Goal: Task Accomplishment & Management: Complete application form

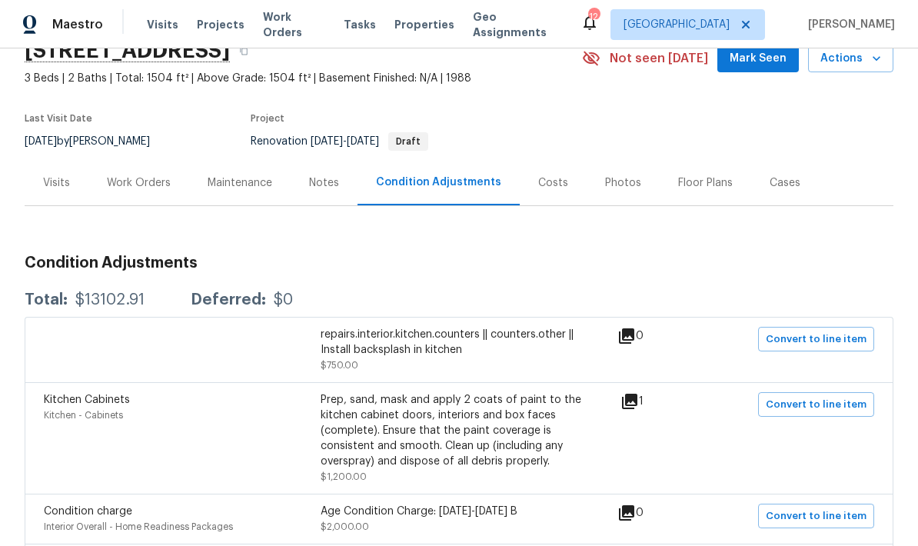
click at [137, 173] on div "Work Orders" at bounding box center [138, 182] width 101 height 45
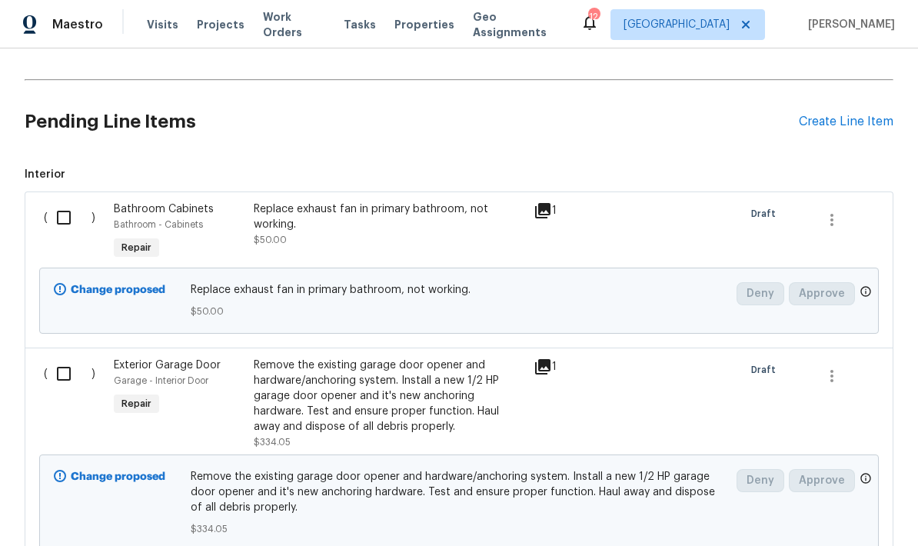
scroll to position [361, 0]
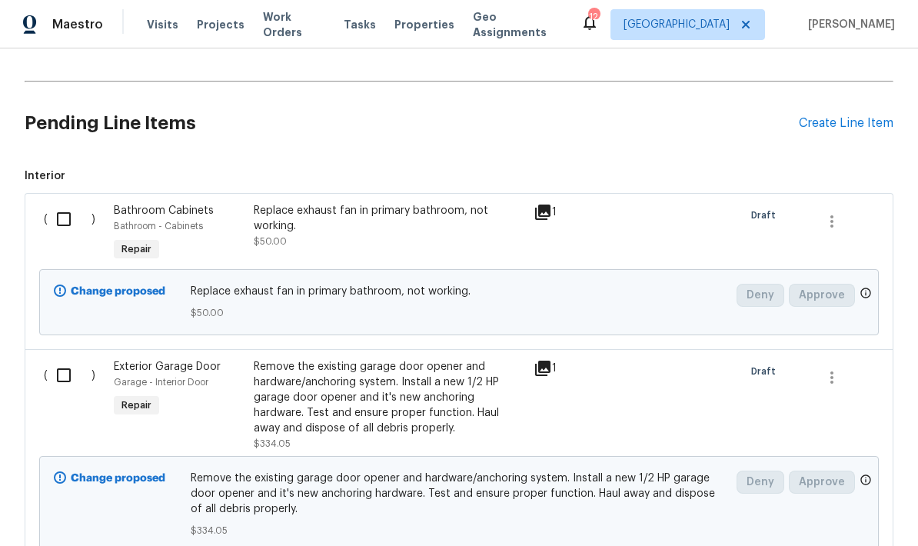
click at [70, 214] on input "checkbox" at bounding box center [70, 219] width 44 height 32
checkbox input "true"
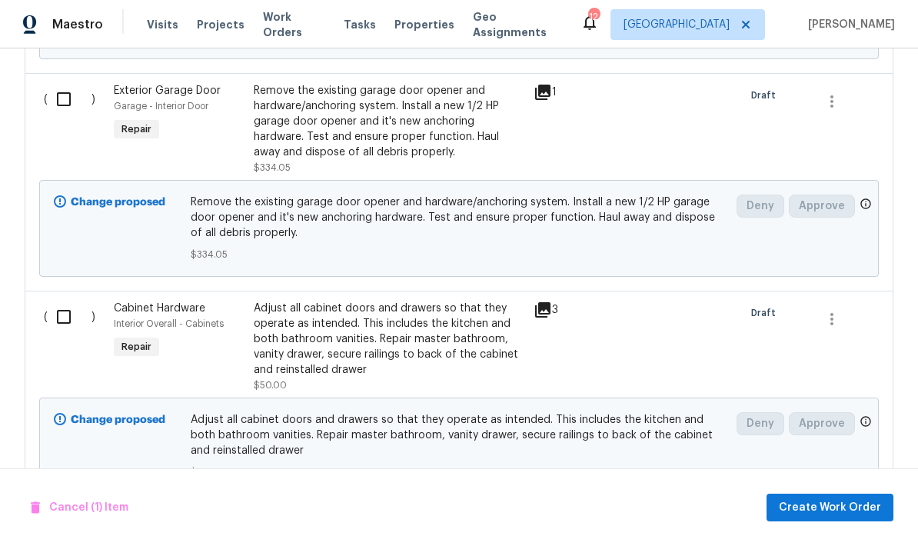
scroll to position [644, 0]
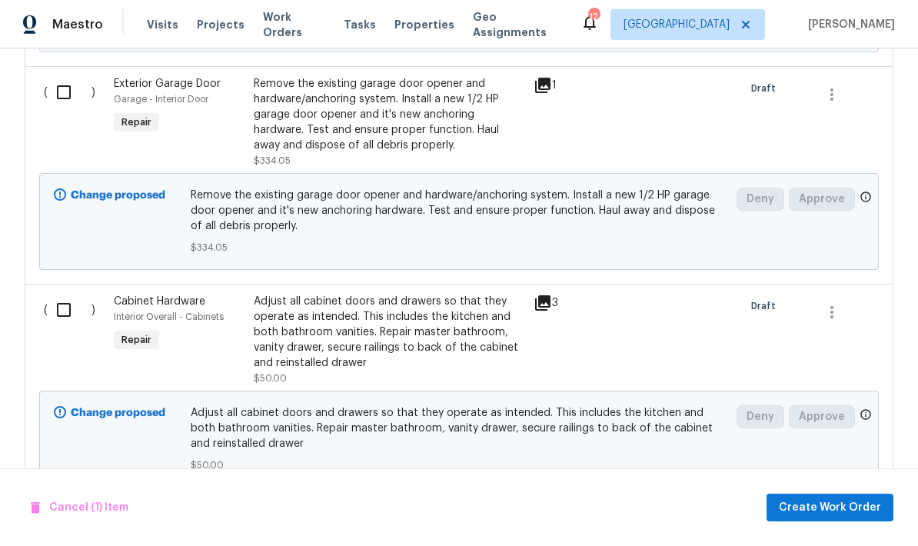
click at [72, 311] on input "checkbox" at bounding box center [70, 310] width 44 height 32
checkbox input "true"
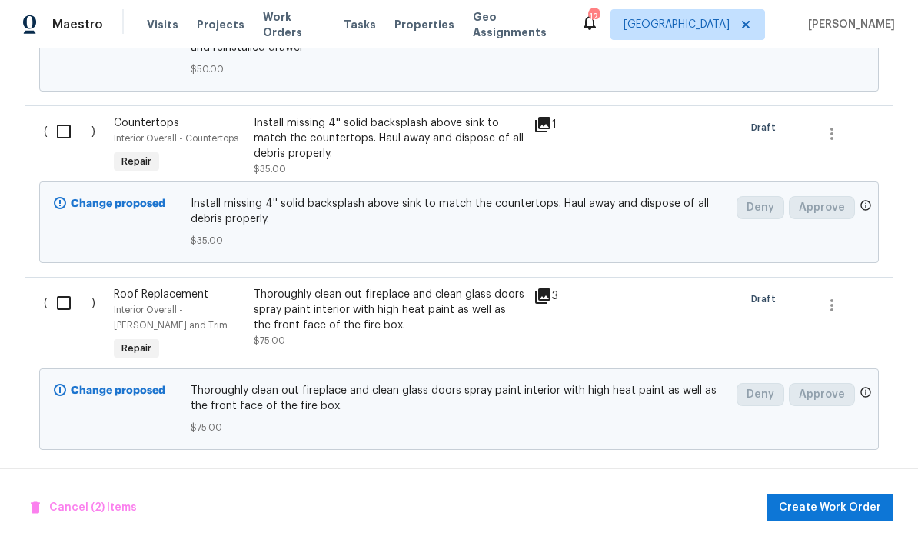
scroll to position [1041, 0]
click at [445, 318] on div "Thoroughly clean out fireplace and clean glass doors spray paint interior with …" at bounding box center [389, 308] width 271 height 46
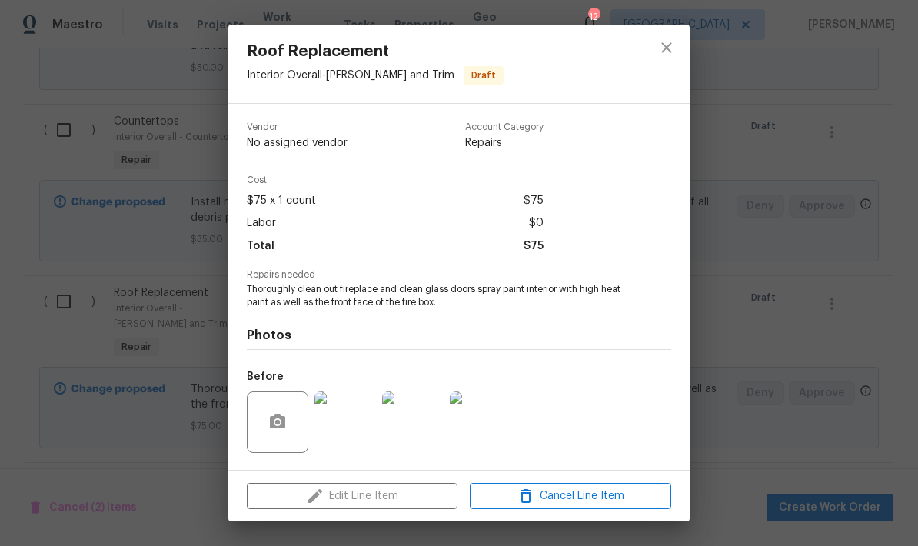
click at [385, 492] on div "Edit Line Item Cancel Line Item" at bounding box center [458, 497] width 461 height 52
click at [668, 61] on button "close" at bounding box center [666, 47] width 37 height 37
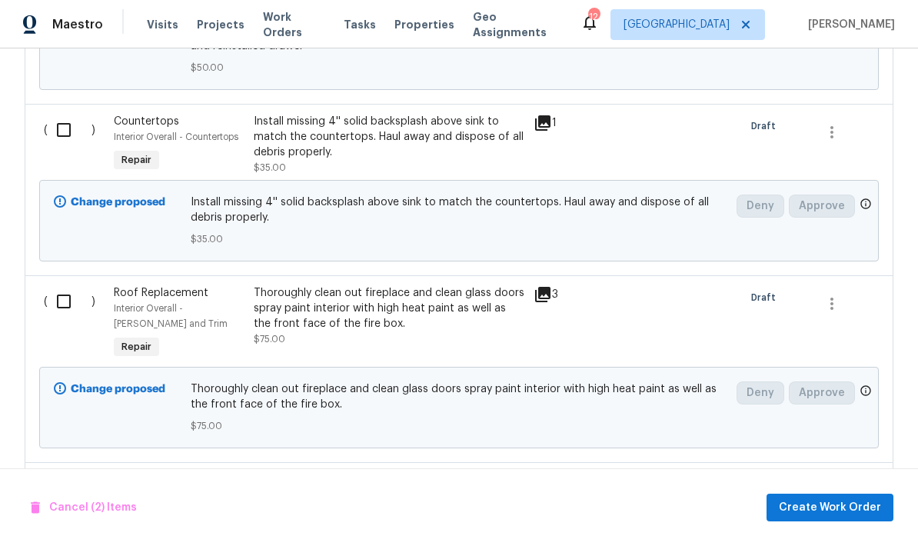
click at [828, 333] on div at bounding box center [844, 324] width 70 height 86
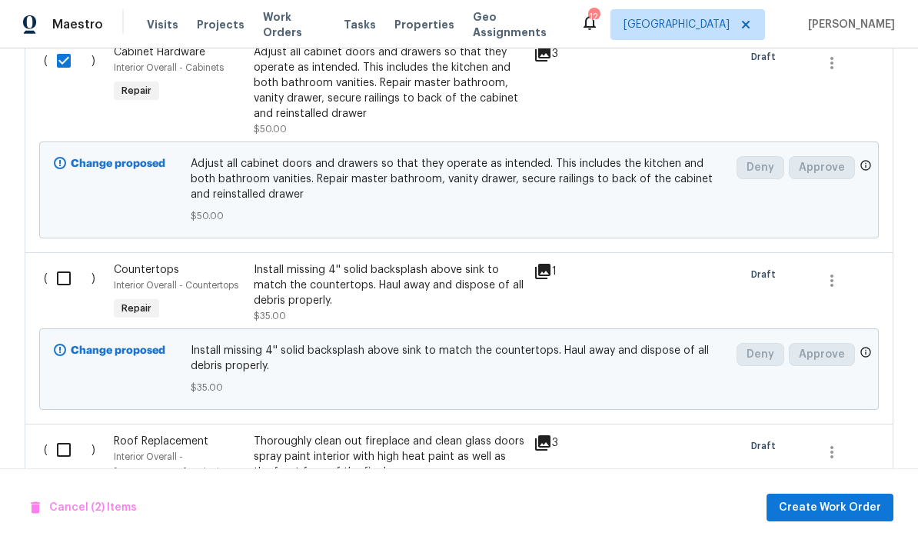
scroll to position [891, 0]
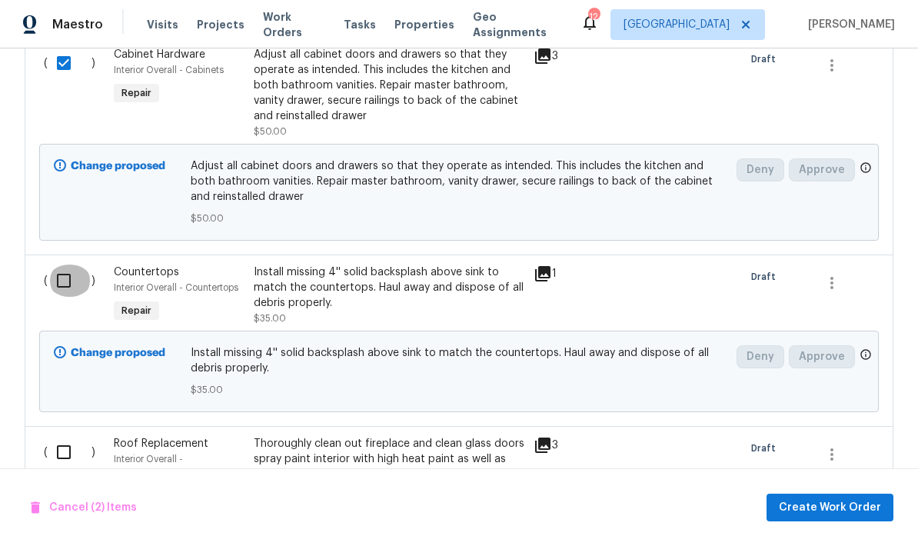
click at [65, 279] on input "checkbox" at bounding box center [70, 281] width 44 height 32
checkbox input "true"
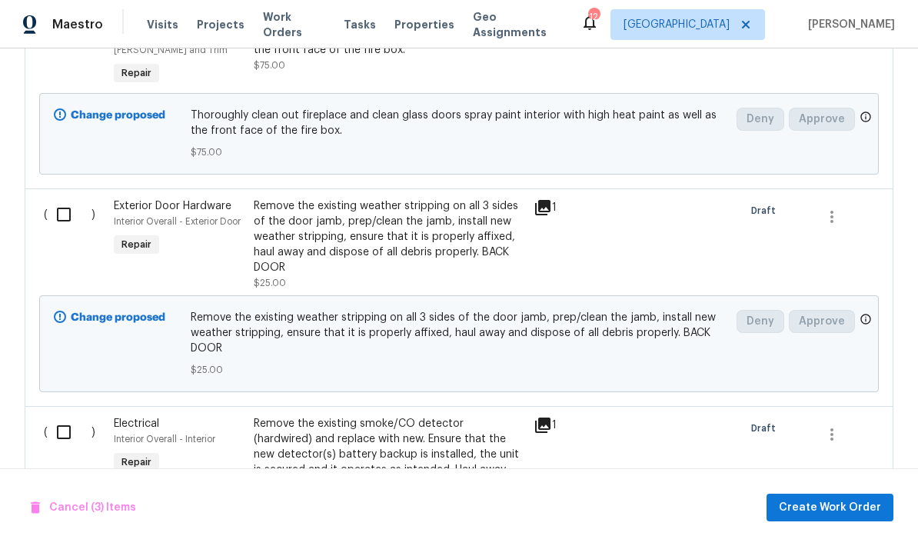
scroll to position [1318, 0]
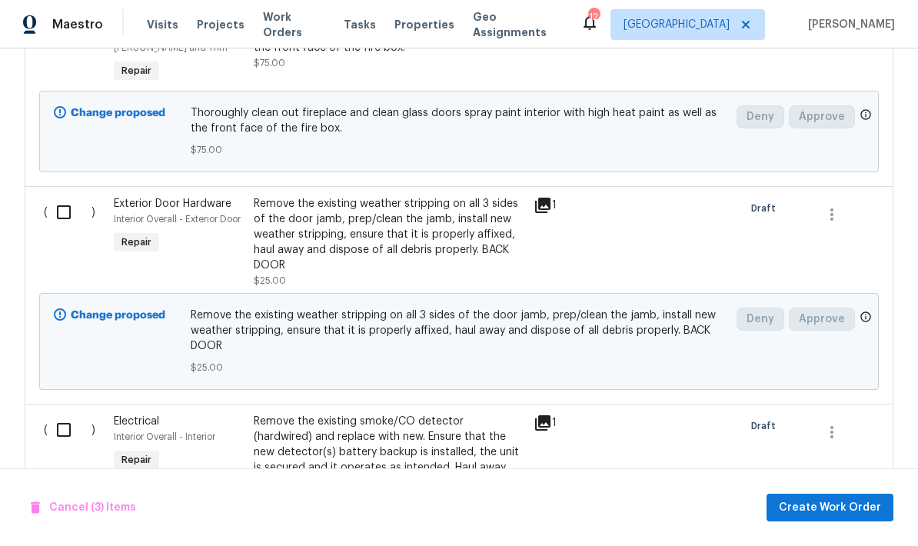
click at [67, 218] on input "checkbox" at bounding box center [70, 212] width 44 height 32
checkbox input "true"
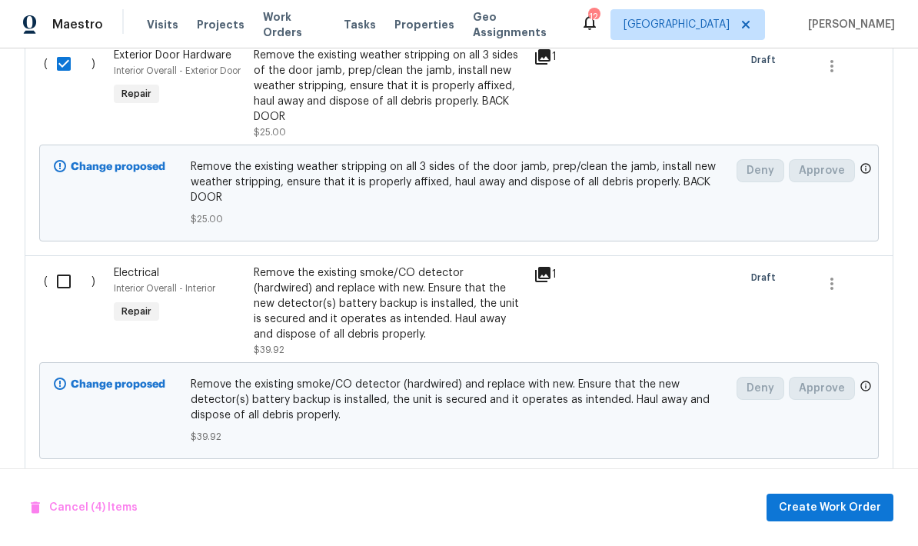
scroll to position [1467, 0]
click at [61, 285] on input "checkbox" at bounding box center [70, 281] width 44 height 32
checkbox input "true"
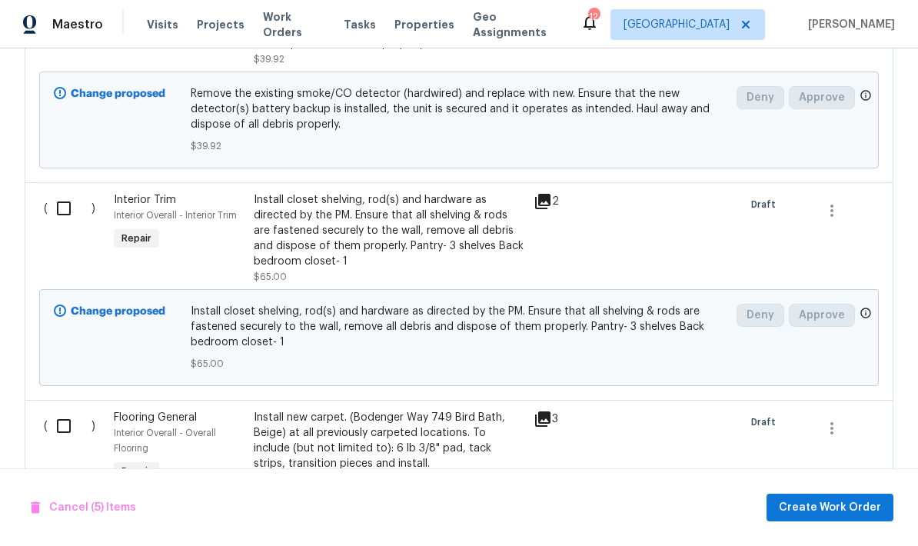
scroll to position [1757, 0]
click at [65, 212] on input "checkbox" at bounding box center [70, 208] width 44 height 32
checkbox input "true"
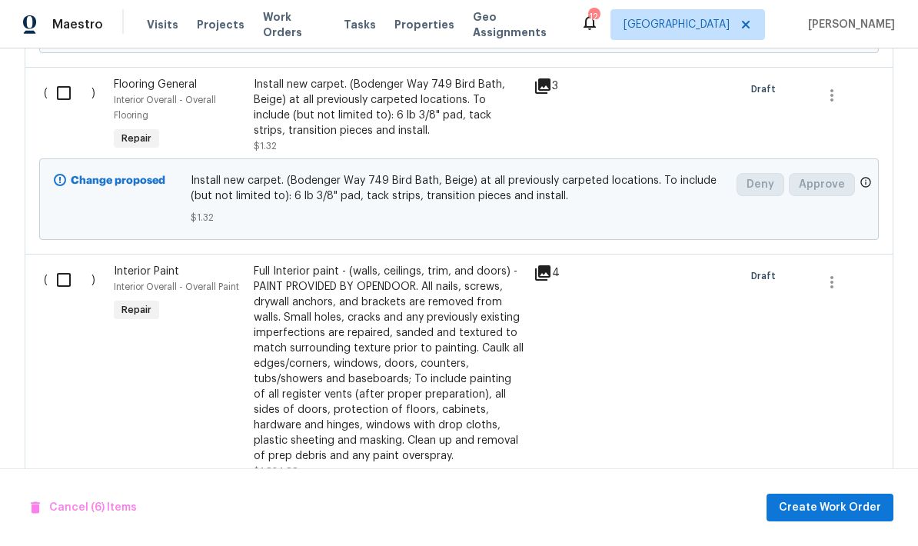
scroll to position [2091, 0]
click at [63, 282] on input "checkbox" at bounding box center [70, 278] width 44 height 32
checkbox input "true"
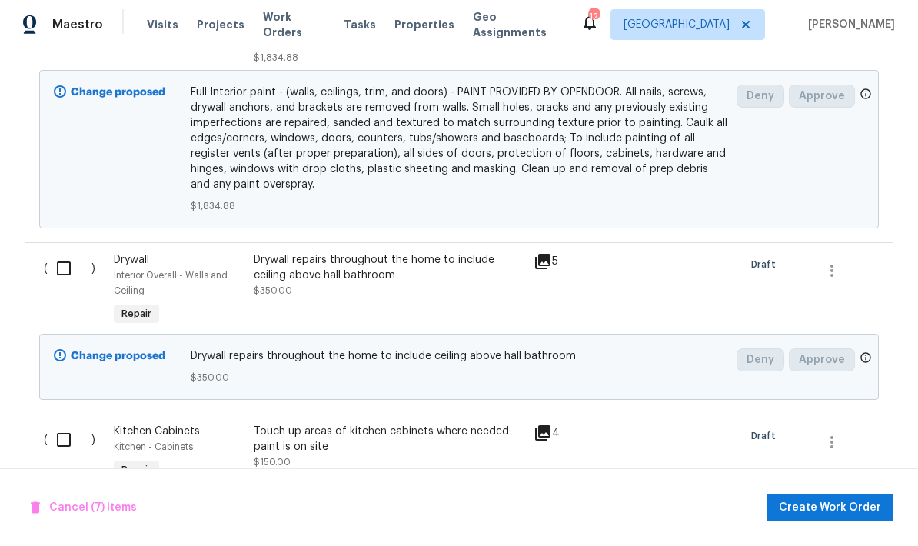
scroll to position [2522, 0]
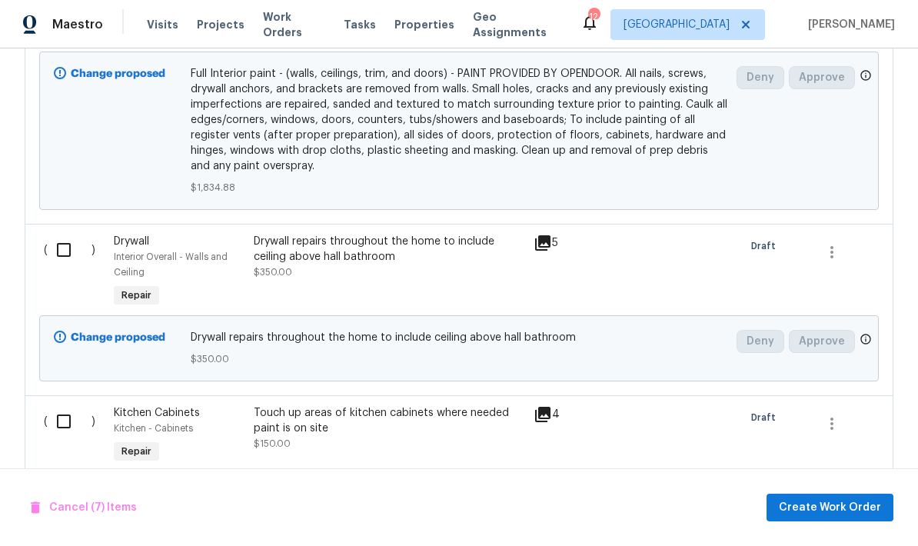
click at [59, 258] on input "checkbox" at bounding box center [70, 250] width 44 height 32
checkbox input "true"
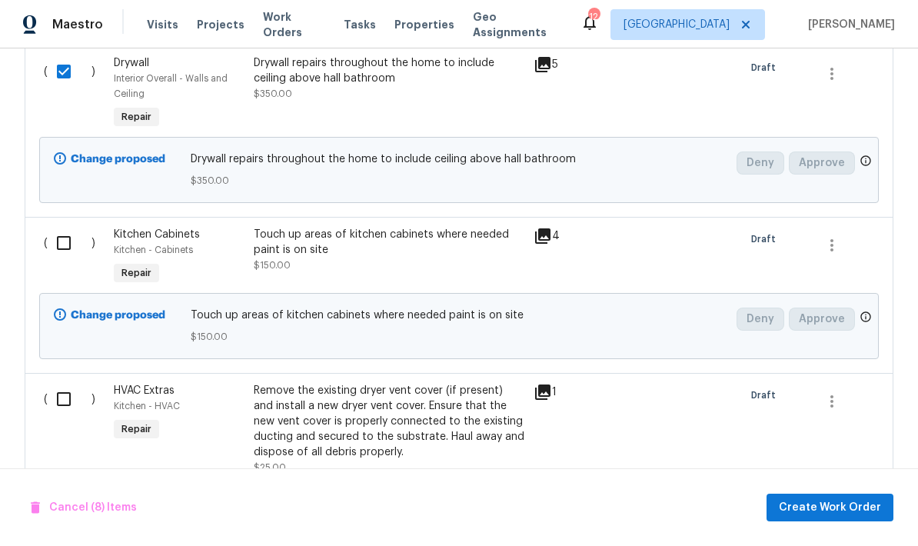
scroll to position [2707, 0]
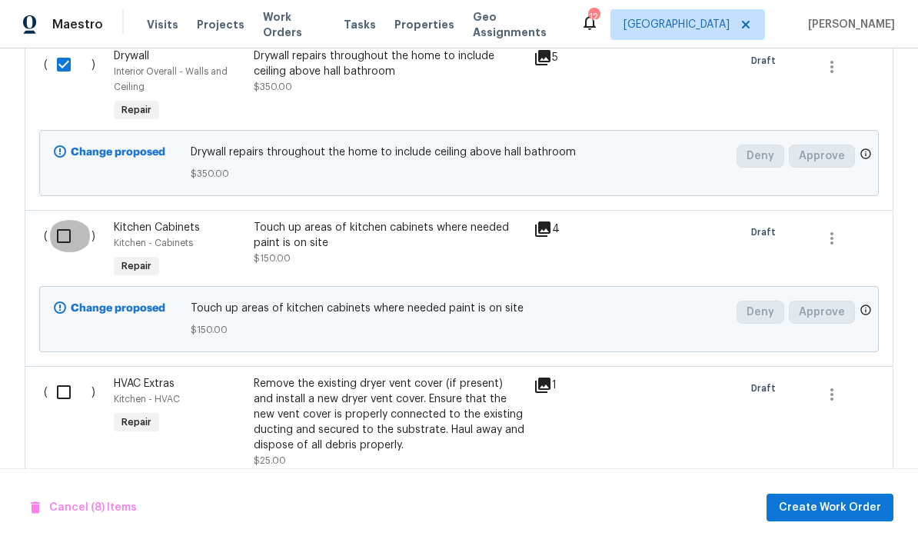
click at [62, 245] on input "checkbox" at bounding box center [70, 236] width 44 height 32
checkbox input "true"
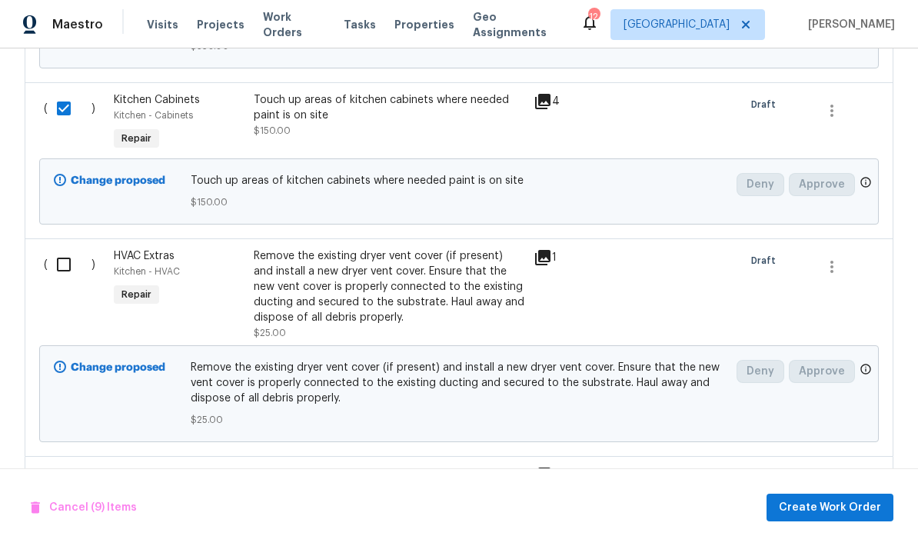
scroll to position [2836, 0]
click at [63, 272] on input "checkbox" at bounding box center [70, 264] width 44 height 32
checkbox input "true"
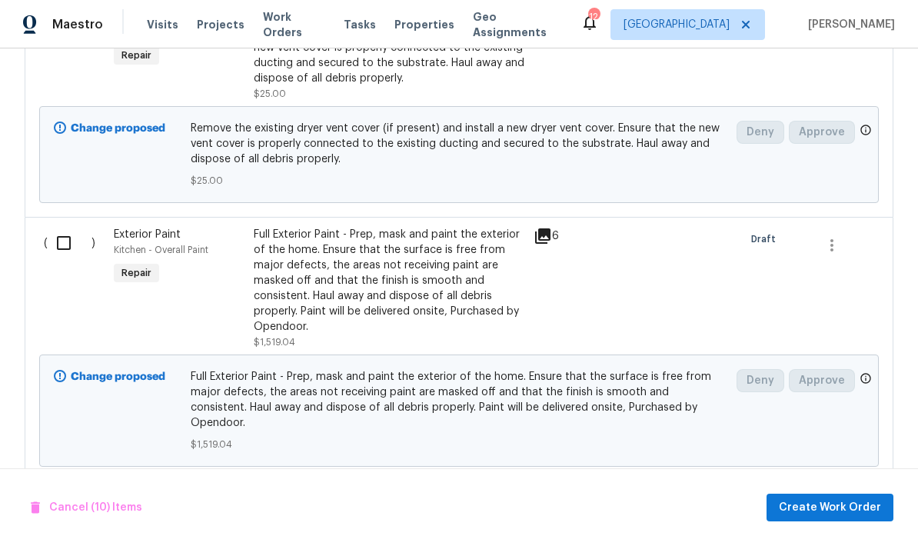
scroll to position [3077, 0]
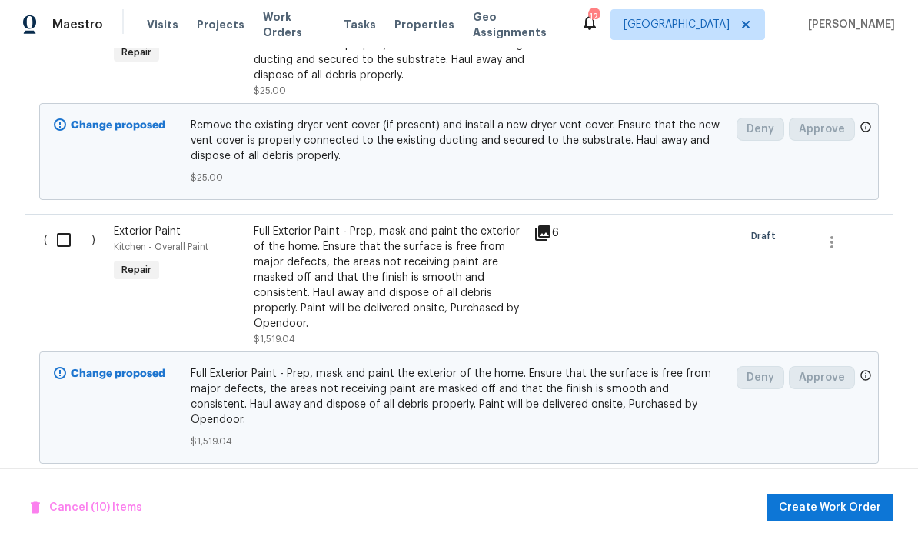
click at [66, 248] on input "checkbox" at bounding box center [70, 240] width 44 height 32
checkbox input "true"
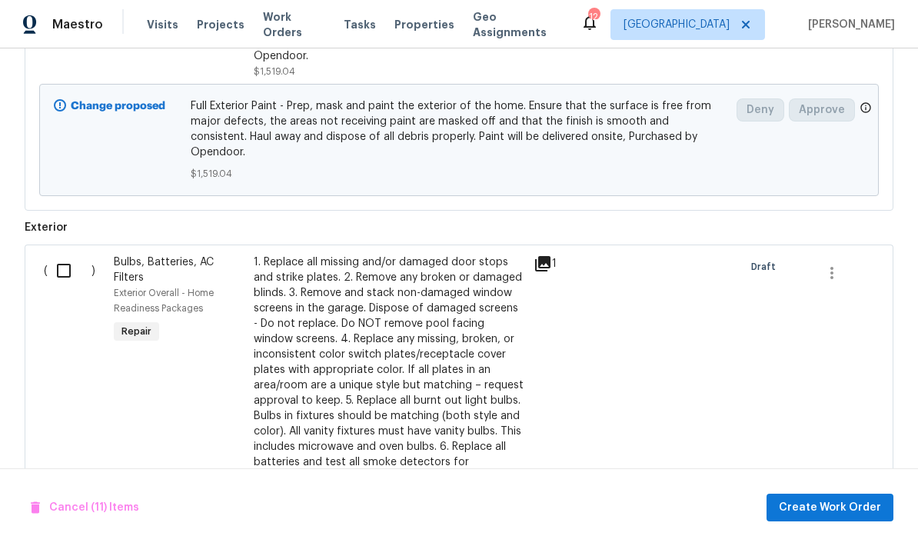
scroll to position [3350, 0]
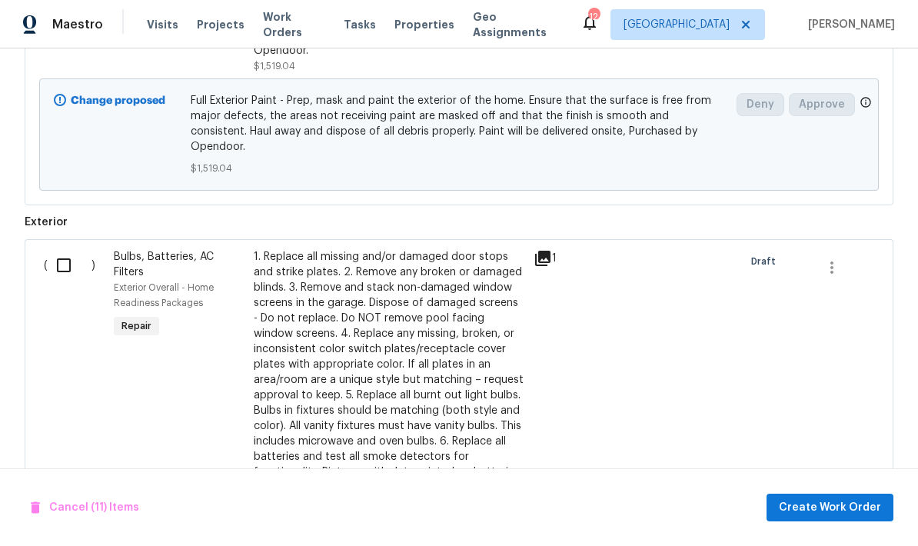
click at [59, 262] on input "checkbox" at bounding box center [70, 265] width 44 height 32
checkbox input "true"
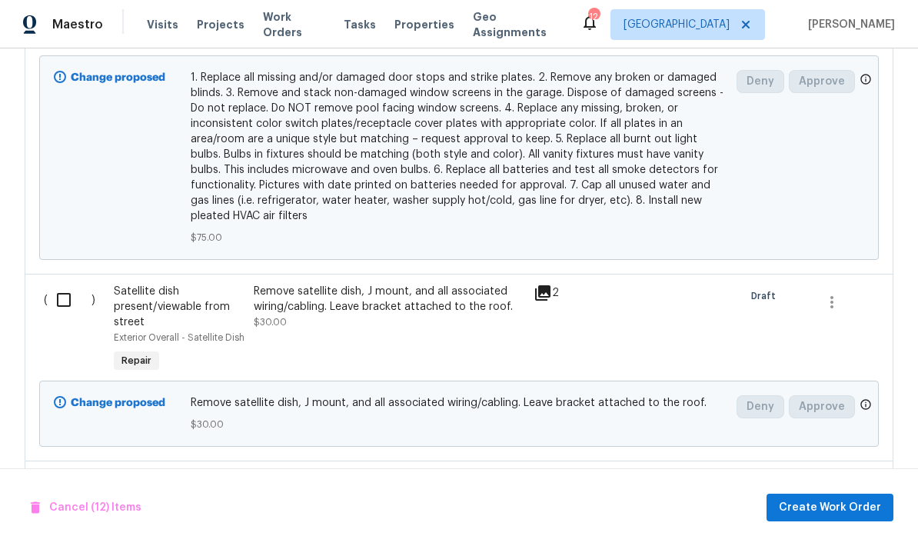
scroll to position [3878, 0]
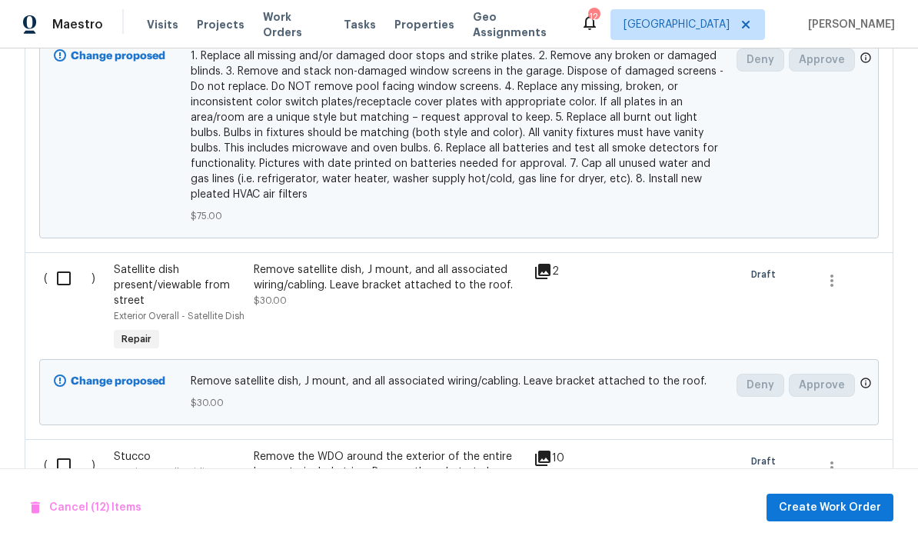
click at [62, 269] on input "checkbox" at bounding box center [70, 278] width 44 height 32
checkbox input "true"
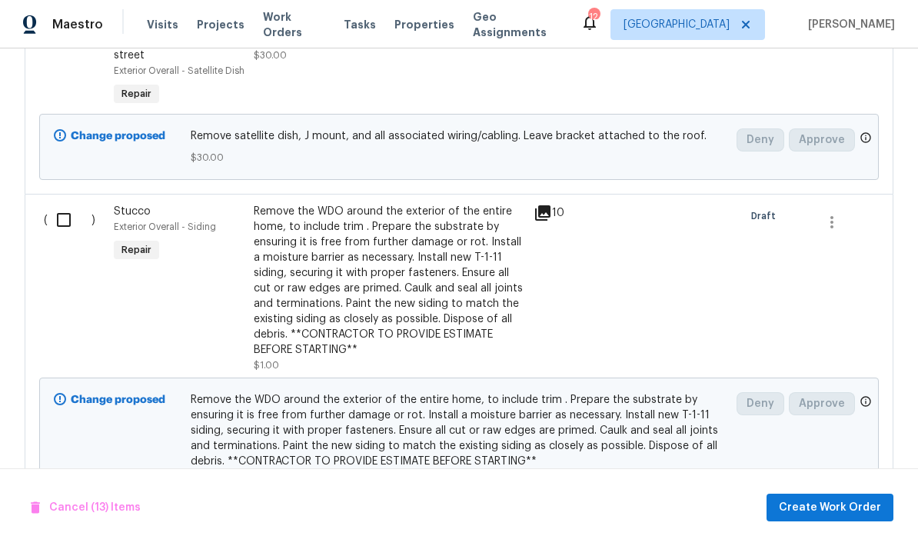
scroll to position [4127, 0]
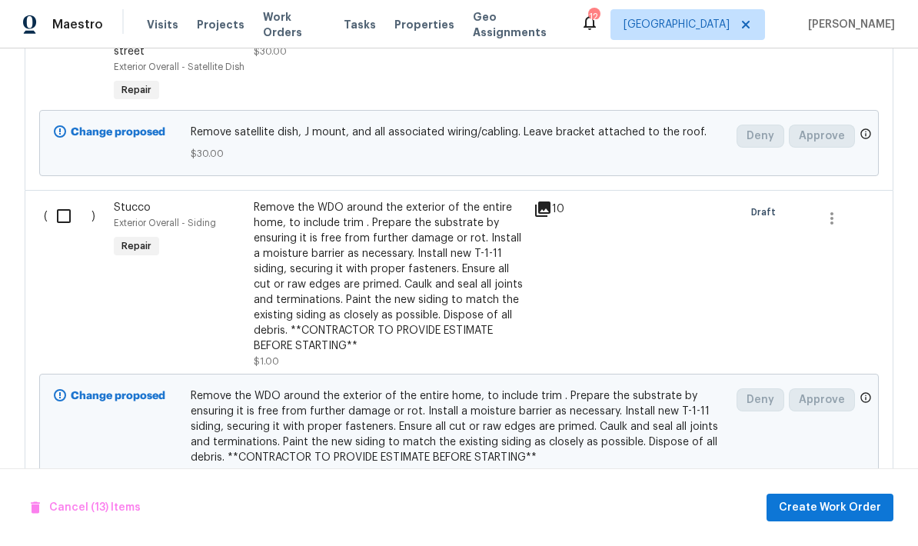
click at [68, 213] on input "checkbox" at bounding box center [70, 216] width 44 height 32
checkbox input "true"
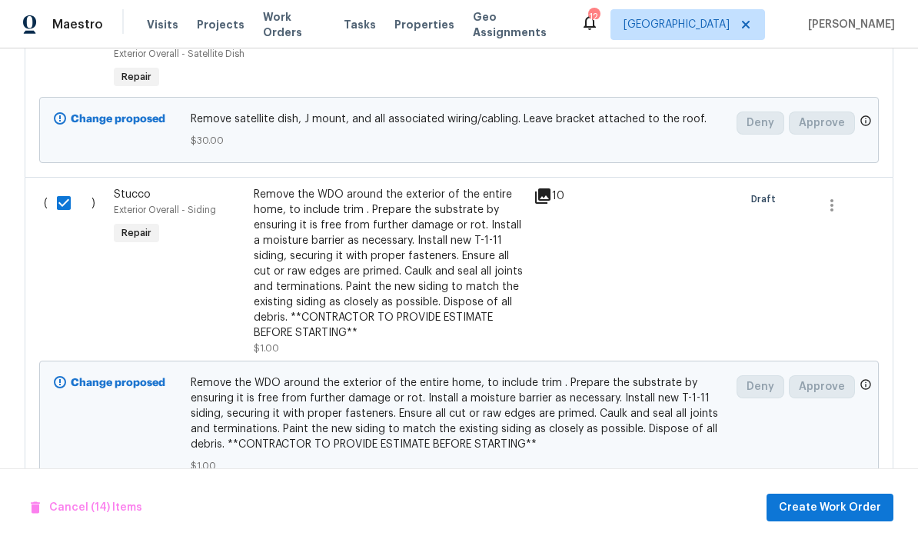
scroll to position [4139, 0]
click at [834, 207] on icon "button" at bounding box center [832, 206] width 18 height 18
click at [780, 290] on div at bounding box center [459, 273] width 918 height 546
click at [807, 512] on span "Create Work Order" at bounding box center [830, 507] width 102 height 19
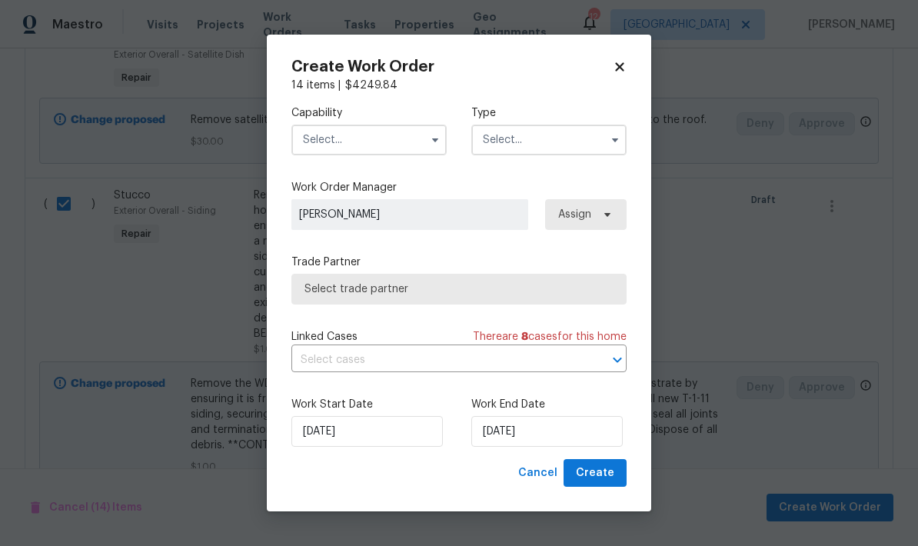
click at [418, 139] on input "text" at bounding box center [369, 140] width 155 height 31
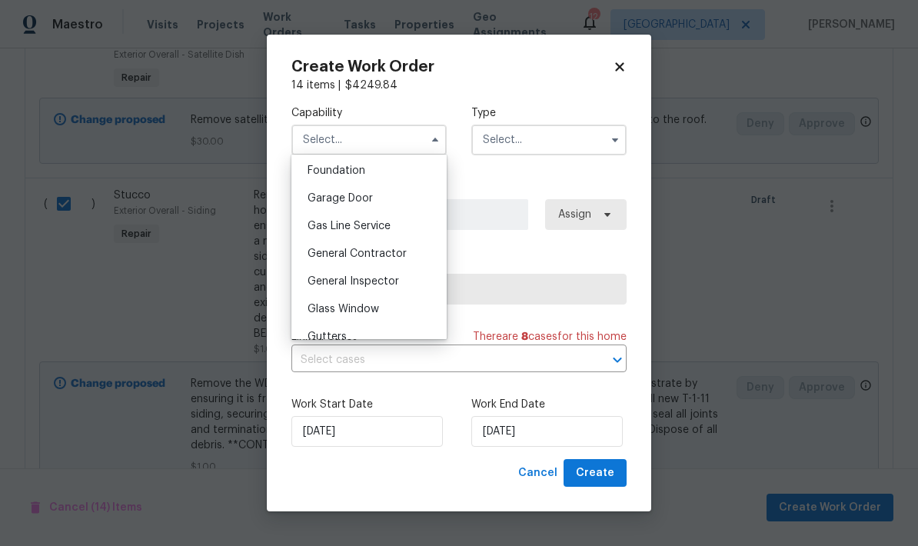
scroll to position [653, 0]
click at [384, 256] on span "General Contractor" at bounding box center [357, 254] width 99 height 11
type input "General Contractor"
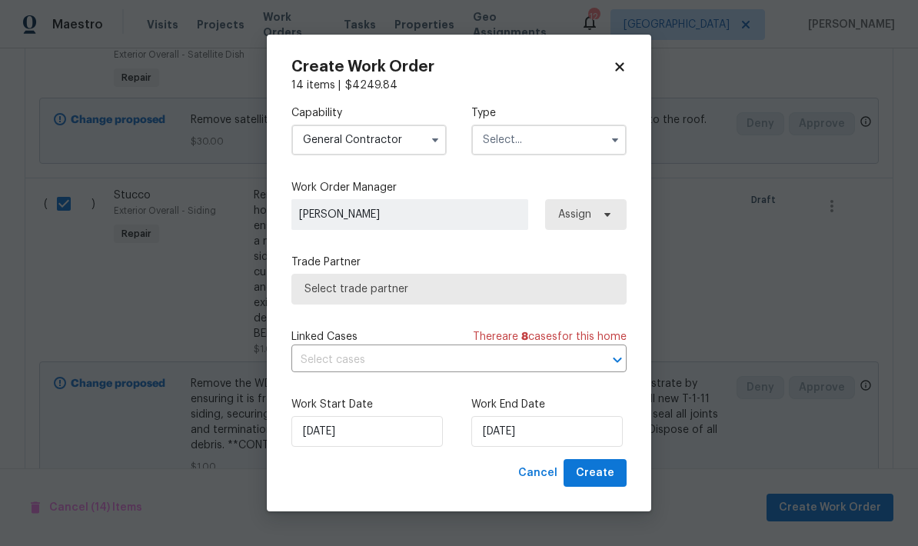
click at [566, 132] on input "text" at bounding box center [548, 140] width 155 height 31
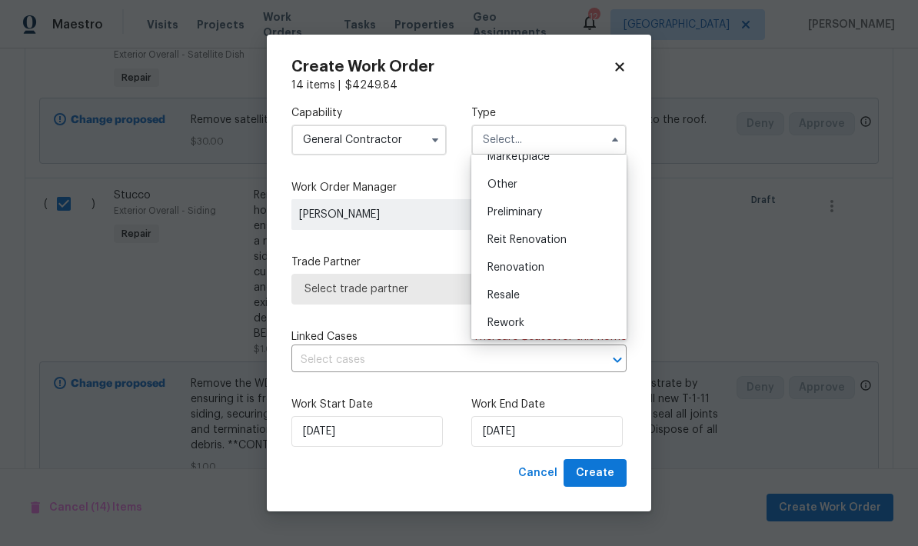
scroll to position [301, 0]
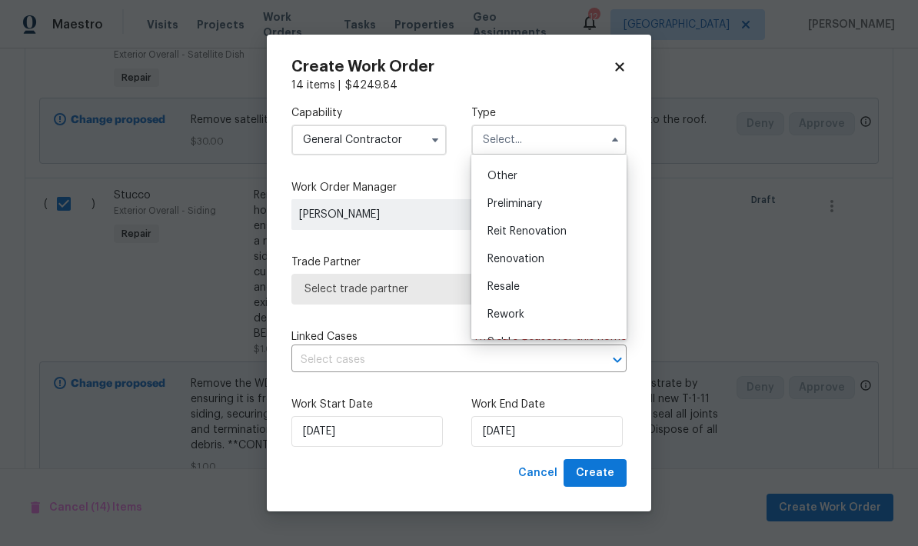
click at [535, 260] on span "Renovation" at bounding box center [516, 259] width 57 height 11
type input "Renovation"
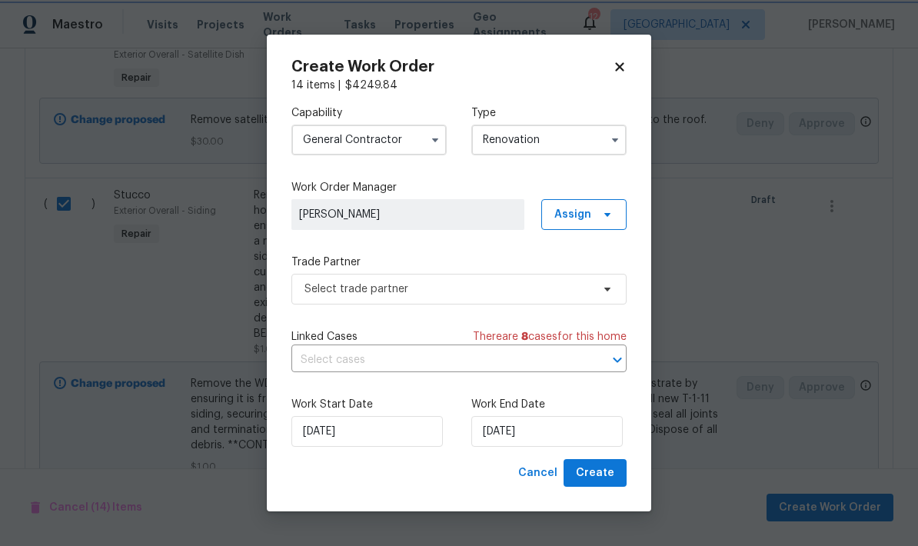
scroll to position [0, 0]
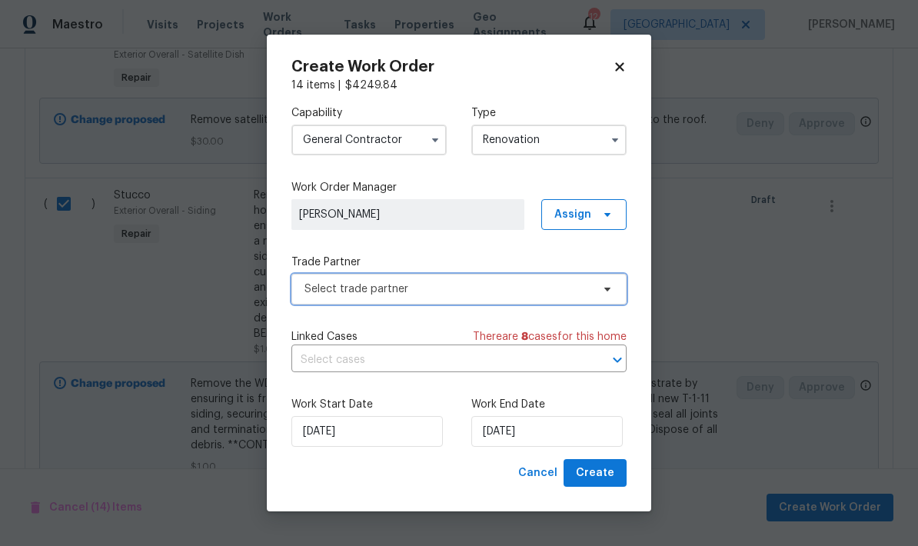
click at [439, 289] on span "Select trade partner" at bounding box center [448, 289] width 287 height 15
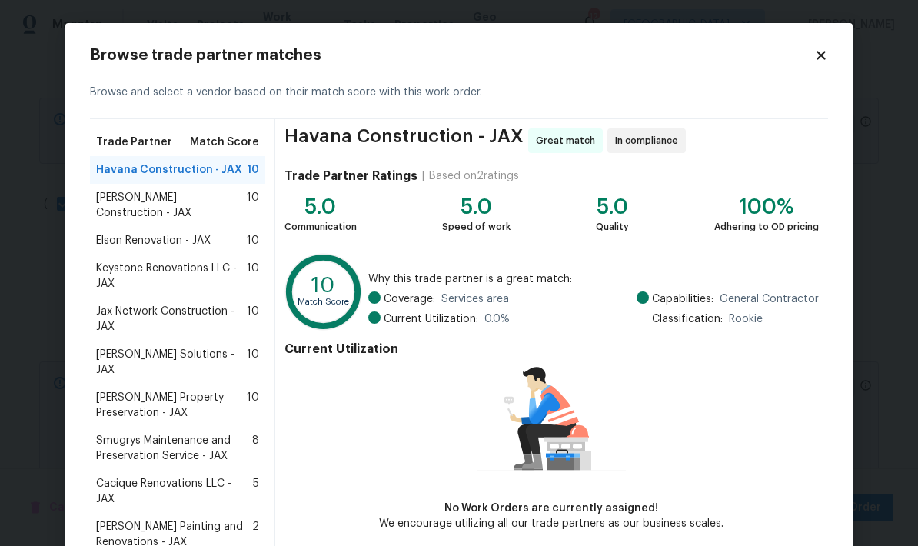
click at [218, 261] on span "Keystone Renovations LLC - JAX" at bounding box center [171, 276] width 151 height 31
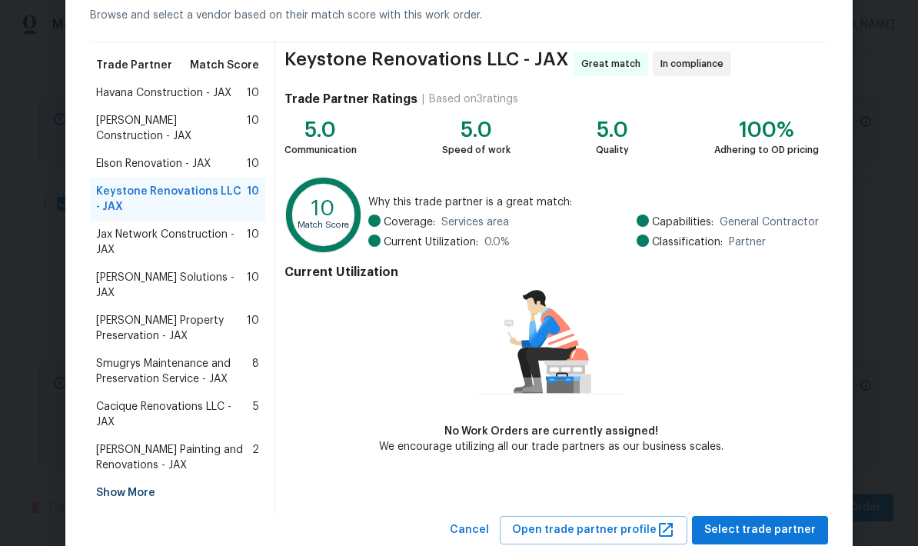
scroll to position [76, 0]
click at [774, 521] on span "Select trade partner" at bounding box center [761, 530] width 112 height 19
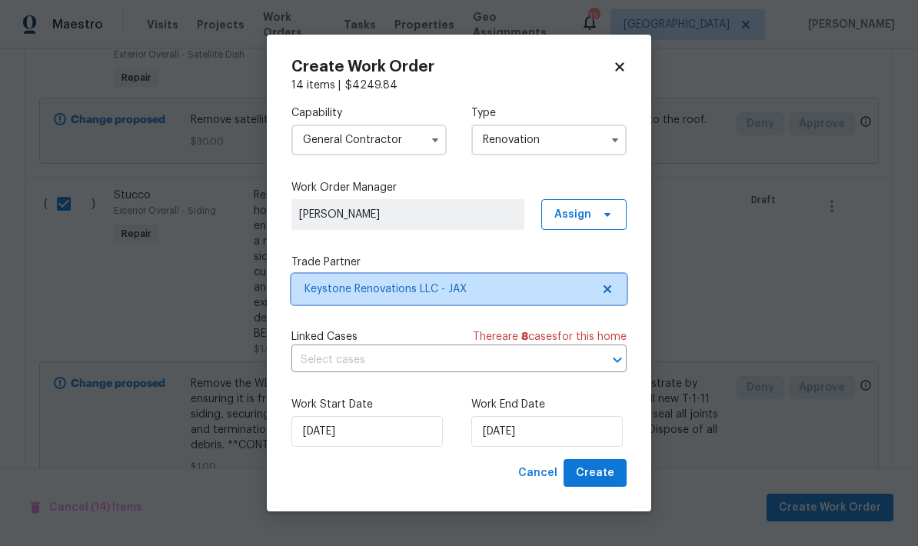
scroll to position [0, 0]
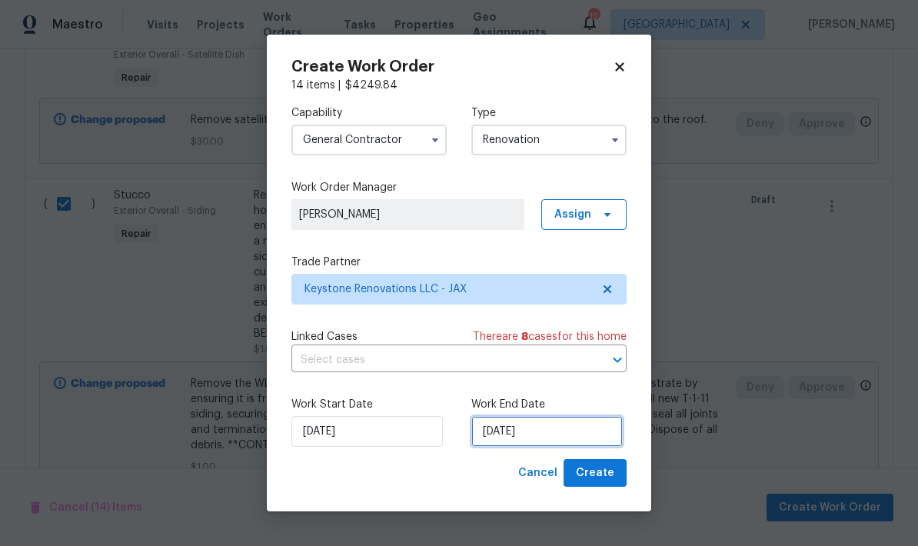
click at [539, 437] on input "[DATE]" at bounding box center [547, 431] width 152 height 31
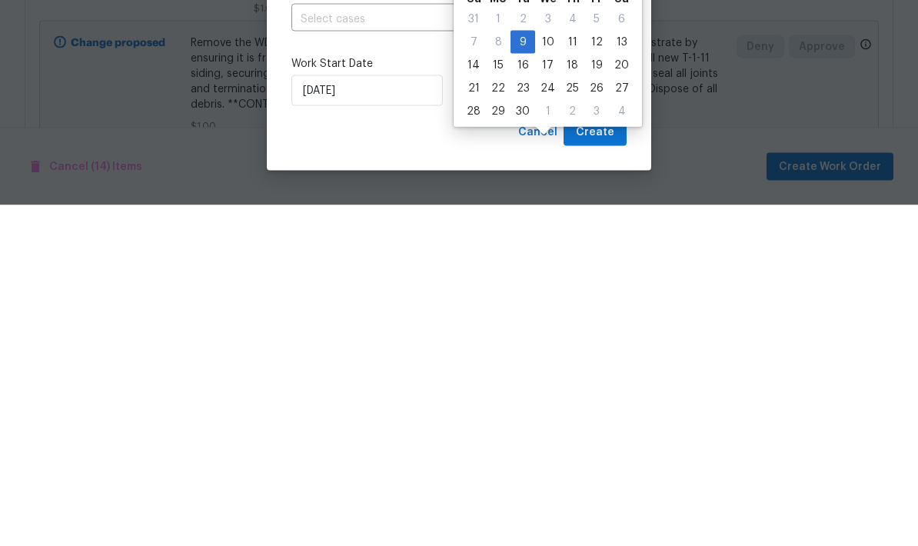
scroll to position [62, 0]
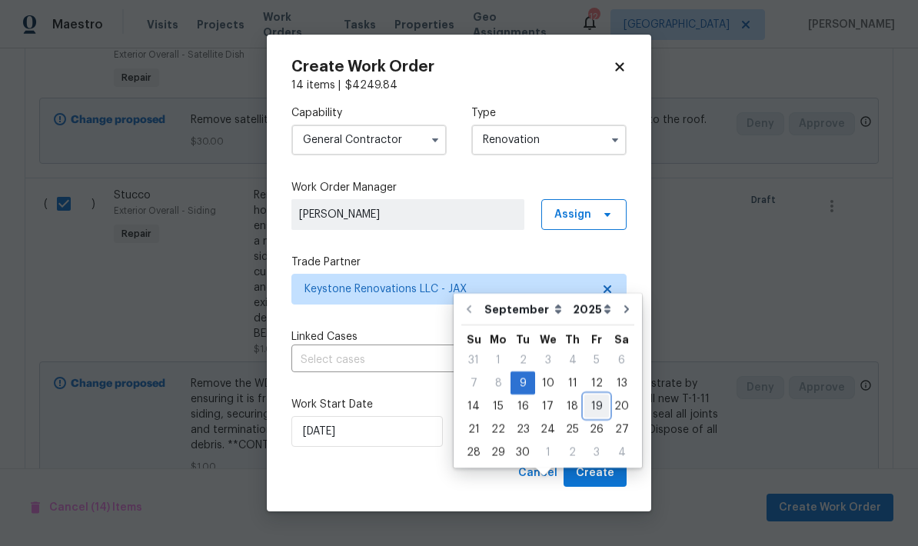
click at [591, 395] on div "19" at bounding box center [597, 406] width 25 height 22
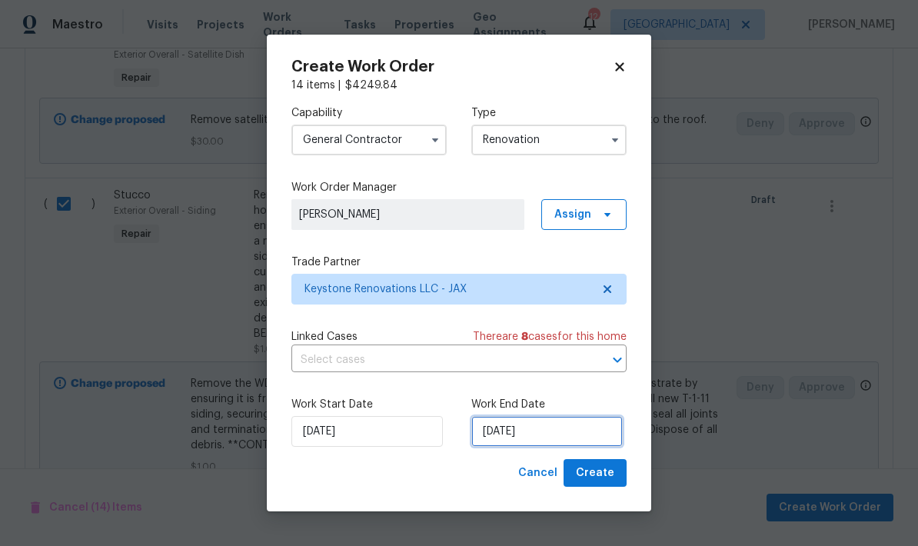
click at [538, 431] on input "9/19/2025" at bounding box center [547, 431] width 152 height 31
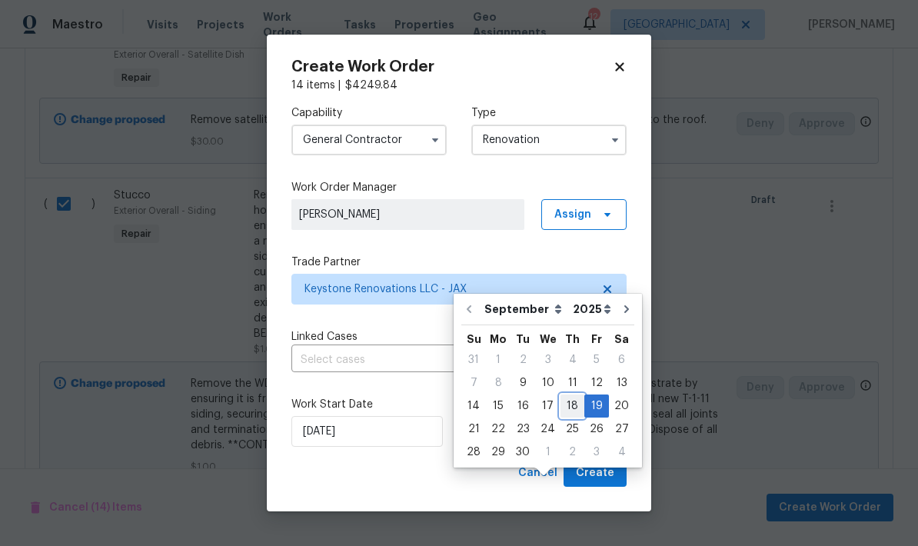
click at [565, 395] on div "18" at bounding box center [573, 406] width 24 height 22
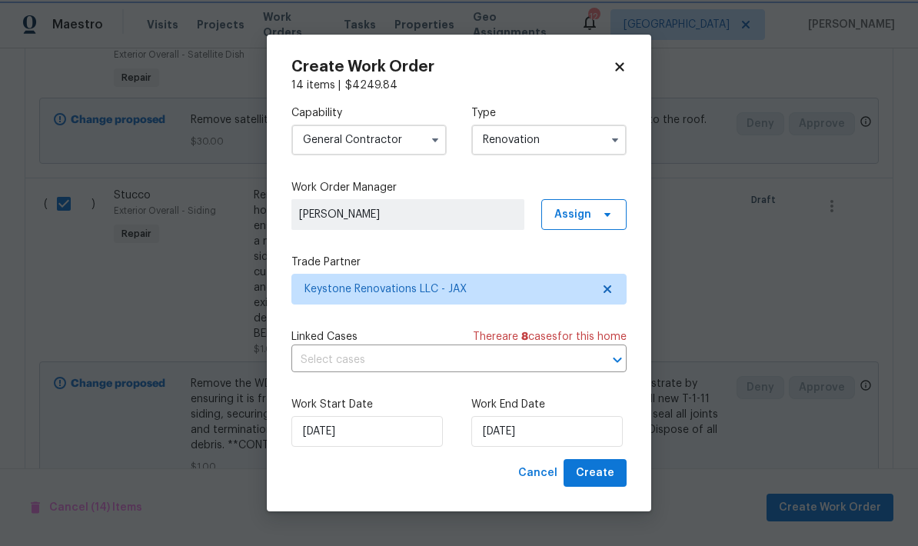
type input "[DATE]"
click at [598, 471] on span "Create" at bounding box center [595, 473] width 38 height 19
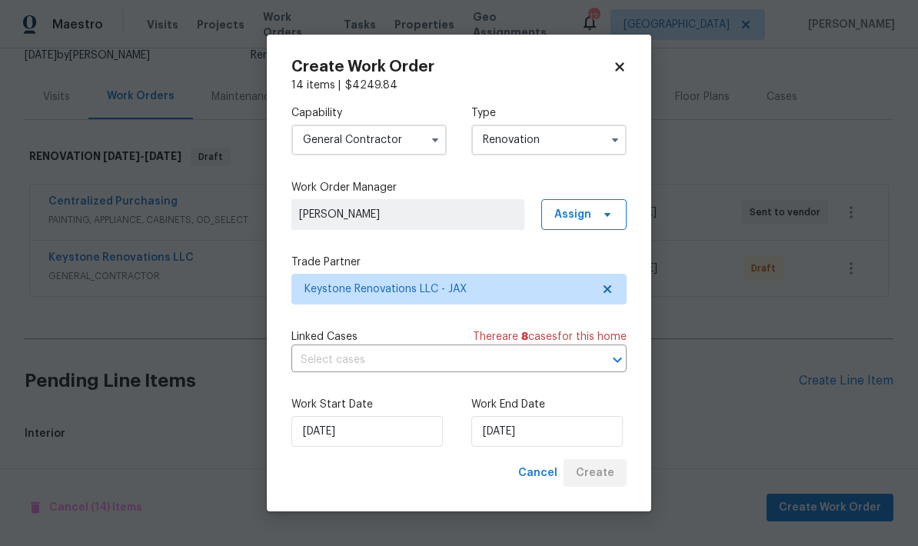
scroll to position [97, 0]
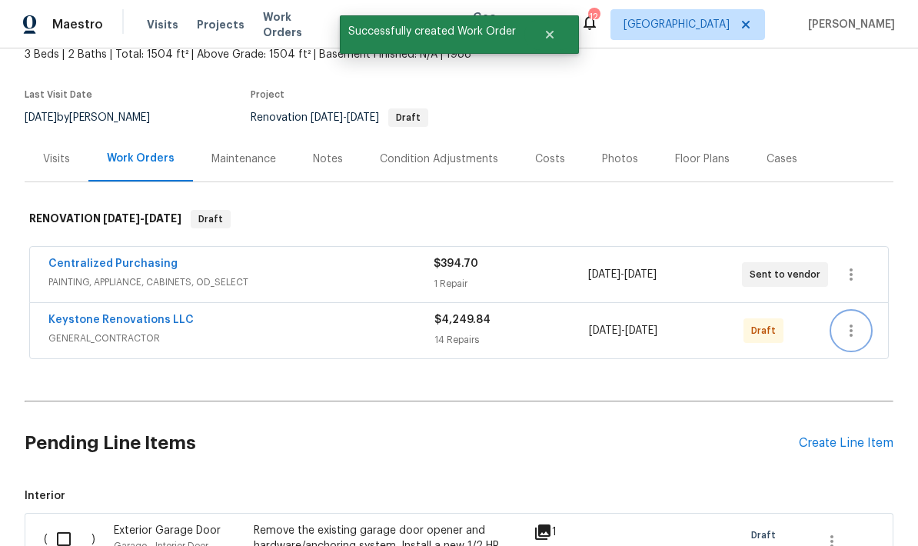
click at [851, 325] on icon "button" at bounding box center [851, 331] width 3 height 12
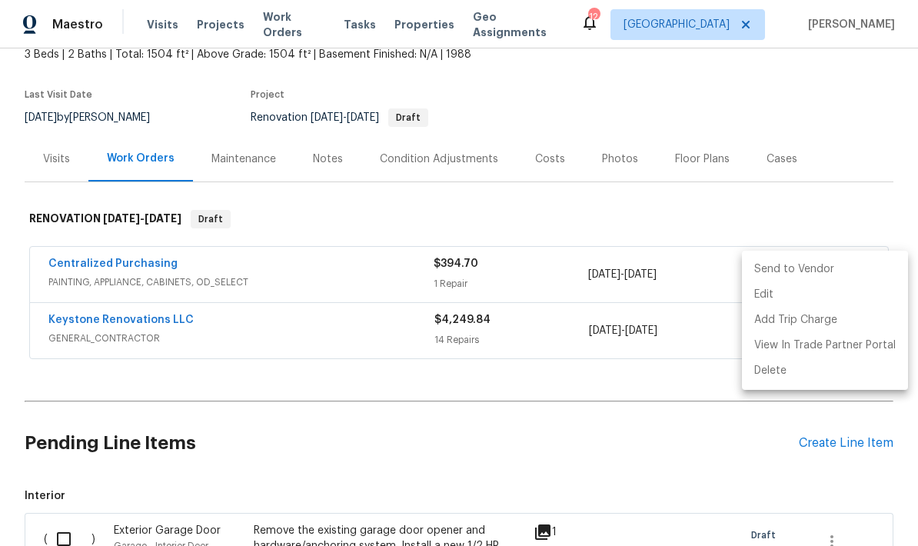
click at [797, 266] on li "Send to Vendor" at bounding box center [825, 269] width 166 height 25
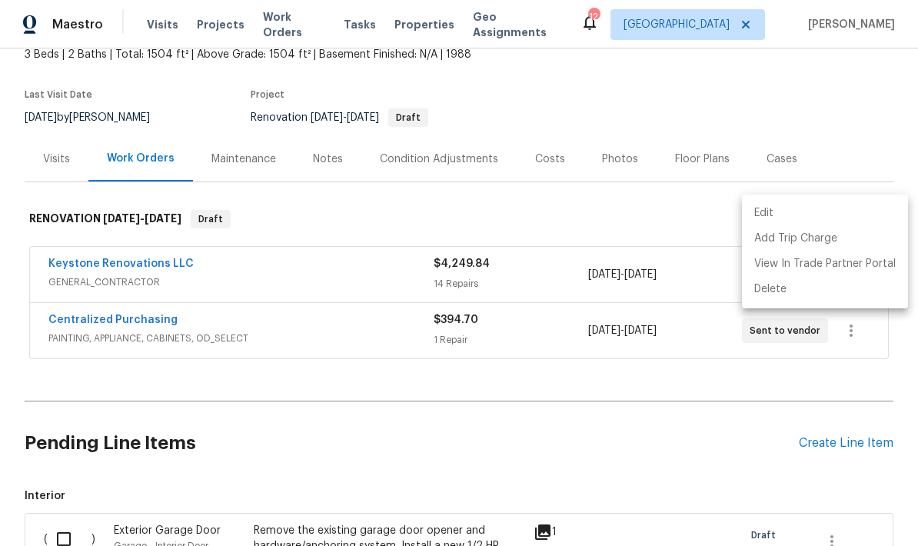
click at [335, 206] on div at bounding box center [459, 273] width 918 height 546
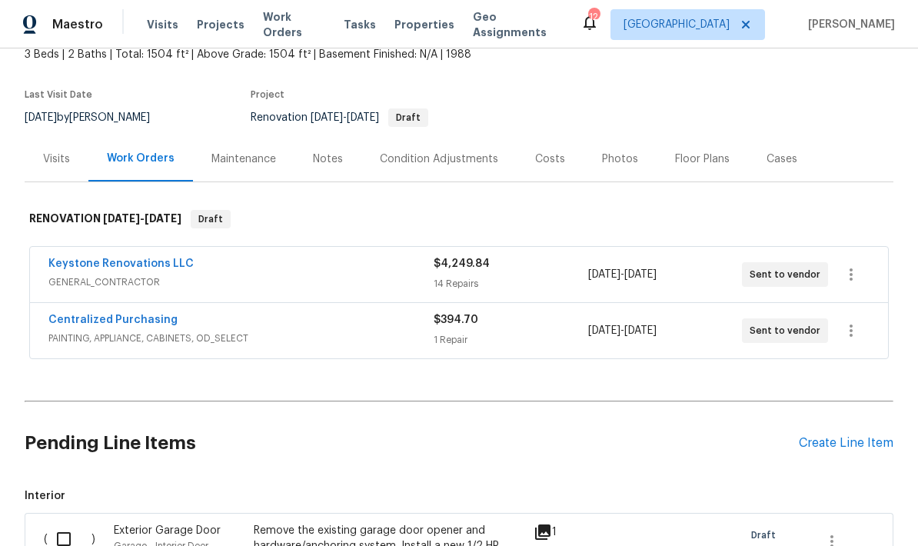
click at [366, 256] on div "Keystone Renovations LLC" at bounding box center [240, 265] width 385 height 18
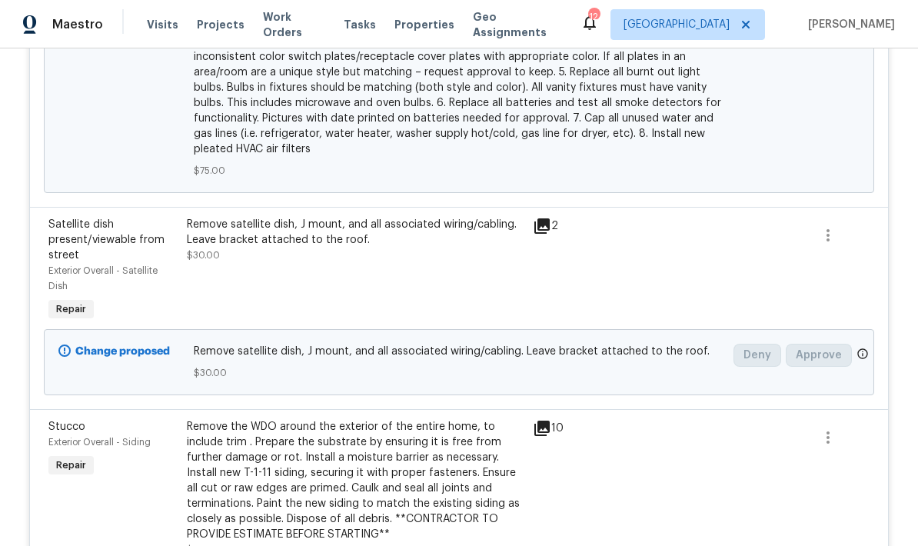
scroll to position [868, 0]
click at [318, 421] on div "Remove the WDO around the exterior of the entire home, to include trim . Prepar…" at bounding box center [355, 479] width 337 height 123
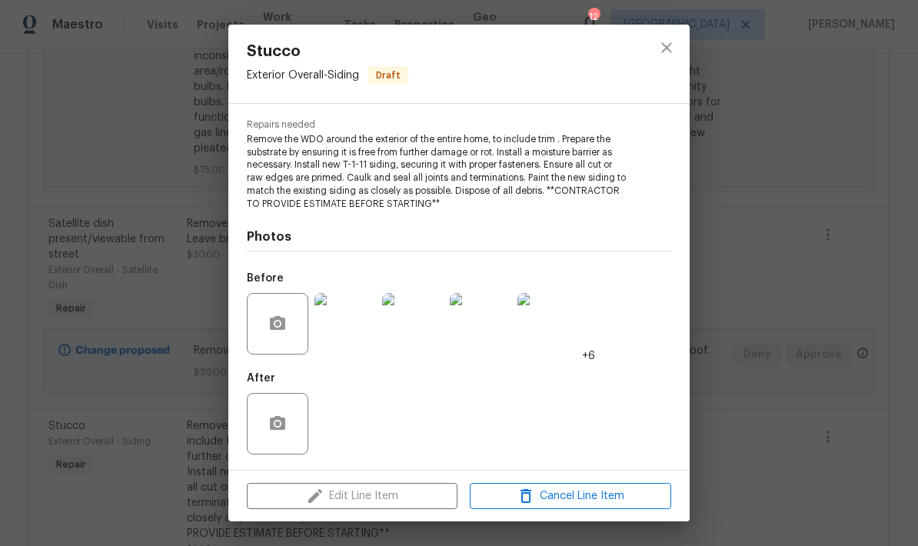
scroll to position [150, 0]
click at [671, 45] on icon "close" at bounding box center [667, 47] width 18 height 18
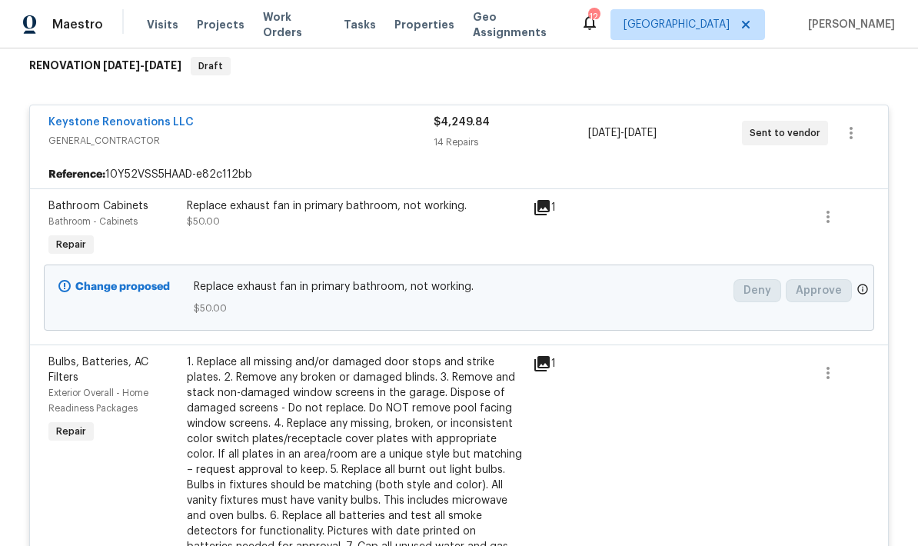
scroll to position [222, 0]
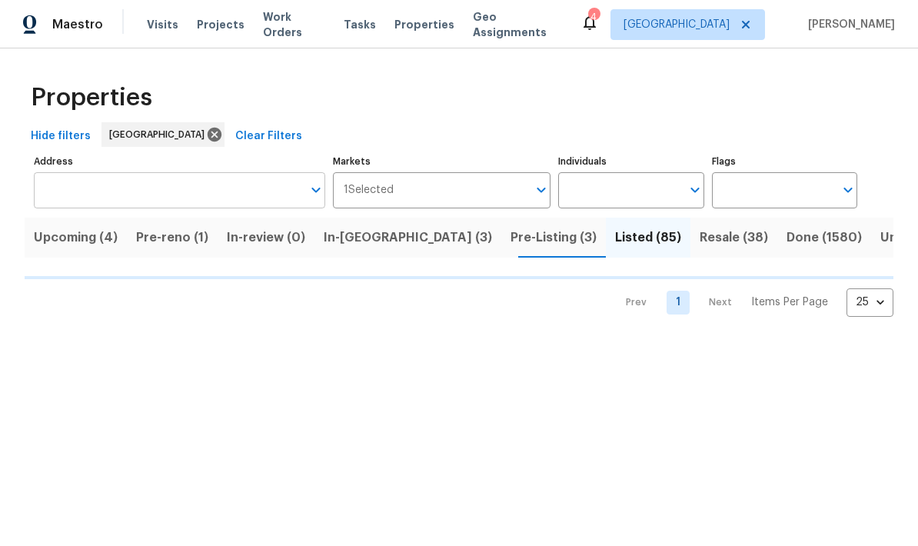
click at [162, 178] on input "Address" at bounding box center [168, 190] width 268 height 36
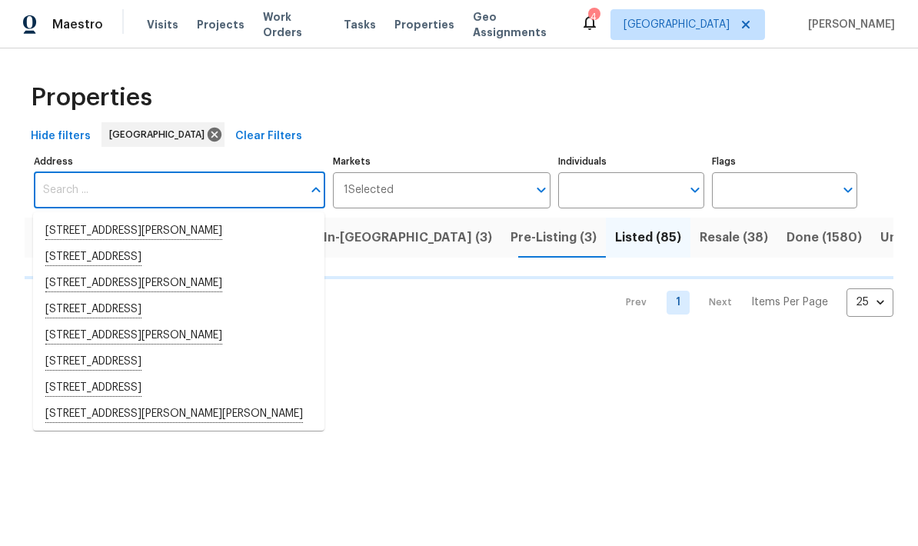
type input "6"
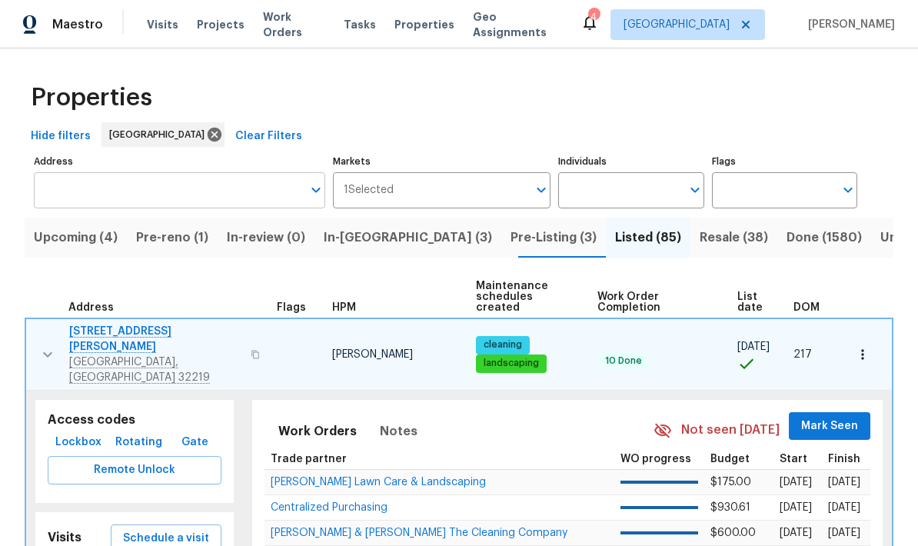
click at [215, 198] on input "Address" at bounding box center [168, 190] width 268 height 36
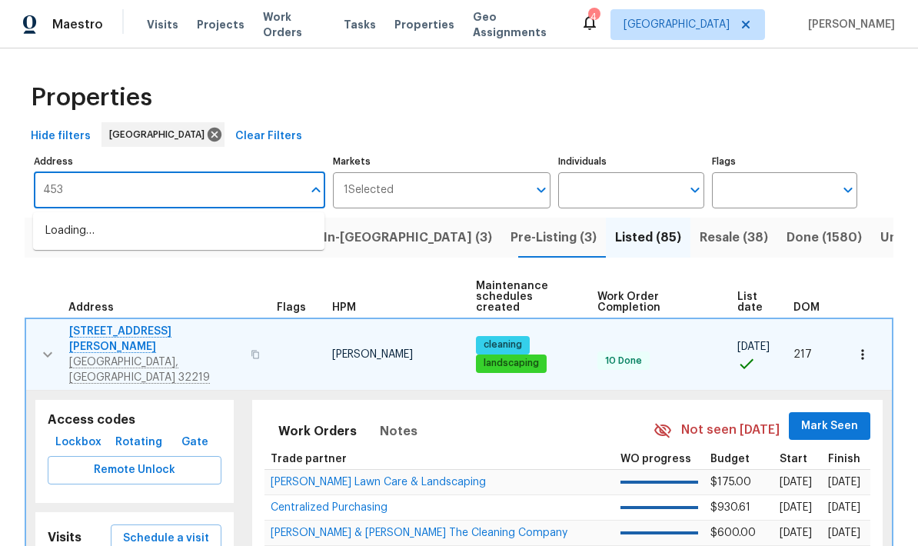
type input "4530"
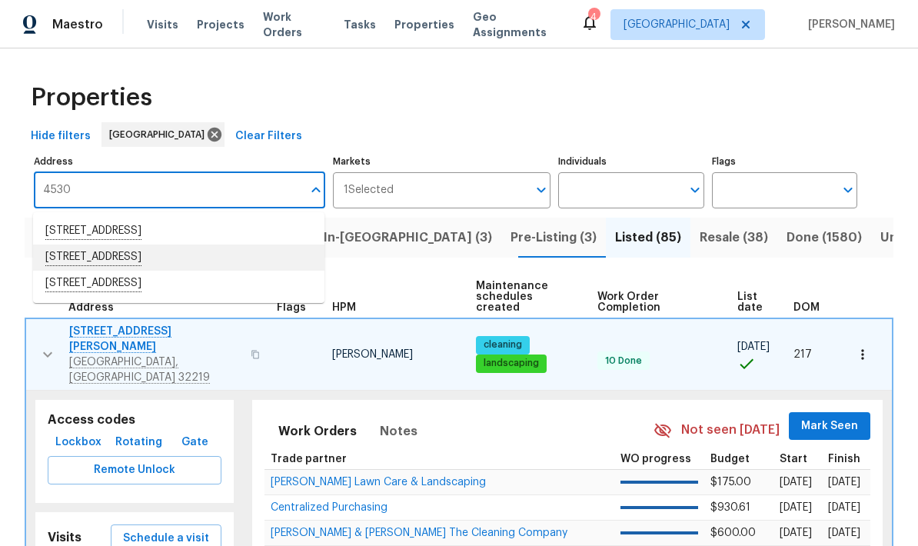
click at [183, 265] on li "4530 Hercules Ave Jacksonville FL 32205" at bounding box center [179, 258] width 292 height 26
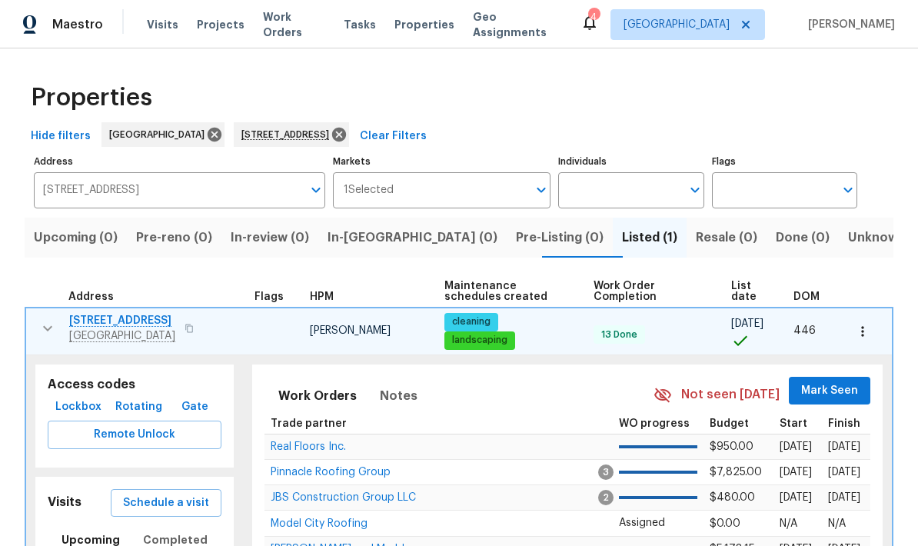
click at [132, 322] on span "4530 Hercules Ave" at bounding box center [122, 320] width 106 height 15
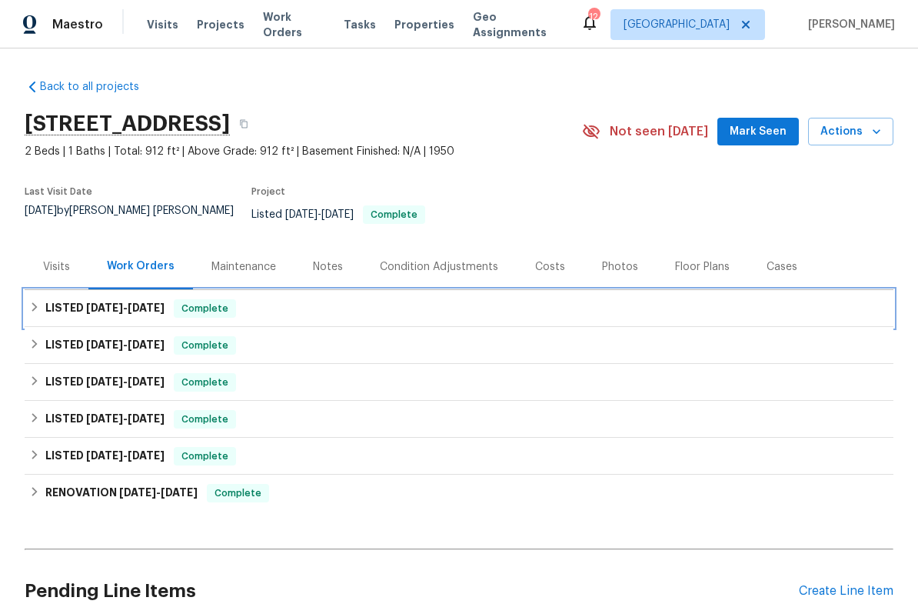
click at [395, 299] on div "LISTED 8/28/25 - 9/5/25 Complete" at bounding box center [459, 308] width 860 height 18
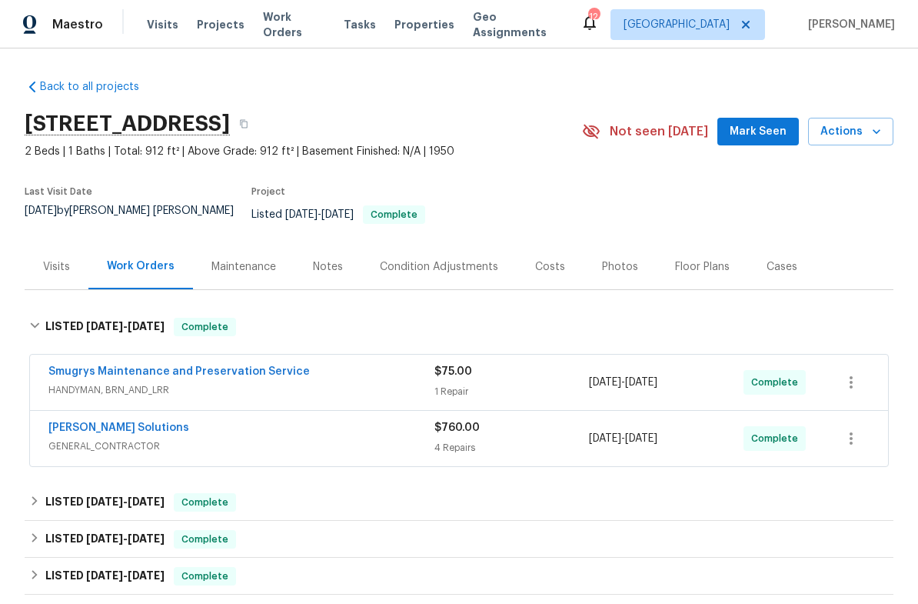
click at [367, 422] on div "Sethy Solutions" at bounding box center [241, 429] width 386 height 18
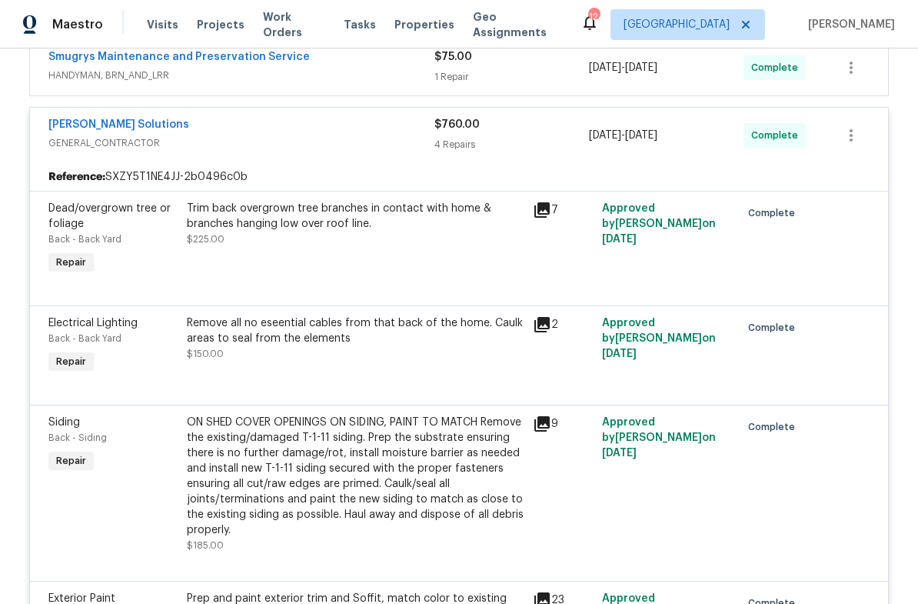
scroll to position [320, 0]
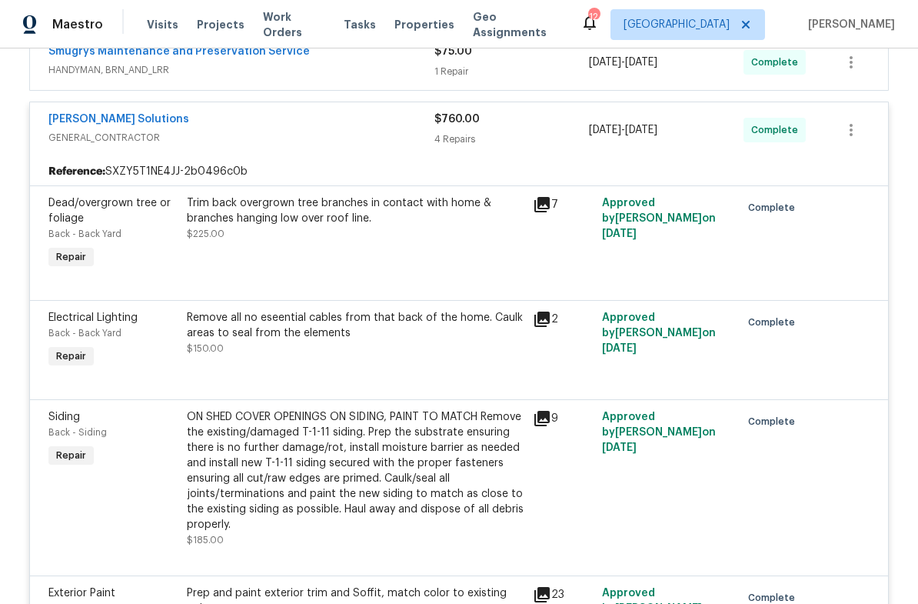
click at [554, 195] on div "7" at bounding box center [563, 204] width 60 height 18
click at [547, 197] on icon at bounding box center [542, 204] width 15 height 15
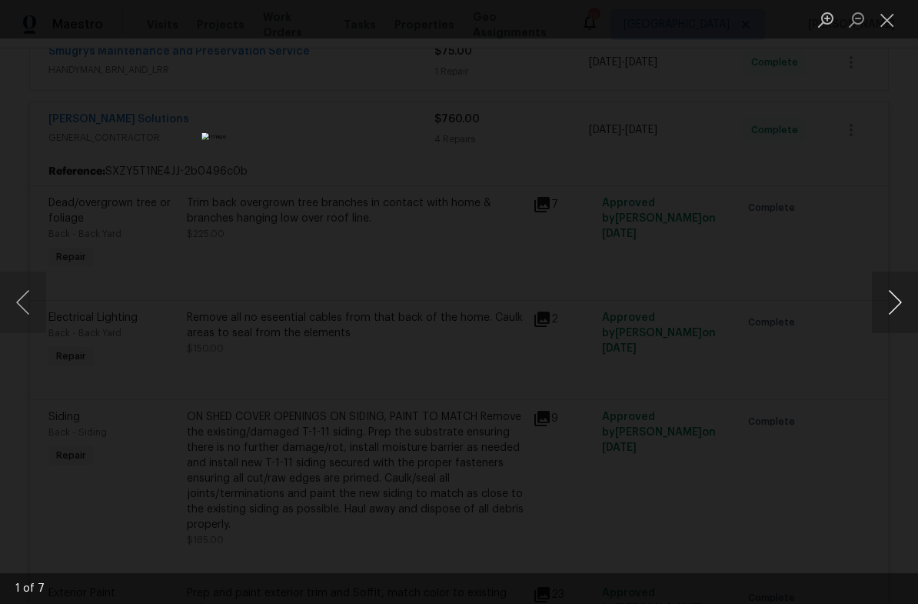
click at [881, 316] on button "Next image" at bounding box center [895, 303] width 46 height 62
click at [882, 298] on button "Next image" at bounding box center [895, 303] width 46 height 62
click at [881, 298] on button "Next image" at bounding box center [895, 303] width 46 height 62
click at [878, 300] on button "Next image" at bounding box center [895, 303] width 46 height 62
click at [876, 302] on button "Next image" at bounding box center [895, 303] width 46 height 62
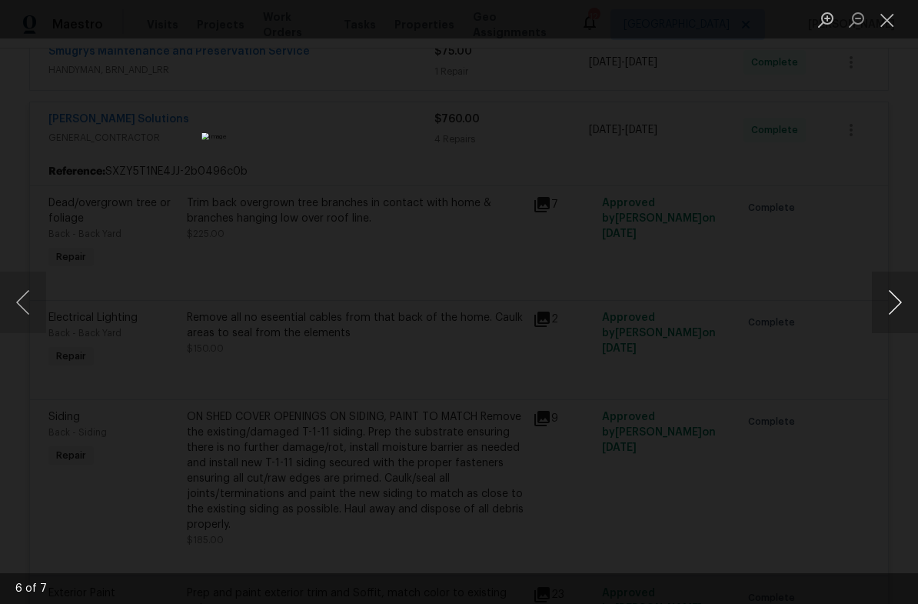
click at [881, 299] on button "Next image" at bounding box center [895, 303] width 46 height 62
click at [881, 22] on button "Close lightbox" at bounding box center [887, 19] width 31 height 27
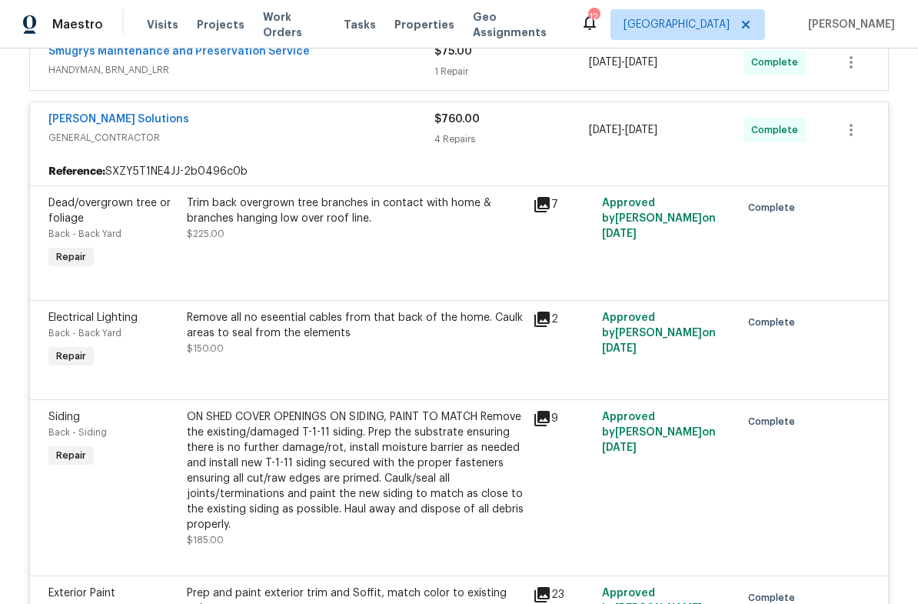
click at [541, 311] on icon at bounding box center [542, 319] width 18 height 18
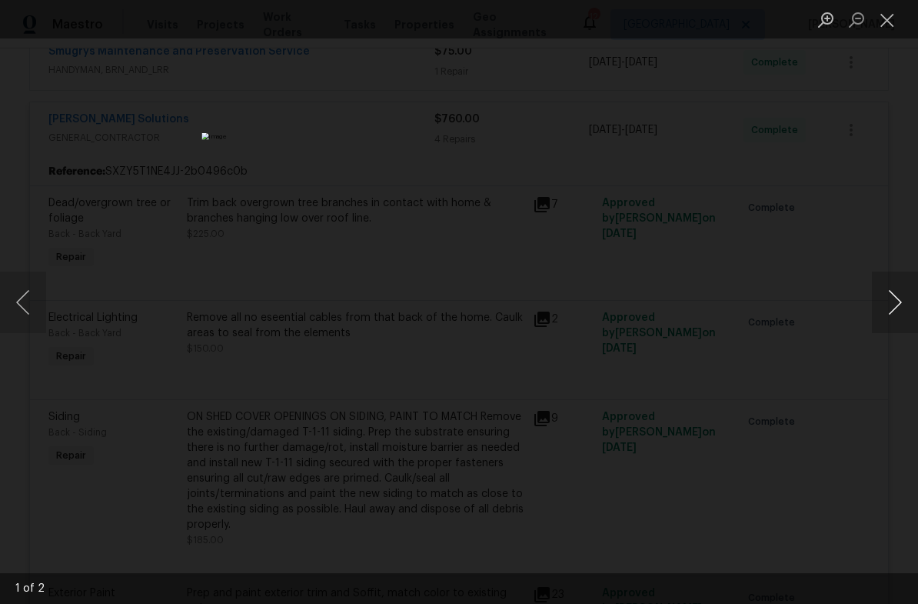
click at [891, 303] on button "Next image" at bounding box center [895, 303] width 46 height 62
click at [886, 302] on button "Next image" at bounding box center [895, 303] width 46 height 62
click at [888, 298] on button "Next image" at bounding box center [895, 303] width 46 height 62
click at [891, 20] on button "Close lightbox" at bounding box center [887, 19] width 31 height 27
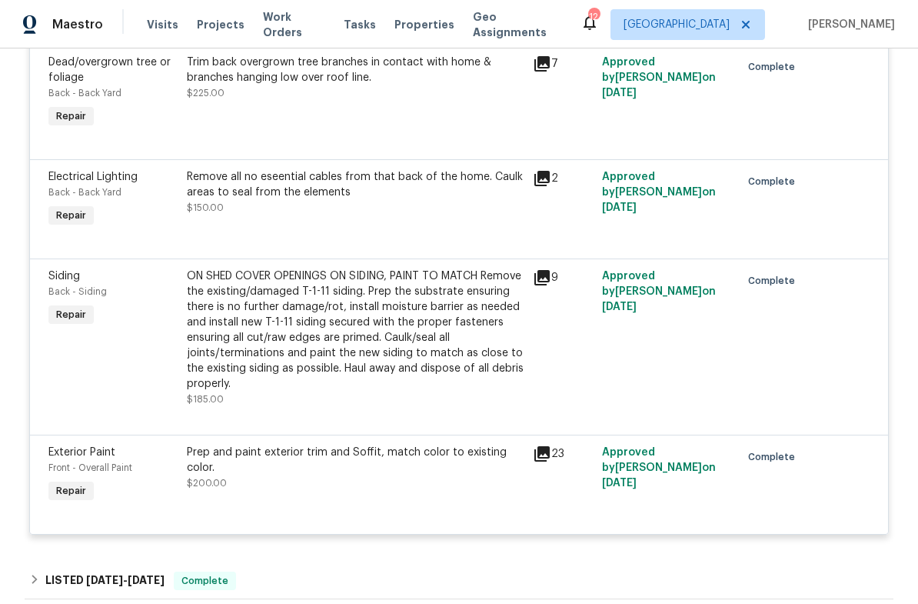
scroll to position [461, 0]
click at [520, 317] on div "ON SHED COVER OPENINGS ON SIDING, PAINT TO MATCH Remove the existing/damaged T-…" at bounding box center [355, 329] width 337 height 123
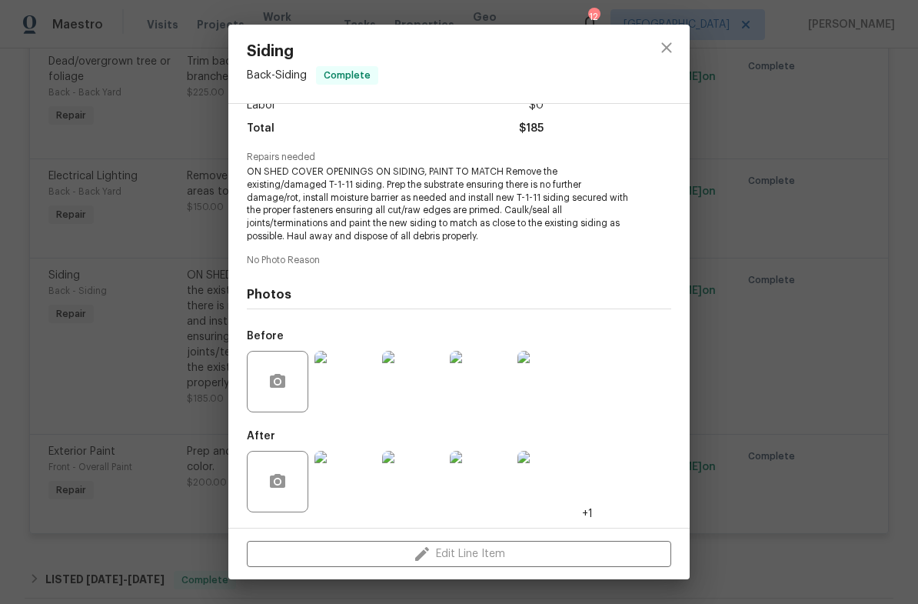
scroll to position [120, 0]
click at [346, 486] on img at bounding box center [346, 482] width 62 height 62
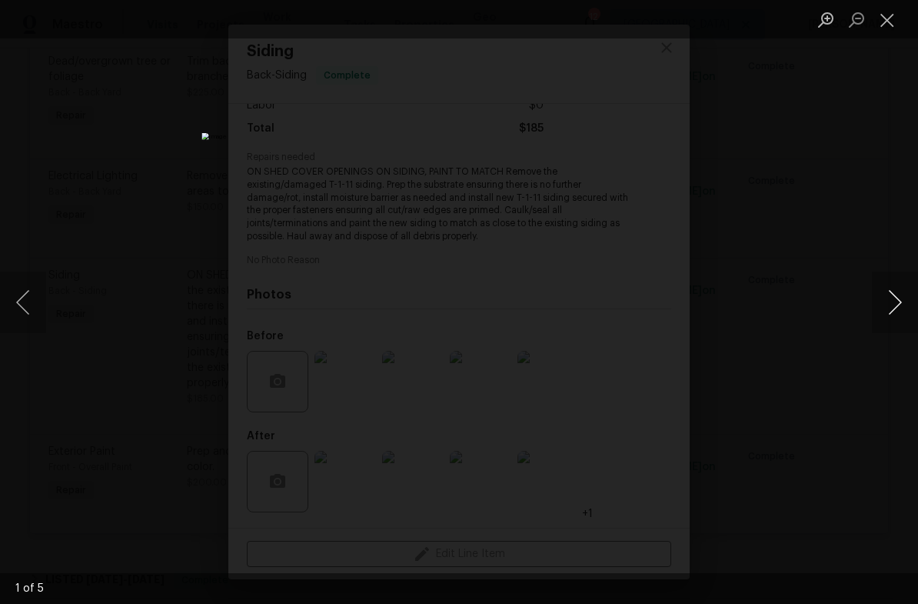
click at [899, 302] on button "Next image" at bounding box center [895, 303] width 46 height 62
click at [896, 300] on button "Next image" at bounding box center [895, 303] width 46 height 62
click at [896, 301] on button "Next image" at bounding box center [895, 303] width 46 height 62
click at [897, 302] on button "Next image" at bounding box center [895, 303] width 46 height 62
click at [896, 303] on button "Next image" at bounding box center [895, 303] width 46 height 62
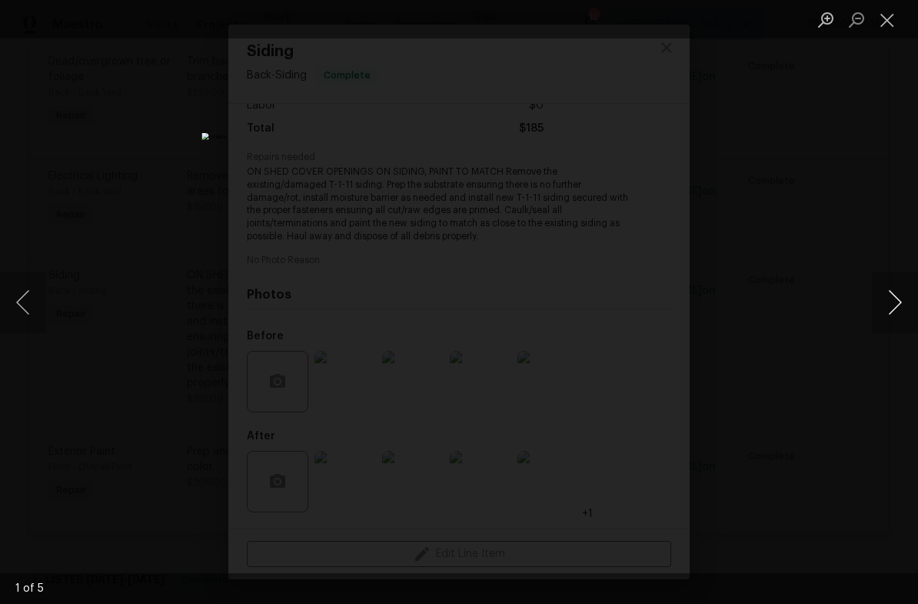
click at [898, 302] on button "Next image" at bounding box center [895, 303] width 46 height 62
click at [897, 301] on button "Next image" at bounding box center [895, 303] width 46 height 62
click at [888, 21] on button "Close lightbox" at bounding box center [887, 19] width 31 height 27
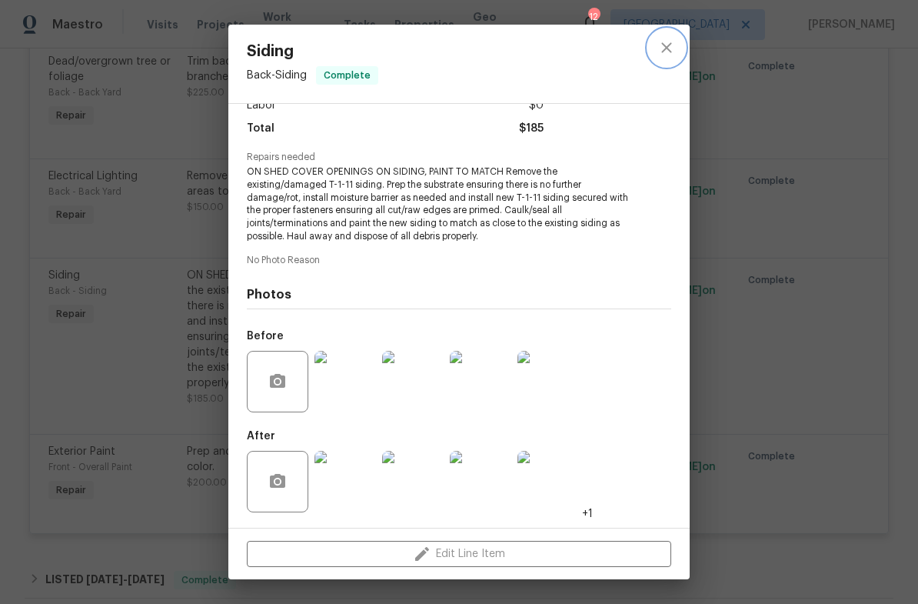
click at [658, 41] on icon "close" at bounding box center [667, 47] width 18 height 18
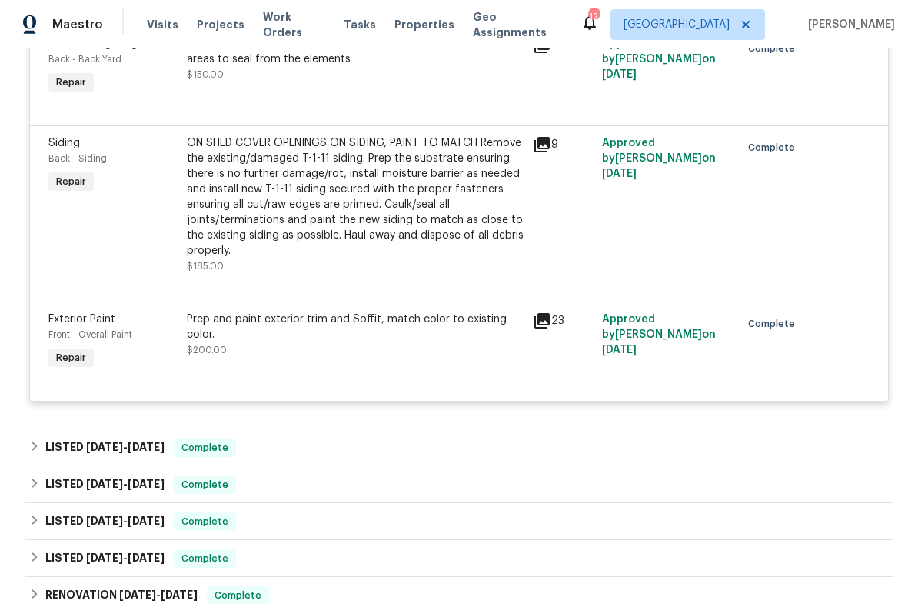
scroll to position [596, 0]
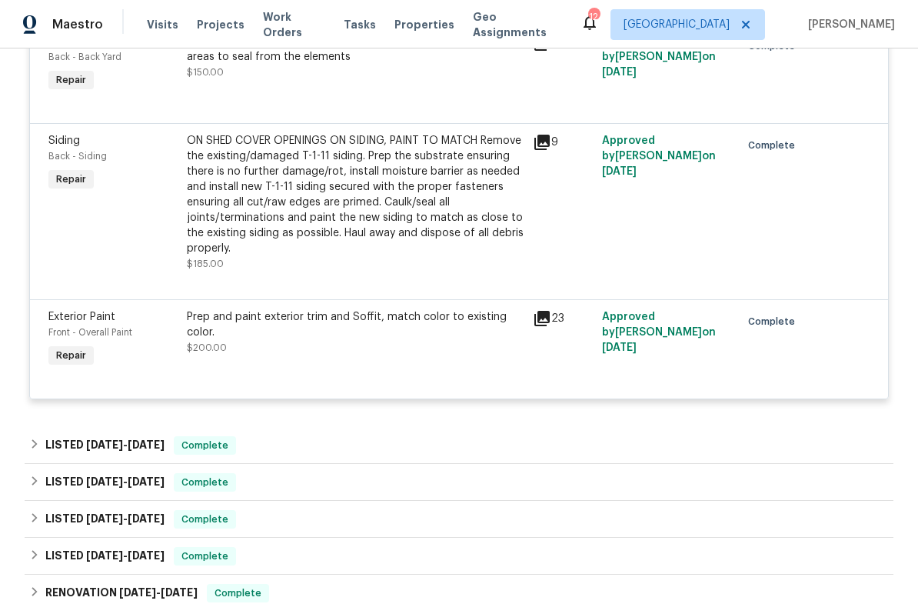
click at [545, 311] on icon at bounding box center [542, 318] width 15 height 15
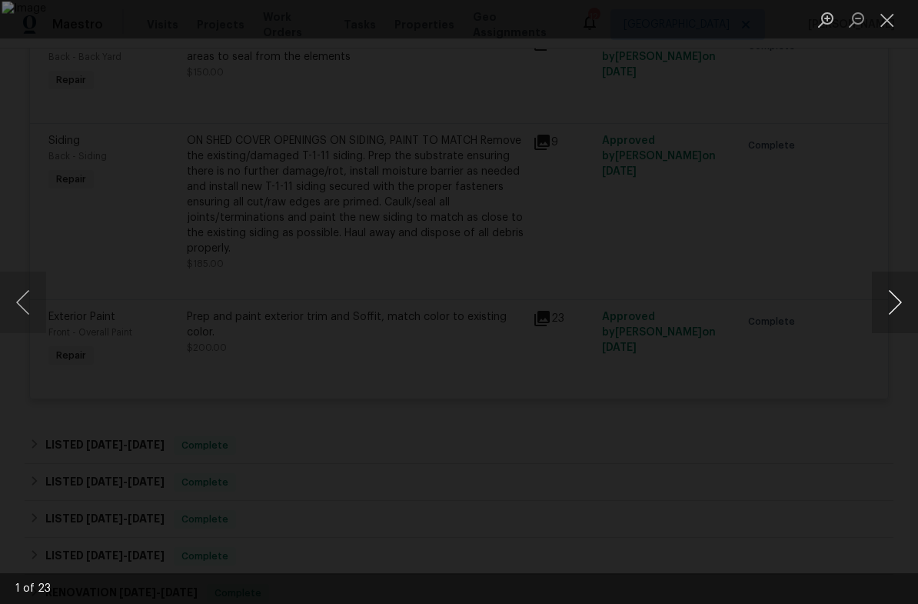
click at [890, 298] on button "Next image" at bounding box center [895, 303] width 46 height 62
click at [888, 297] on button "Next image" at bounding box center [895, 303] width 46 height 62
click at [887, 297] on button "Next image" at bounding box center [895, 303] width 46 height 62
click at [888, 299] on button "Next image" at bounding box center [895, 303] width 46 height 62
click at [888, 298] on button "Next image" at bounding box center [895, 303] width 46 height 62
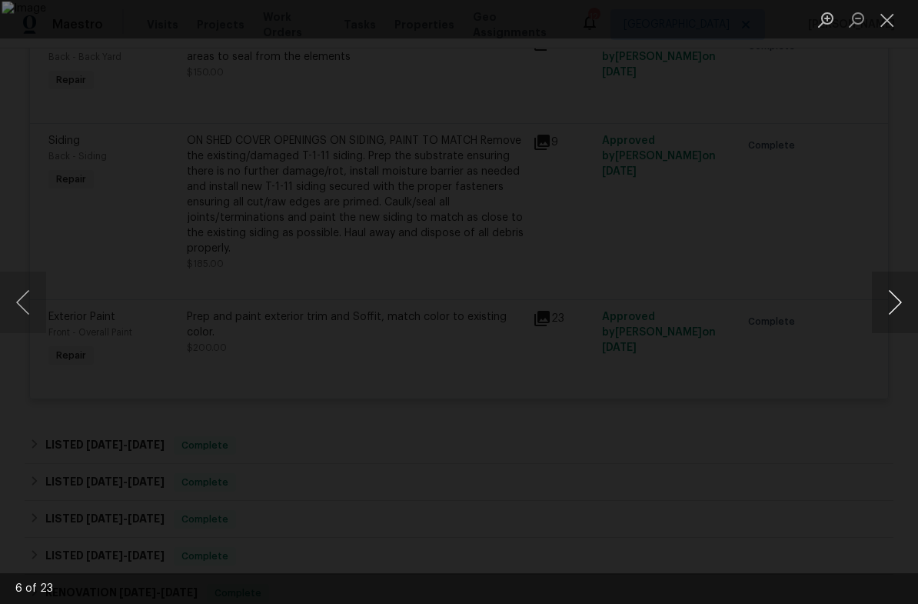
click at [887, 298] on button "Next image" at bounding box center [895, 303] width 46 height 62
click at [888, 298] on button "Next image" at bounding box center [895, 303] width 46 height 62
click at [888, 296] on button "Next image" at bounding box center [895, 303] width 46 height 62
click at [889, 298] on button "Next image" at bounding box center [895, 303] width 46 height 62
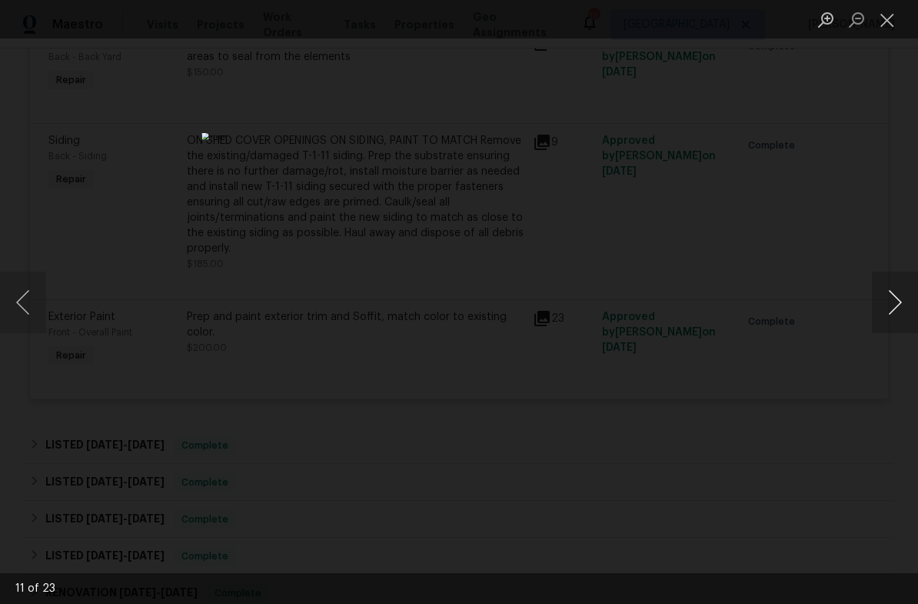
click at [891, 295] on button "Next image" at bounding box center [895, 303] width 46 height 62
click at [890, 298] on button "Next image" at bounding box center [895, 303] width 46 height 62
click at [891, 298] on button "Next image" at bounding box center [895, 303] width 46 height 62
click at [891, 297] on button "Next image" at bounding box center [895, 303] width 46 height 62
click at [891, 26] on button "Close lightbox" at bounding box center [887, 19] width 31 height 27
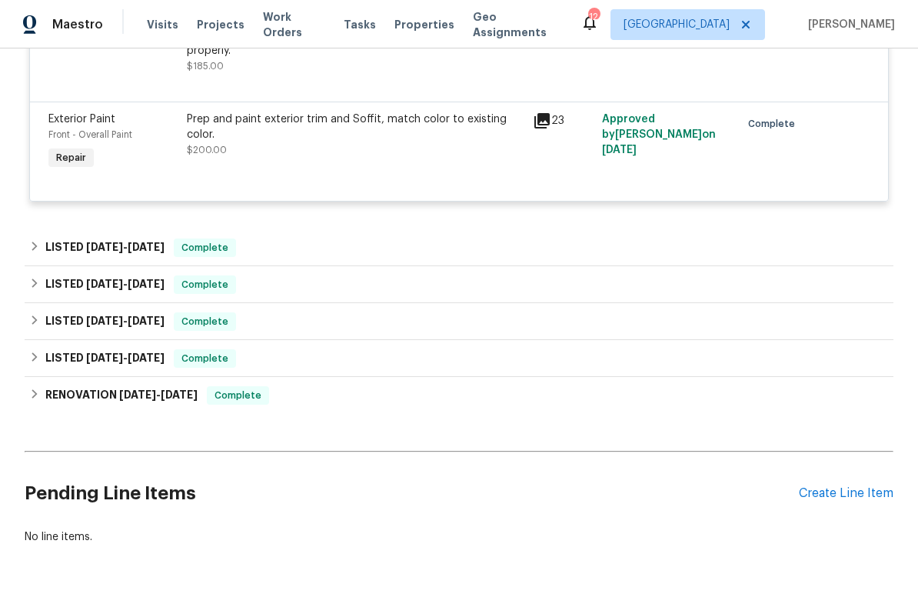
scroll to position [793, 0]
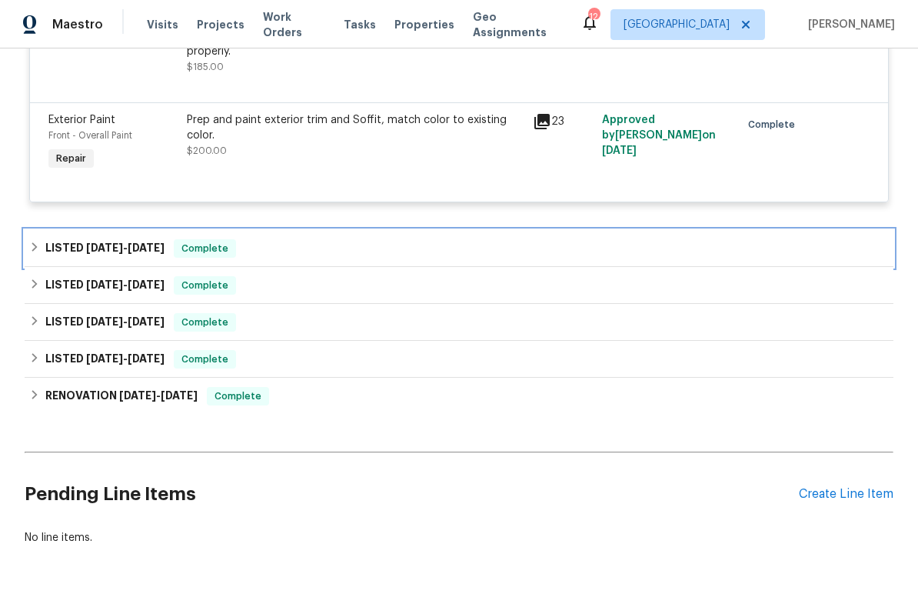
click at [598, 239] on div "LISTED 8/14/25 - 8/18/25 Complete" at bounding box center [459, 248] width 860 height 18
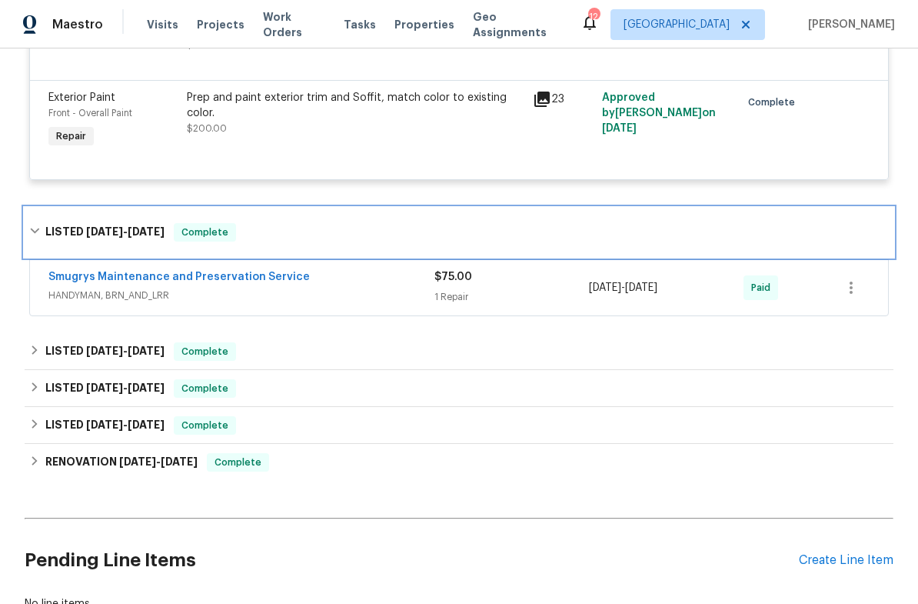
scroll to position [816, 0]
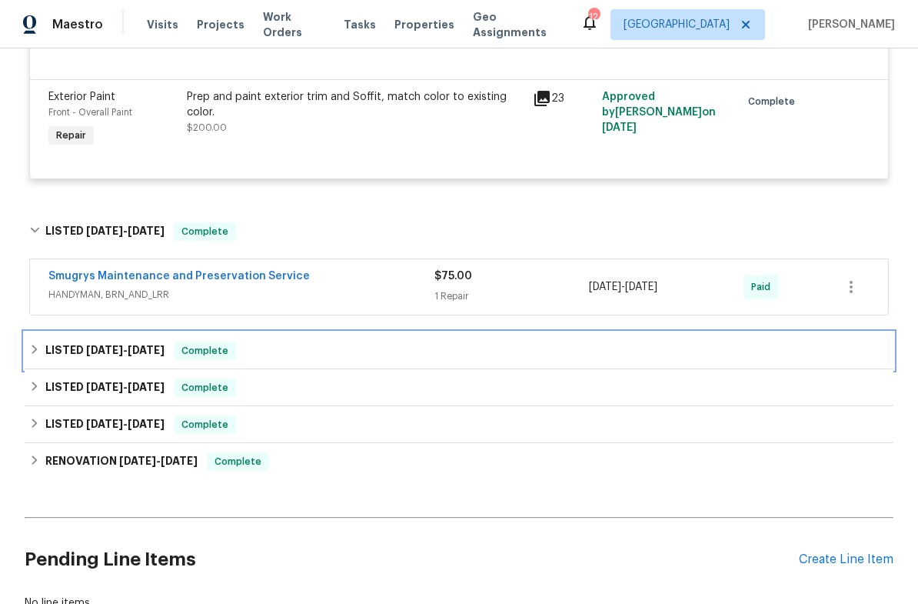
click at [583, 341] on div "LISTED 10/30/24 - 6/13/25 Complete" at bounding box center [459, 350] width 860 height 18
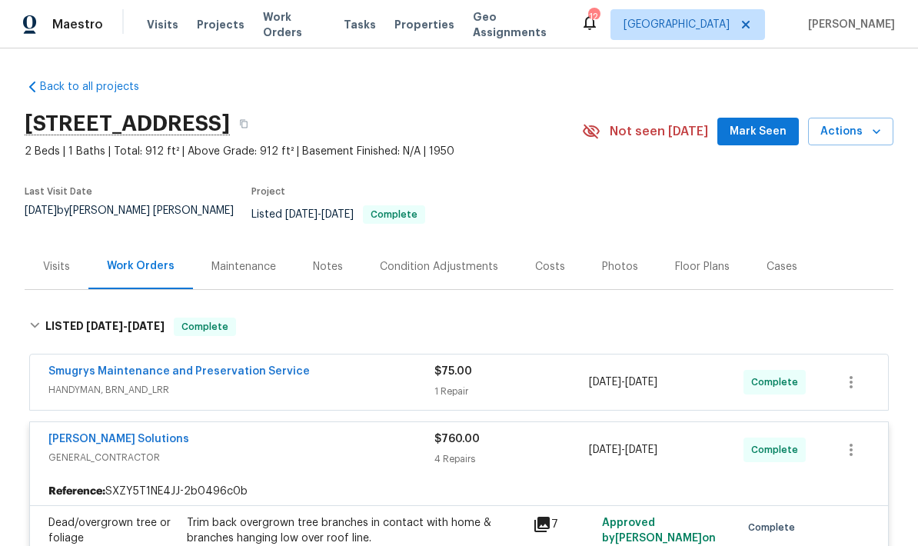
scroll to position [0, 0]
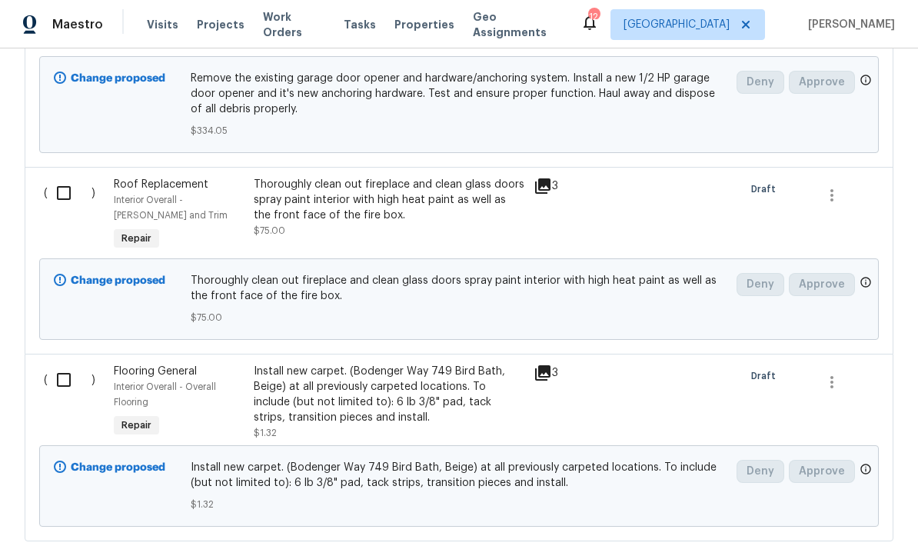
scroll to position [662, 0]
click at [442, 213] on div "Thoroughly clean out fireplace and clean glass doors spray paint interior with …" at bounding box center [389, 198] width 271 height 46
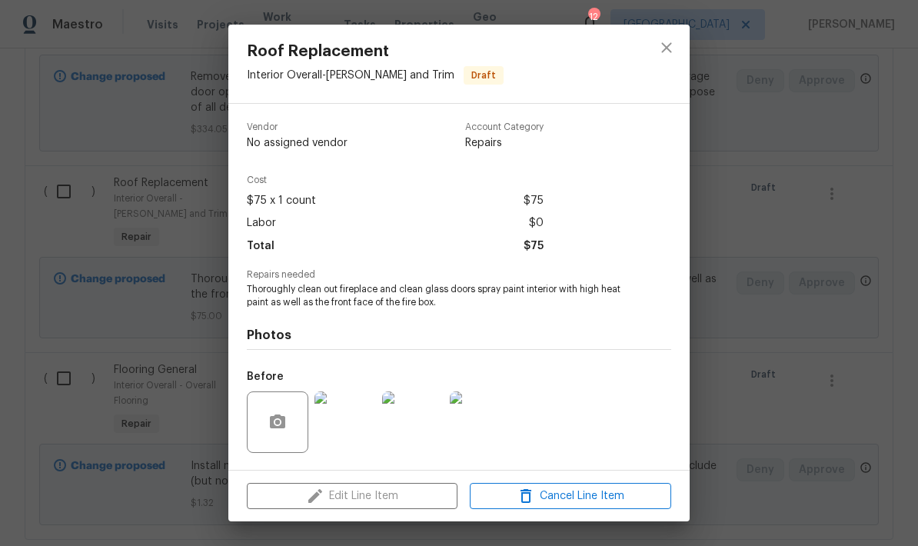
click at [401, 505] on div "Edit Line Item Cancel Line Item" at bounding box center [458, 497] width 461 height 52
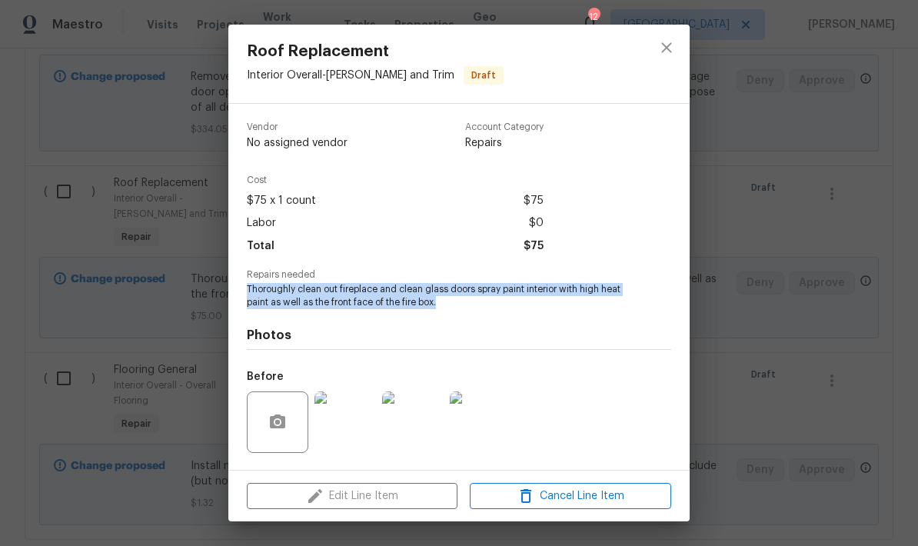
copy span "Thoroughly clean out fireplace and clean glass doors spray paint interior with …"
click at [674, 44] on icon "close" at bounding box center [667, 47] width 18 height 18
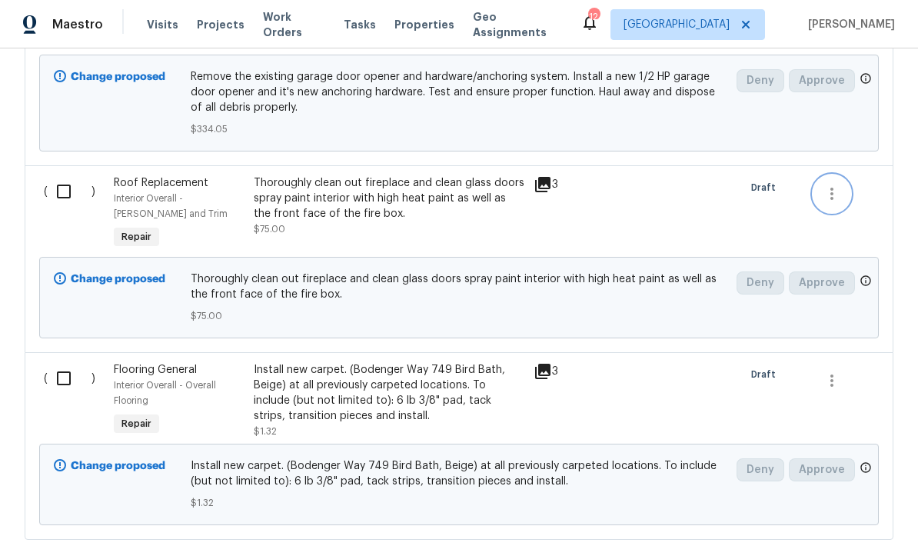
click at [834, 195] on icon "button" at bounding box center [832, 194] width 18 height 18
click at [840, 196] on li "Cancel" at bounding box center [843, 194] width 59 height 25
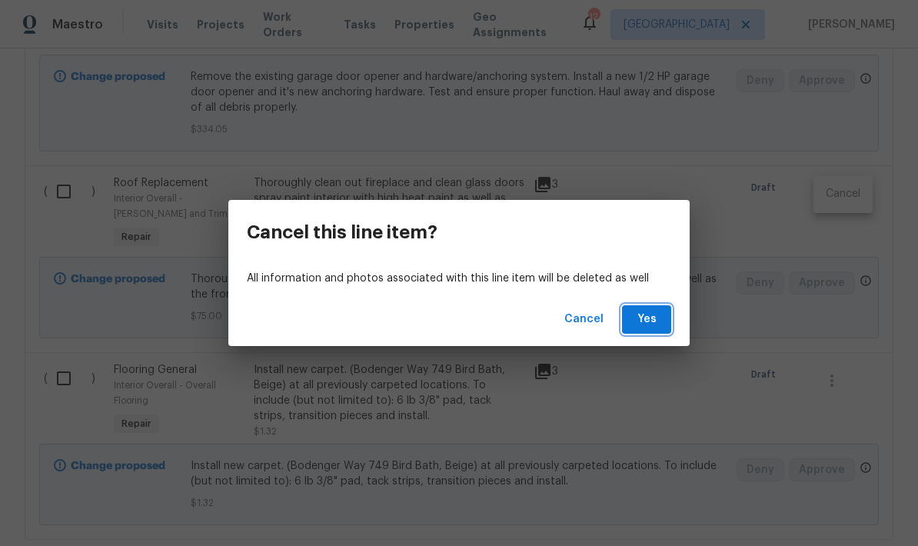
click at [651, 321] on span "Yes" at bounding box center [647, 319] width 25 height 19
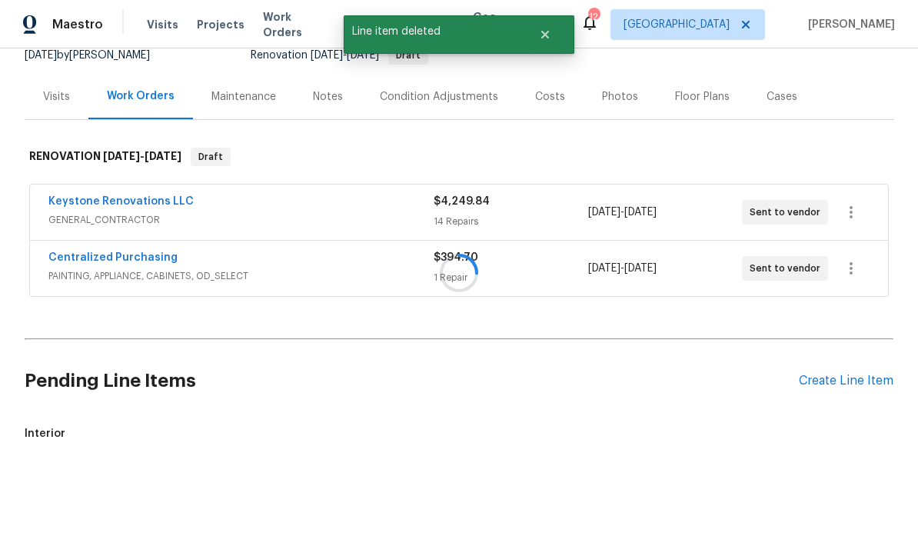
scroll to position [97, 0]
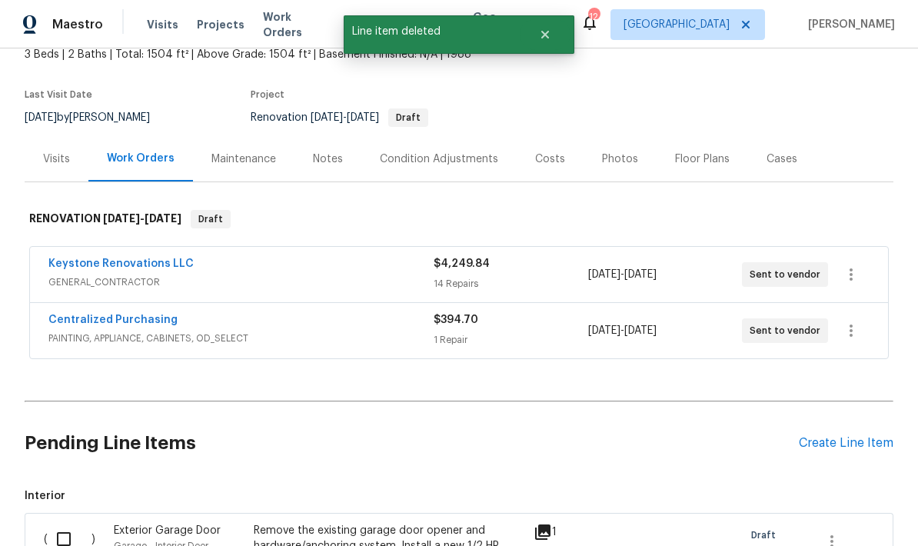
click at [353, 275] on span "GENERAL_CONTRACTOR" at bounding box center [240, 282] width 385 height 15
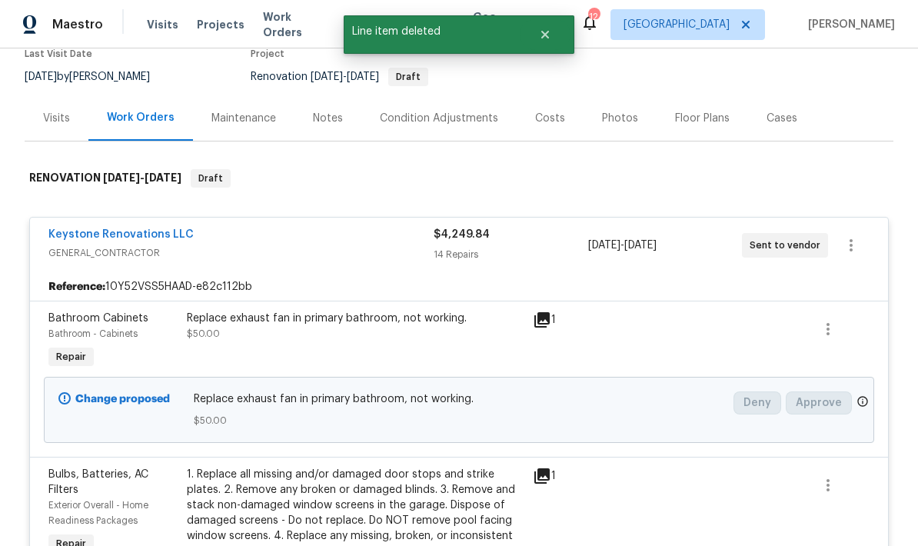
scroll to position [136, 0]
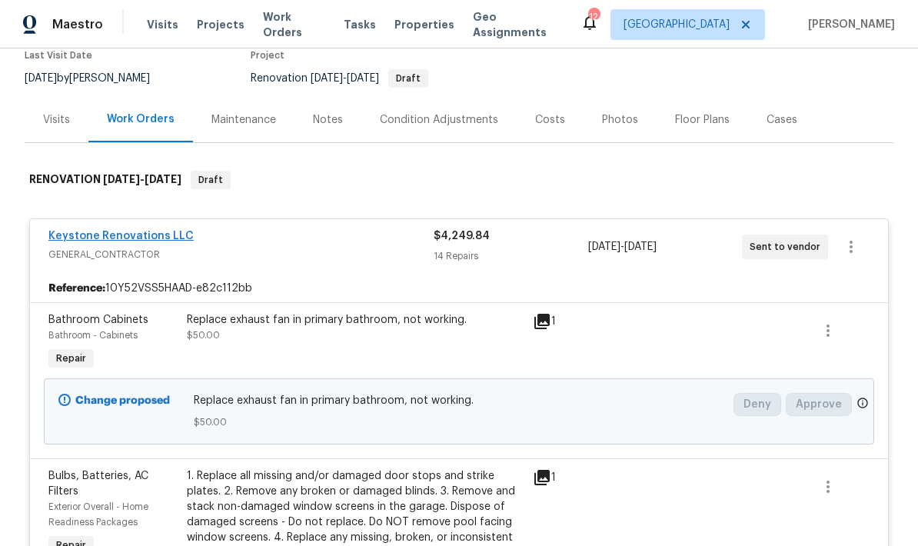
click at [163, 239] on link "Keystone Renovations LLC" at bounding box center [120, 236] width 145 height 11
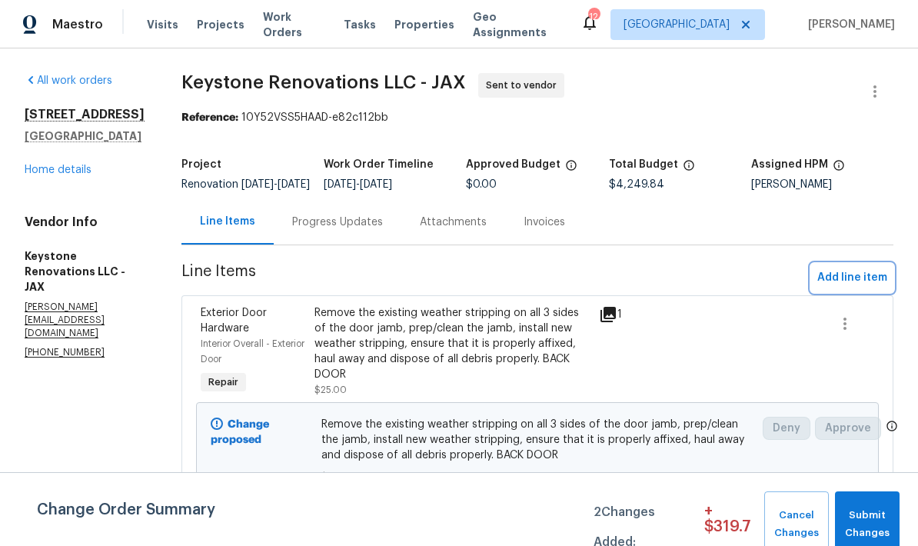
click at [871, 288] on span "Add line item" at bounding box center [853, 277] width 70 height 19
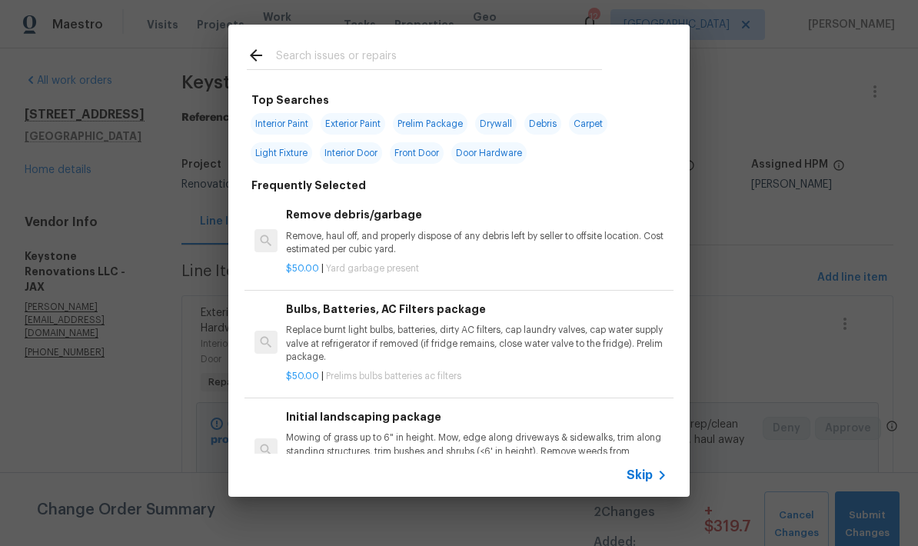
click at [345, 61] on input "text" at bounding box center [439, 57] width 326 height 23
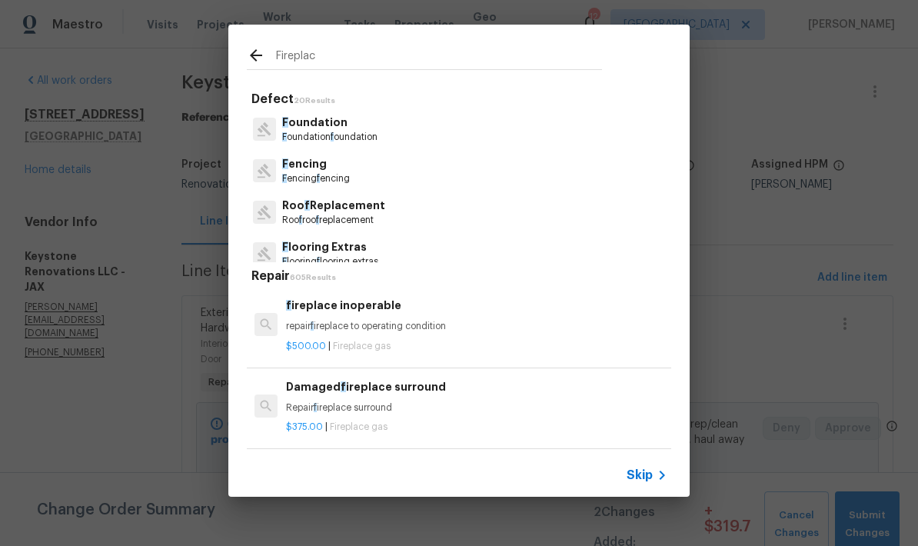
type input "Fireplace"
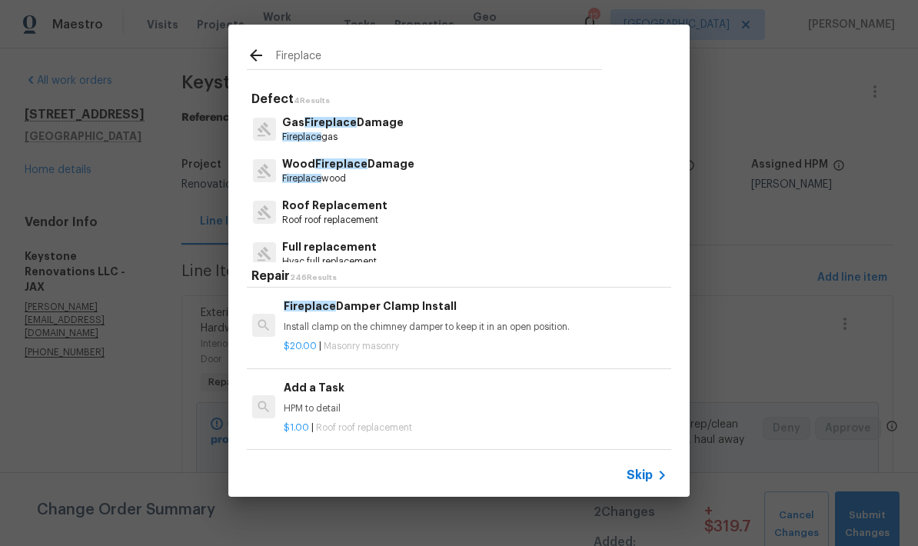
scroll to position [1608, 2]
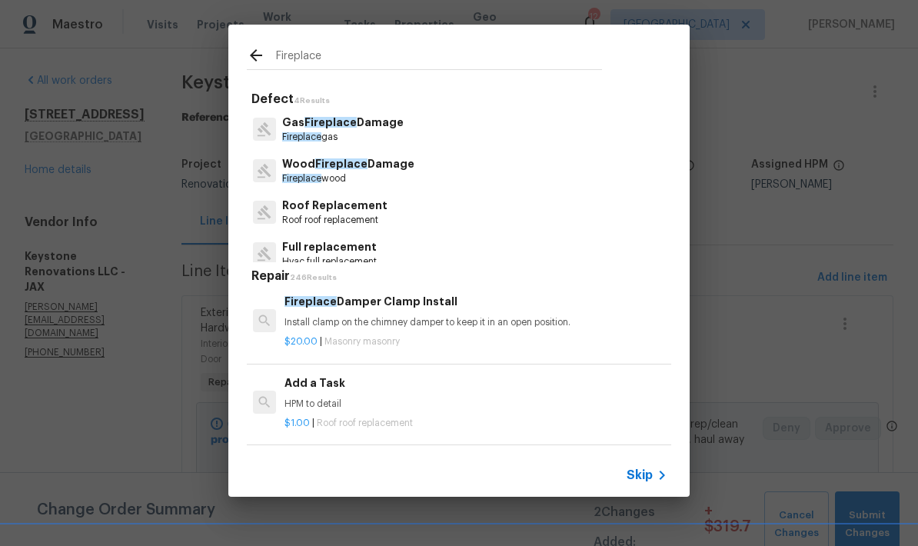
click at [320, 375] on h6 "Add a Task" at bounding box center [475, 383] width 381 height 17
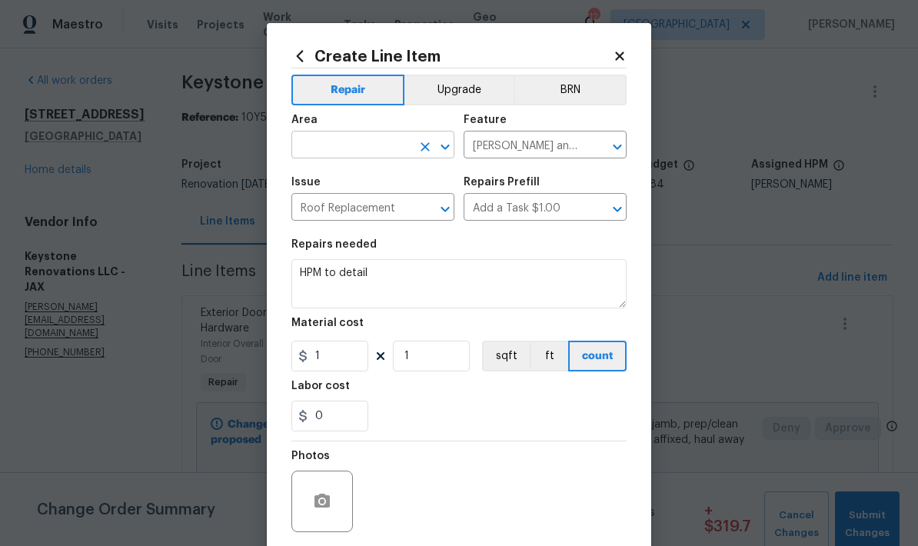
click at [382, 145] on input "text" at bounding box center [352, 147] width 120 height 24
type input "f"
click at [364, 212] on li "Interior Overall" at bounding box center [373, 207] width 163 height 25
type input "Interior Overall"
click at [385, 221] on input "Roof Replacement" at bounding box center [352, 209] width 120 height 24
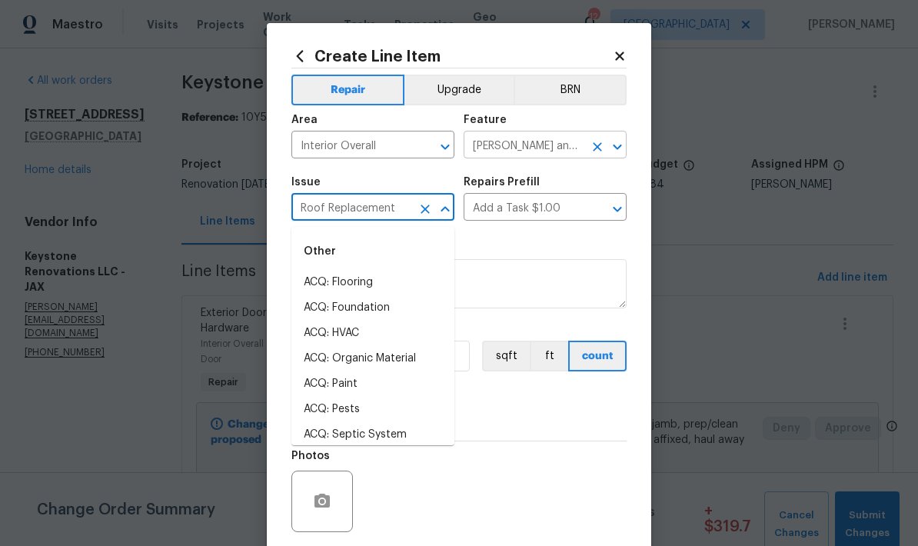
click at [536, 149] on input "[PERSON_NAME] and Trim" at bounding box center [524, 147] width 120 height 24
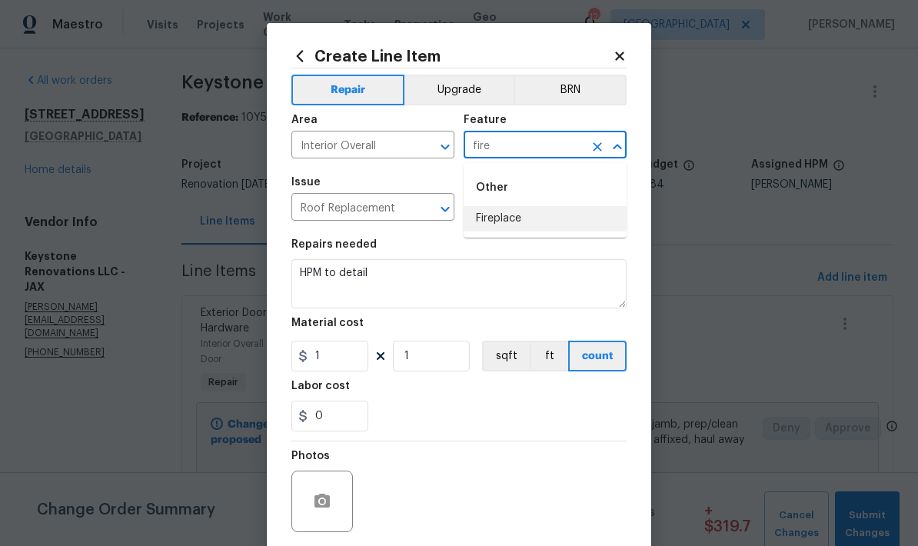
click at [505, 223] on li "Fireplace" at bounding box center [545, 218] width 163 height 25
type input "Fireplace"
click at [406, 212] on input "Roof Replacement" at bounding box center [352, 209] width 120 height 24
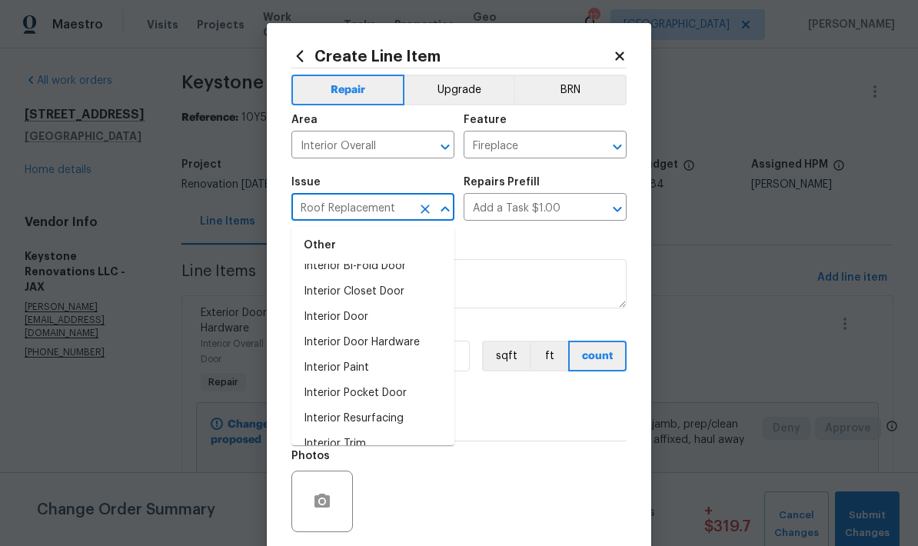
scroll to position [1371, 0]
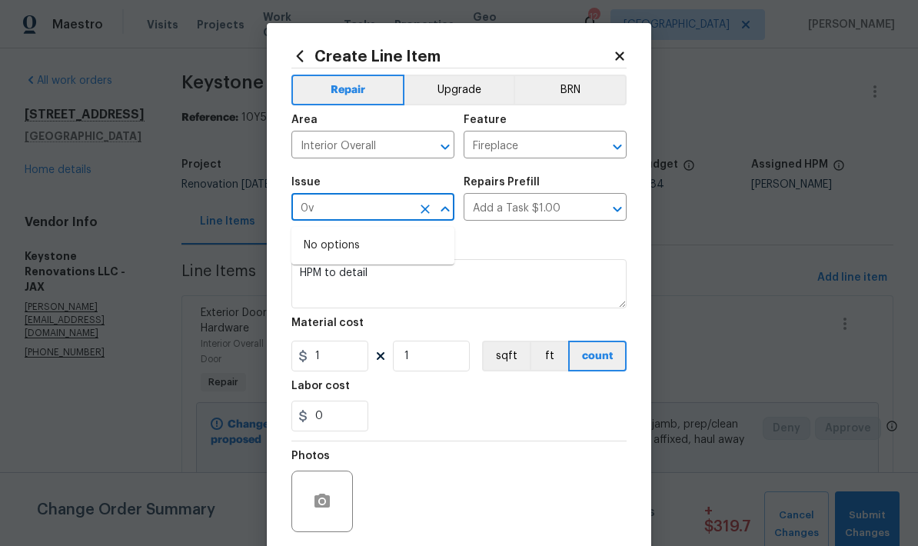
type input "0"
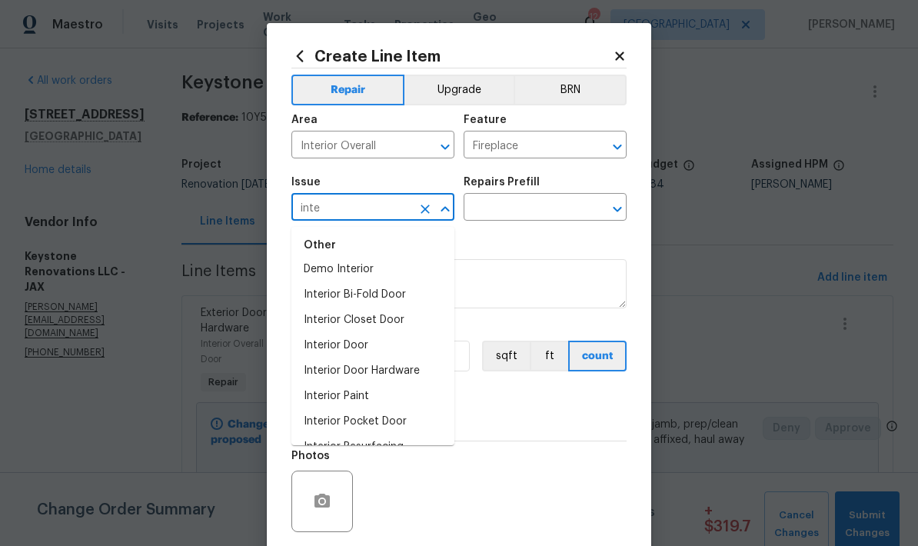
scroll to position [0, 0]
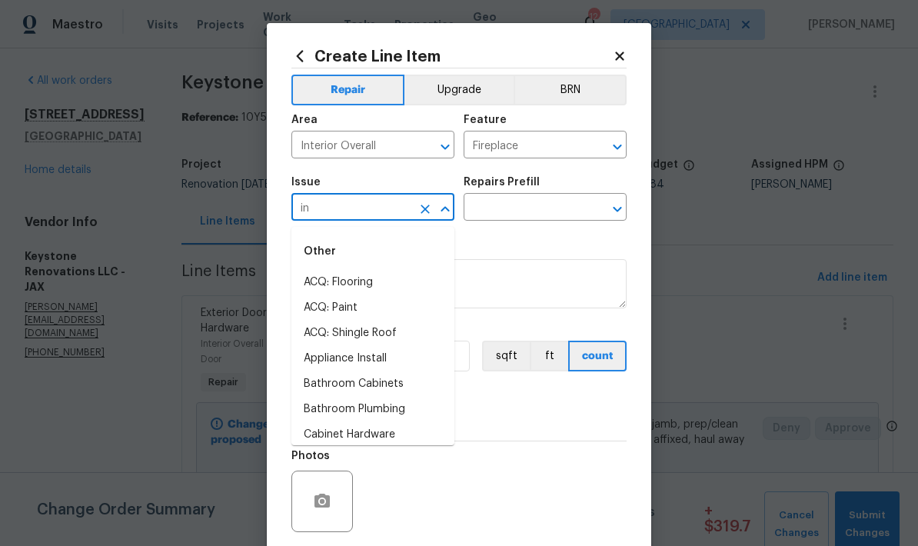
type input "i"
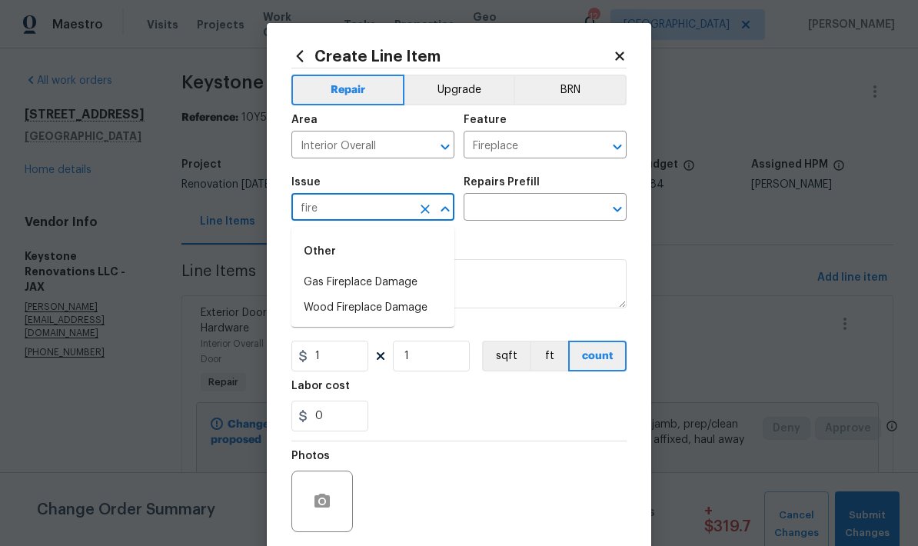
click at [366, 315] on li "Wood Fireplace Damage" at bounding box center [373, 307] width 163 height 25
type input "Wood Fireplace Damage"
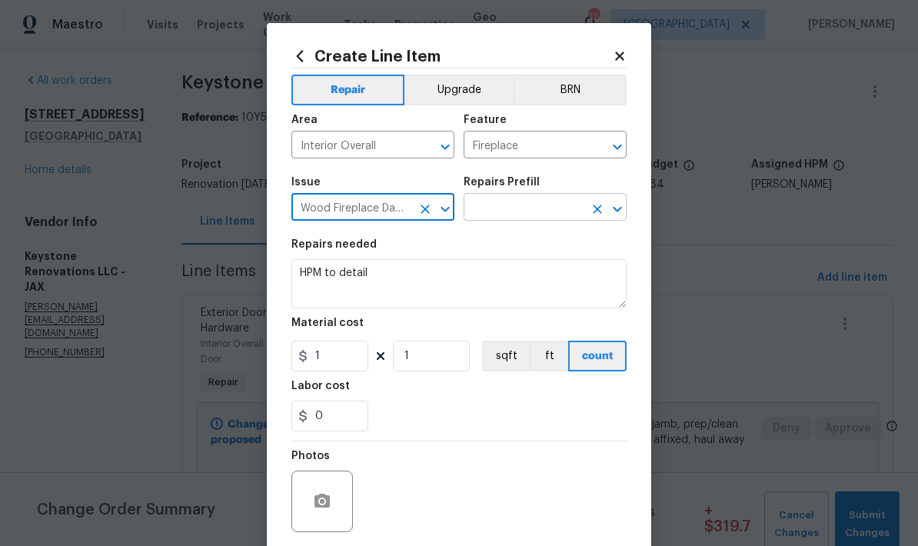
click at [548, 214] on input "text" at bounding box center [524, 209] width 120 height 24
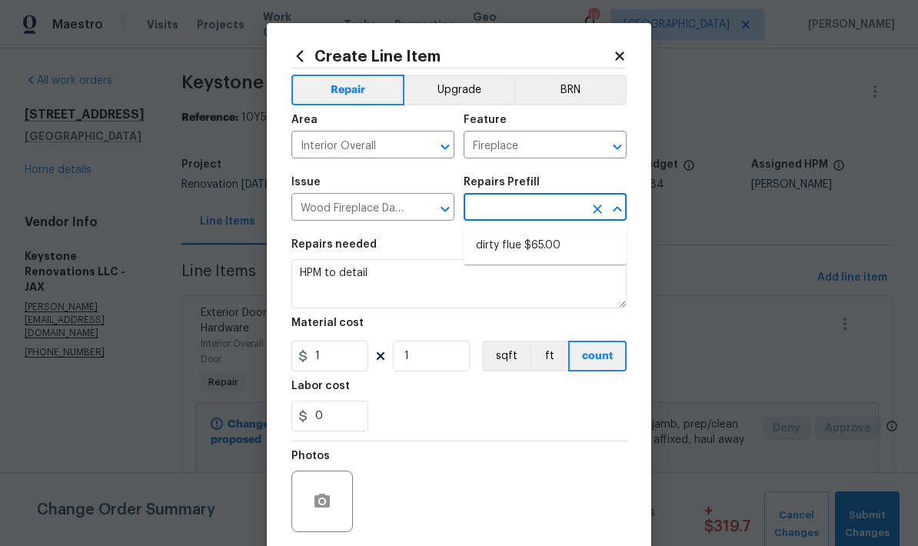
click at [528, 209] on input "text" at bounding box center [524, 209] width 120 height 24
click at [531, 210] on input "text" at bounding box center [524, 209] width 120 height 24
click at [427, 217] on icon "Clear" at bounding box center [425, 209] width 15 height 15
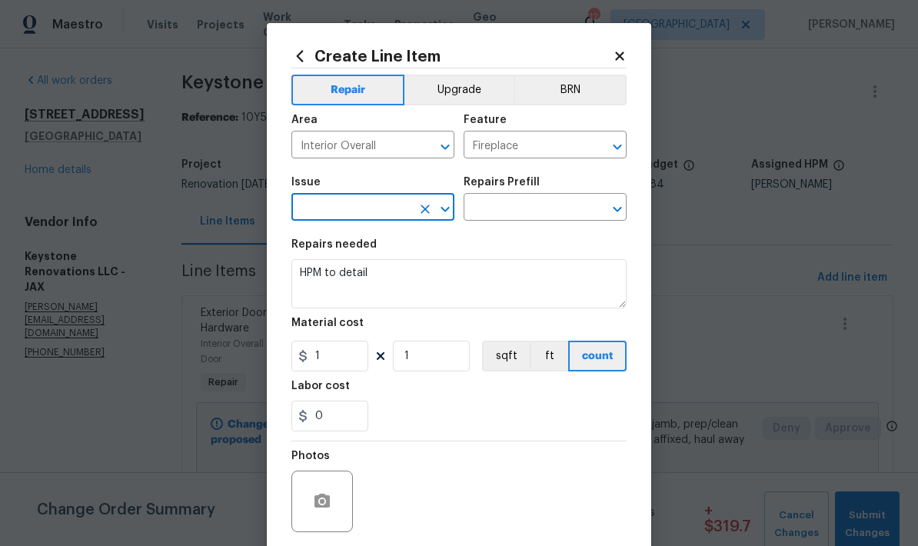
click at [408, 208] on input "text" at bounding box center [352, 209] width 120 height 24
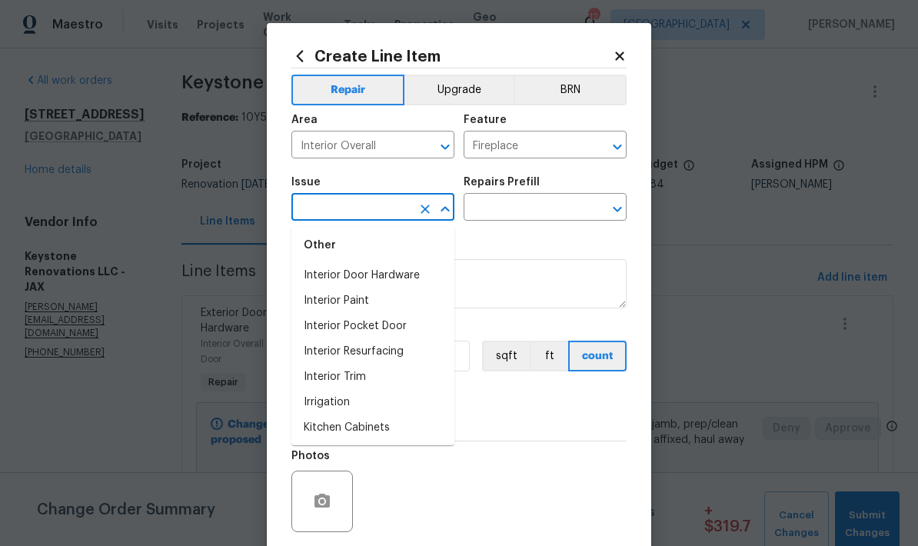
scroll to position [1436, 0]
click at [366, 301] on li "Interior Paint" at bounding box center [373, 300] width 163 height 25
type input "Interior Paint"
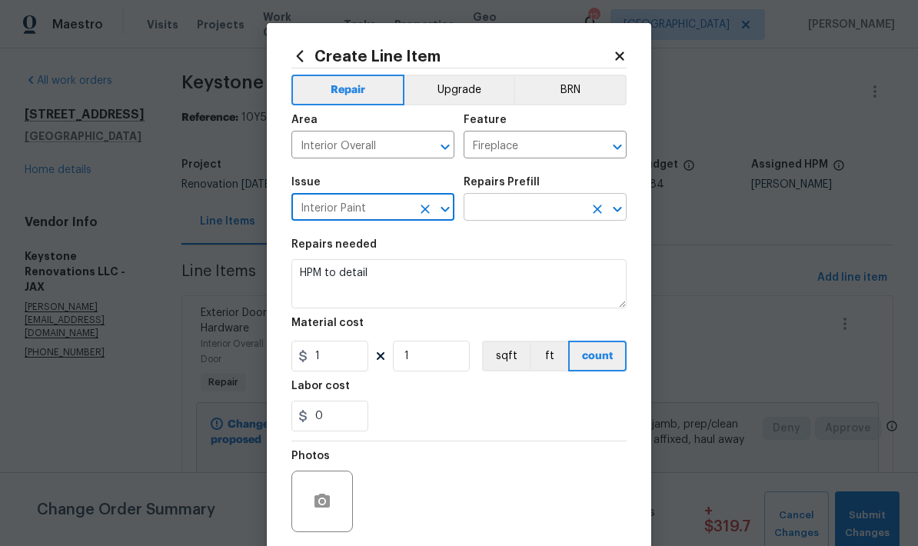
click at [542, 207] on input "text" at bounding box center [524, 209] width 120 height 24
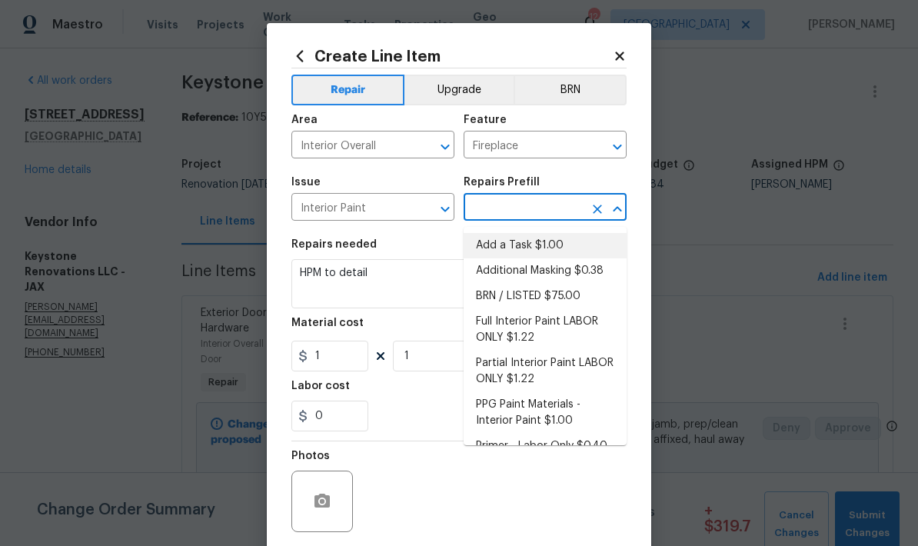
click at [525, 248] on li "Add a Task $1.00" at bounding box center [545, 245] width 163 height 25
type input "Add a Task $1.00"
type input "Overall Paint"
type input "Add a Task $1.00"
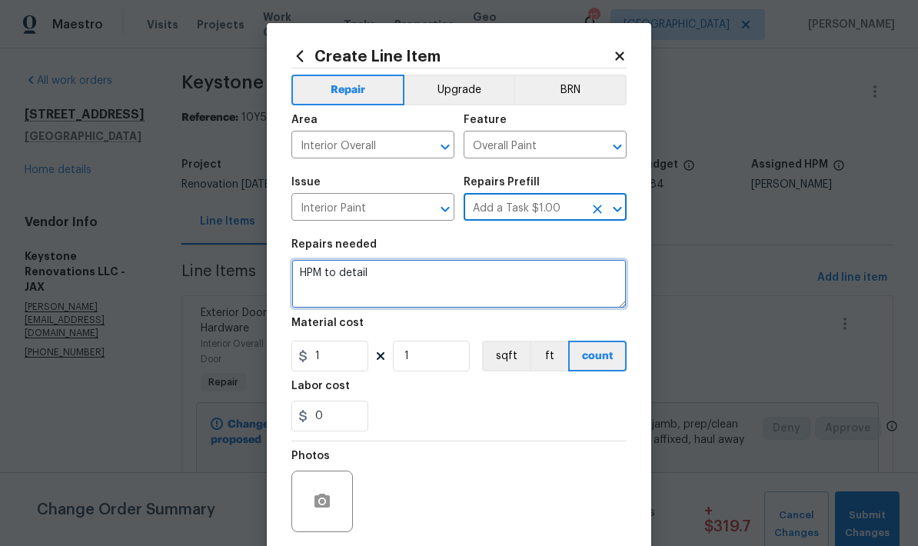
click at [372, 278] on textarea "HPM to detail" at bounding box center [459, 283] width 335 height 49
click at [359, 279] on textarea "HPM to detail" at bounding box center [459, 283] width 335 height 49
click at [361, 279] on textarea "HPM to detail" at bounding box center [459, 283] width 335 height 49
click at [361, 278] on textarea "HPM to detail" at bounding box center [459, 283] width 335 height 49
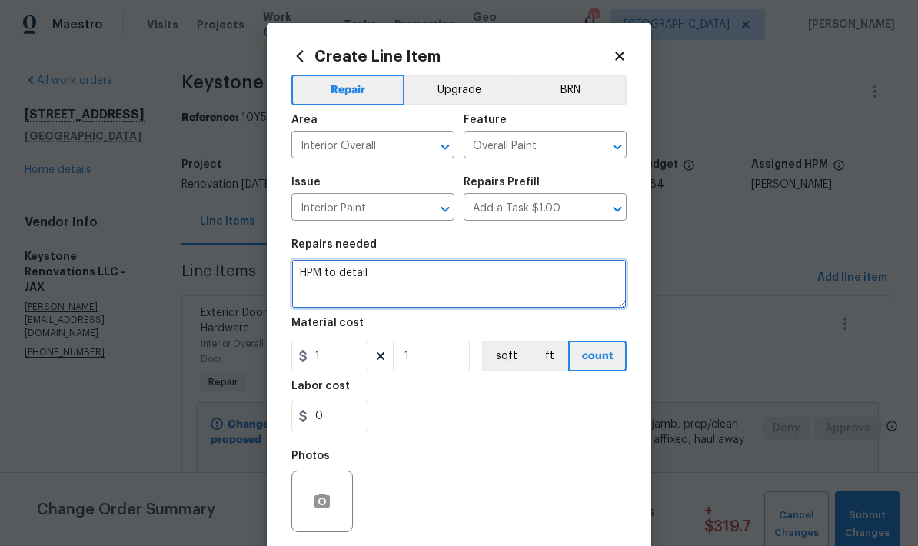
paste textarea "Thoroughly clean out fireplace and clean glass doors spray paint interior with …"
type textarea "Thoroughly clean out fireplace and clean glass doors spray paint interior with …"
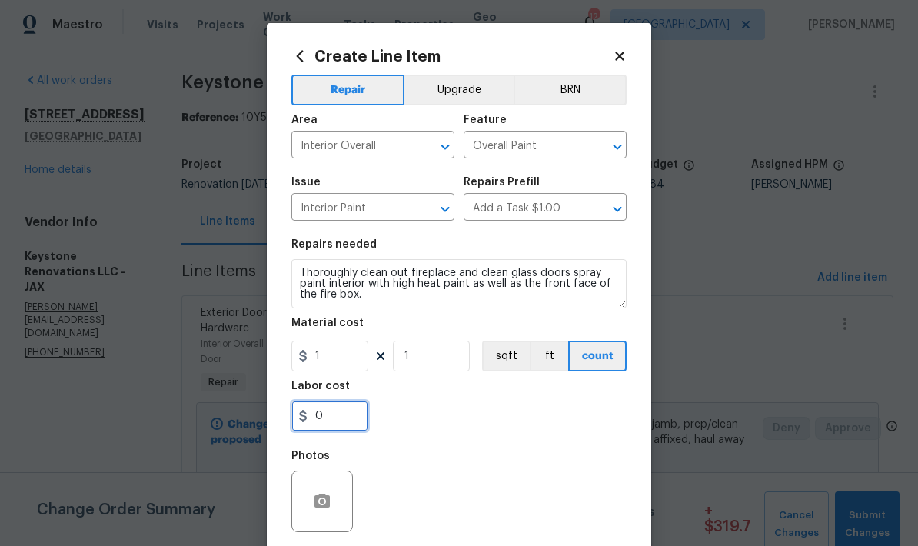
click at [348, 420] on input "0" at bounding box center [330, 416] width 77 height 31
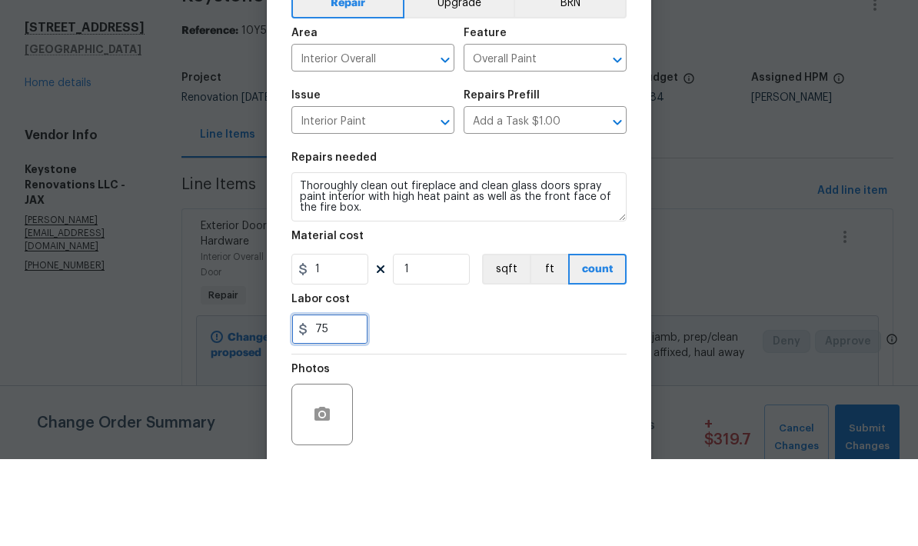
type input "75"
click at [470, 401] on div "75" at bounding box center [459, 416] width 335 height 31
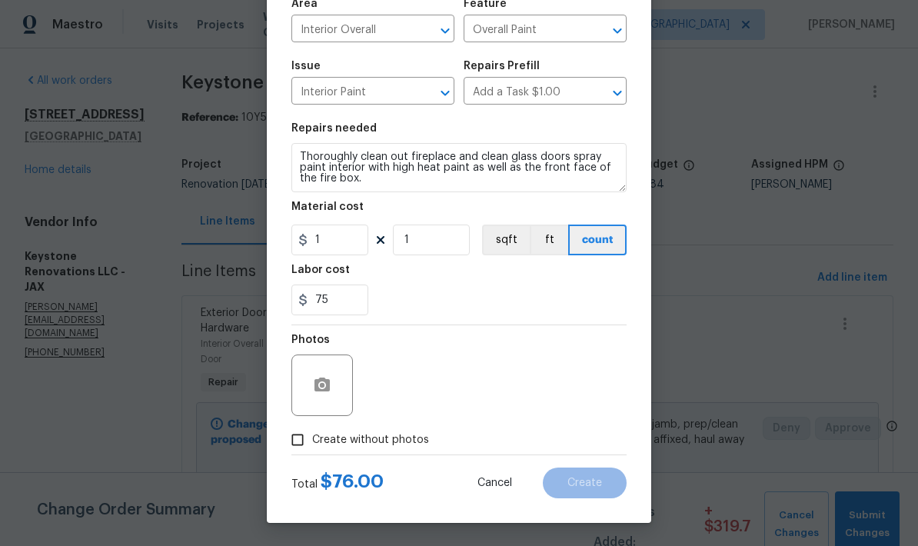
scroll to position [119, 0]
click at [327, 388] on icon "button" at bounding box center [322, 385] width 15 height 14
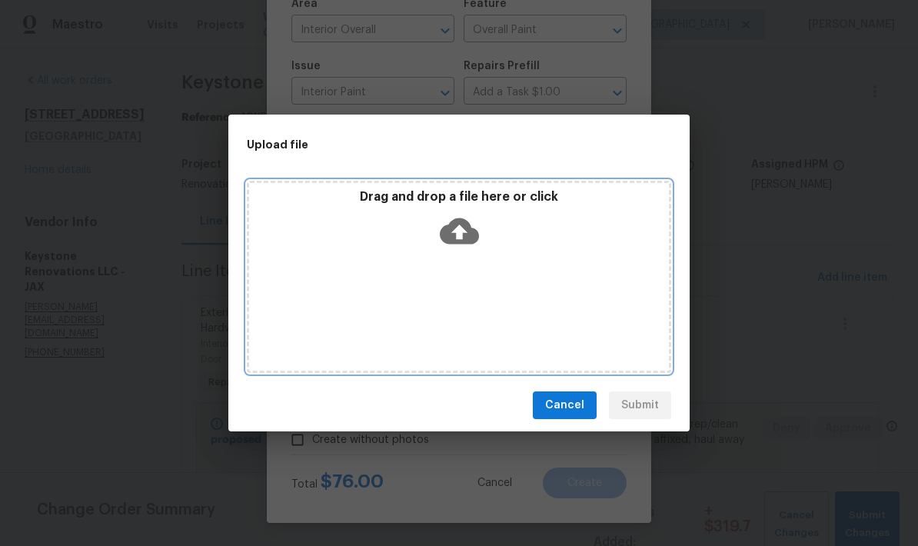
click at [461, 243] on icon at bounding box center [459, 231] width 39 height 26
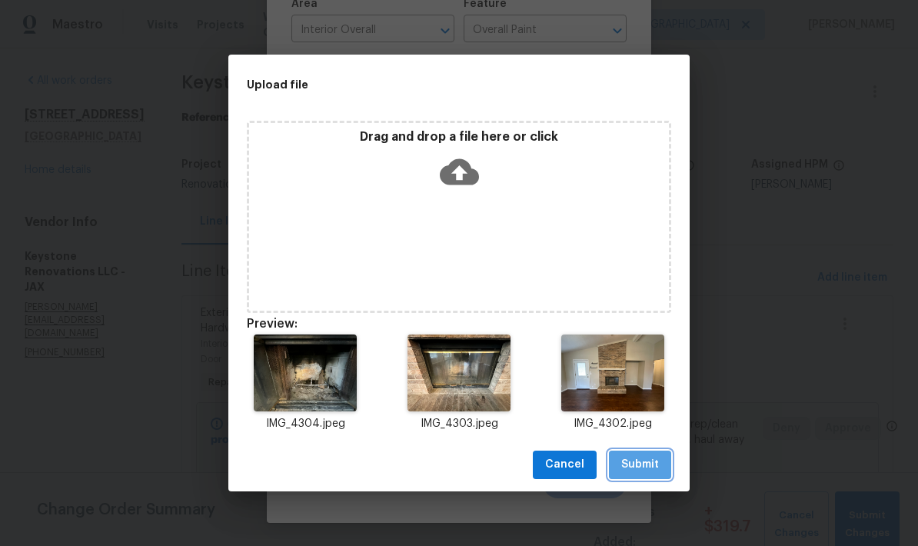
click at [640, 459] on span "Submit" at bounding box center [640, 464] width 38 height 19
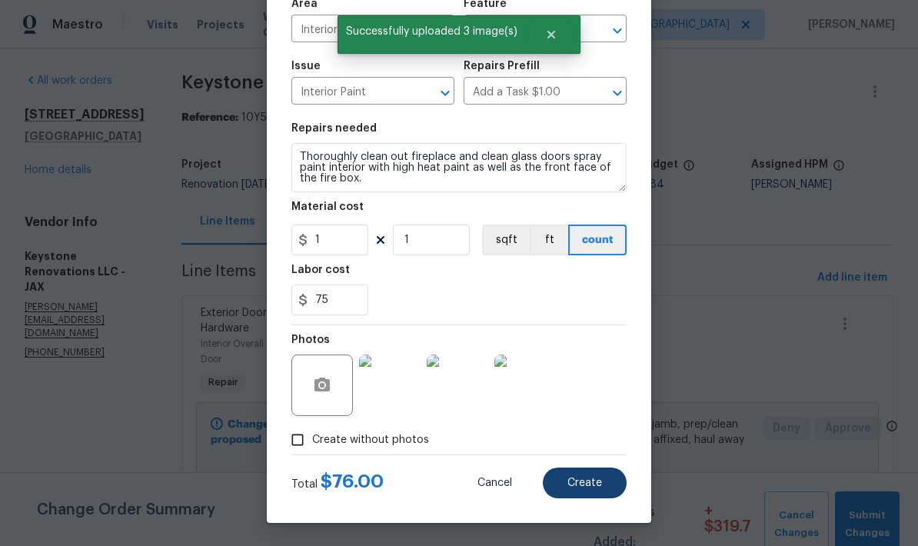
click at [581, 488] on span "Create" at bounding box center [585, 484] width 35 height 12
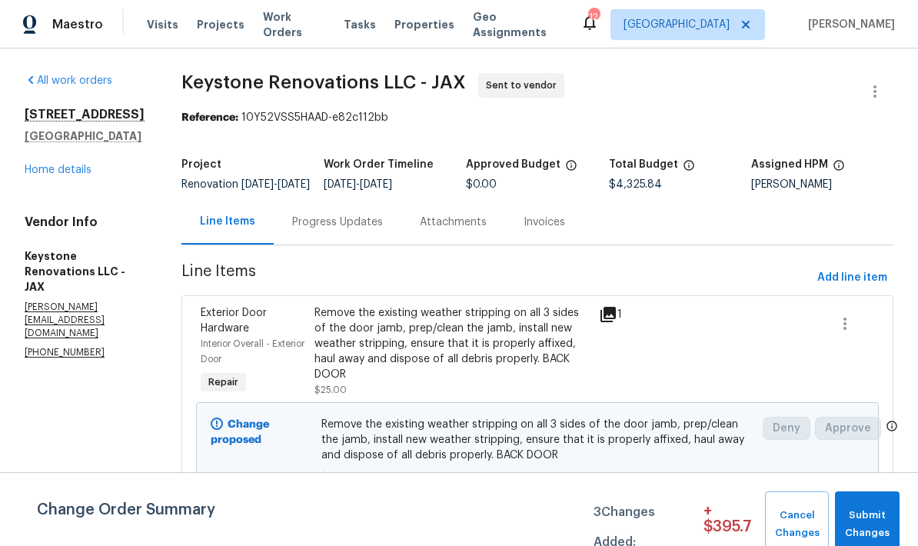
scroll to position [0, 0]
click at [62, 171] on link "Home details" at bounding box center [58, 170] width 67 height 11
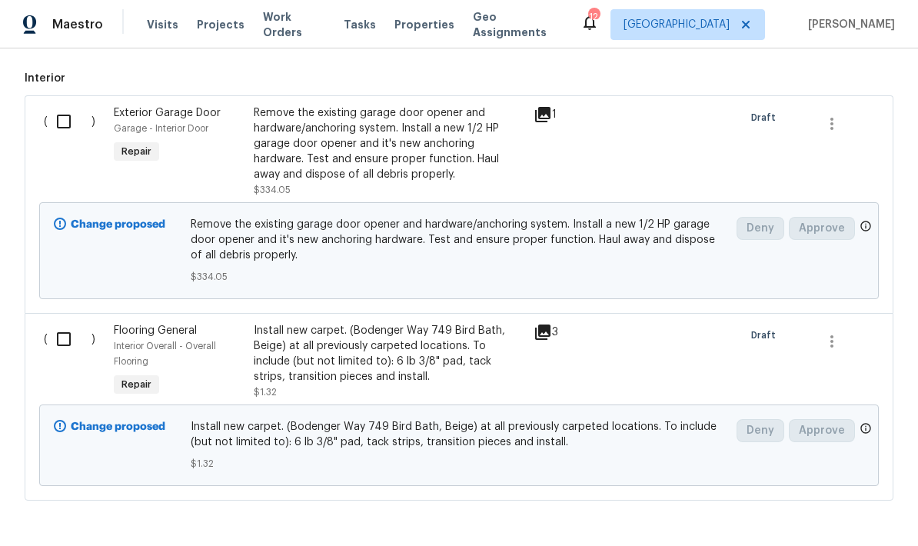
scroll to position [514, 0]
click at [63, 346] on input "checkbox" at bounding box center [70, 340] width 44 height 32
checkbox input "true"
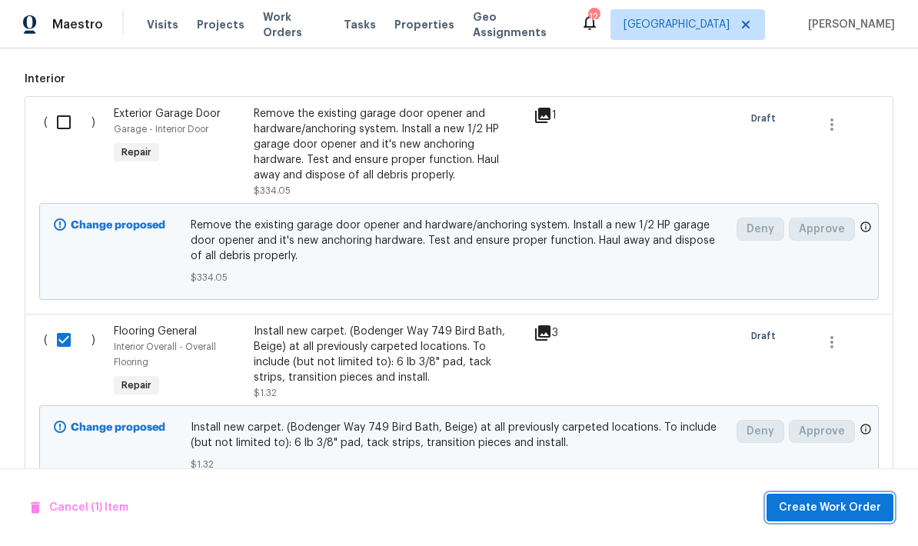
click at [832, 508] on span "Create Work Order" at bounding box center [830, 507] width 102 height 19
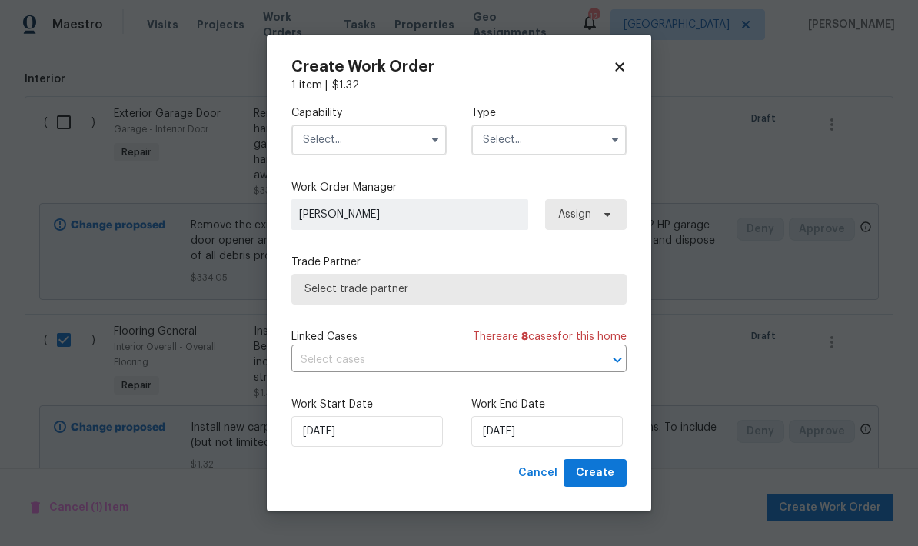
click at [378, 142] on input "text" at bounding box center [369, 140] width 155 height 31
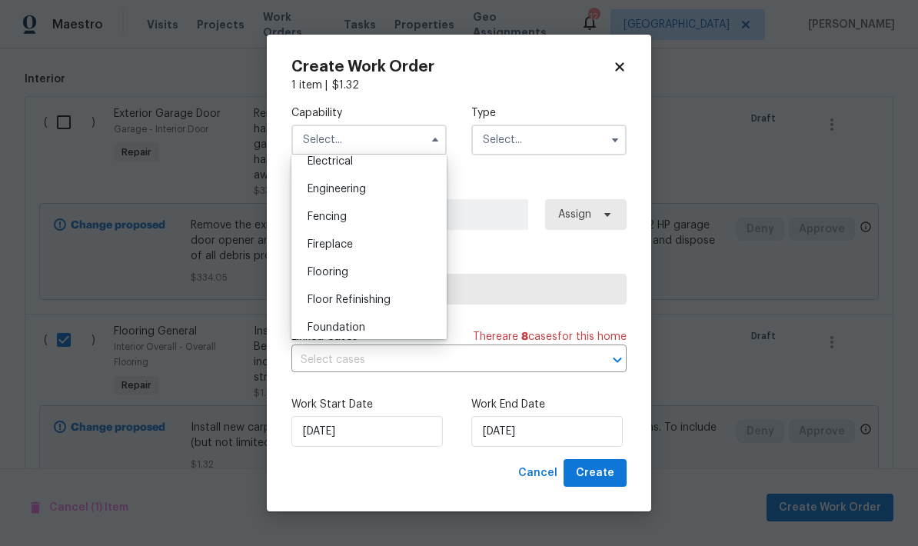
scroll to position [498, 0]
click at [341, 276] on div "Flooring" at bounding box center [369, 271] width 148 height 28
type input "Flooring"
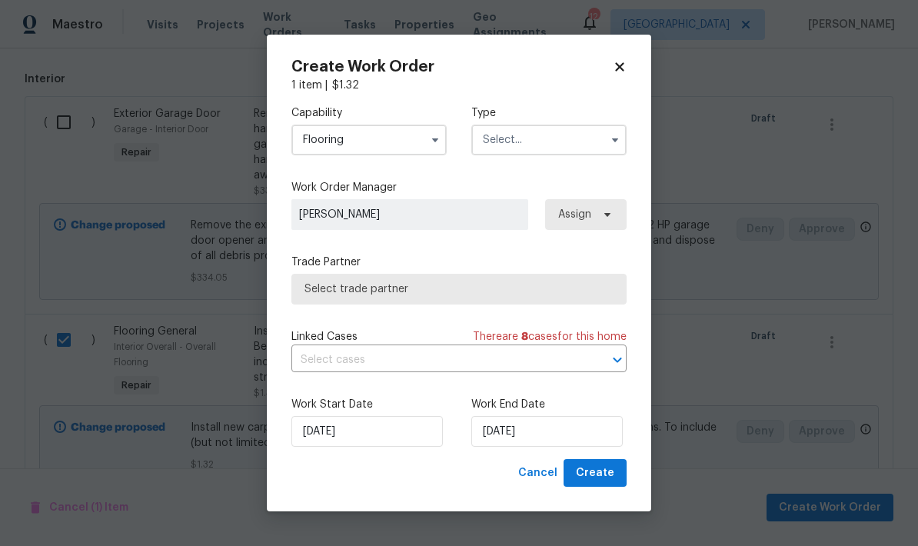
click at [565, 132] on input "text" at bounding box center [548, 140] width 155 height 31
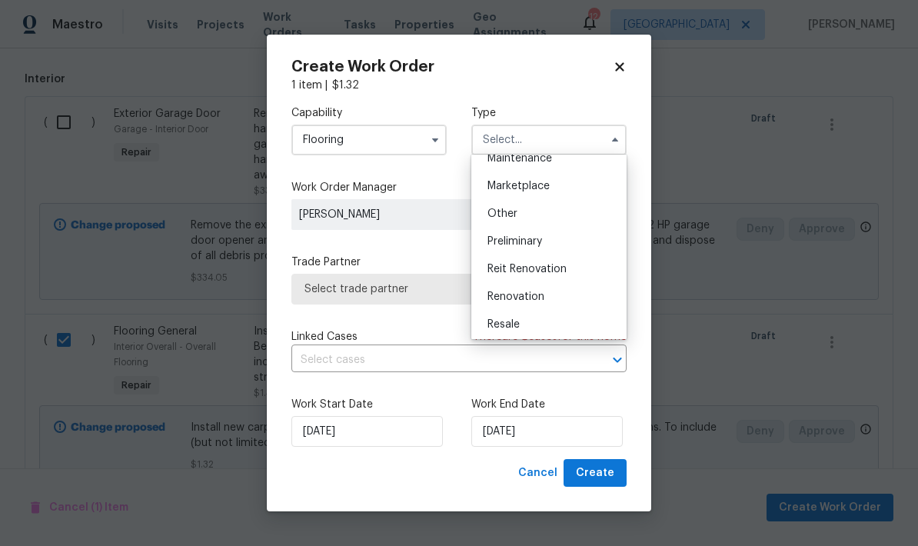
scroll to position [266, 0]
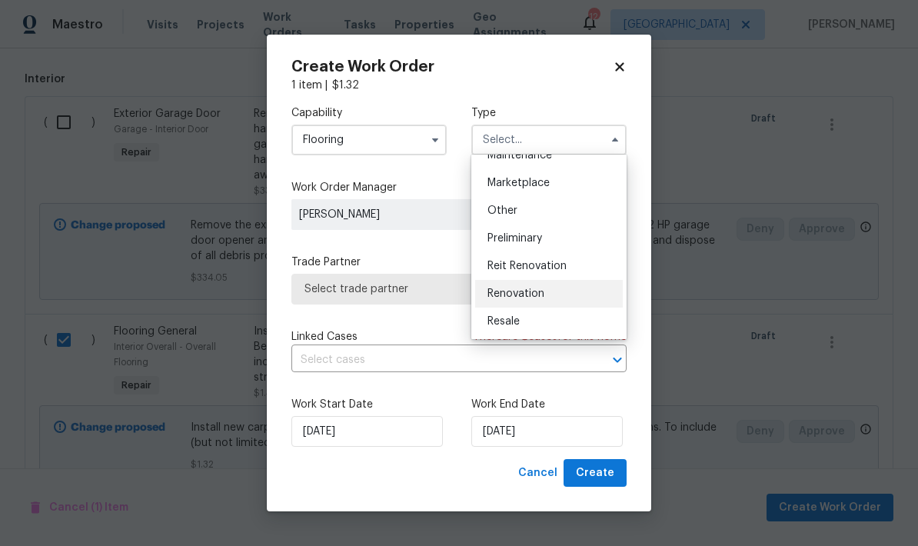
click at [532, 299] on div "Renovation" at bounding box center [549, 294] width 148 height 28
type input "Renovation"
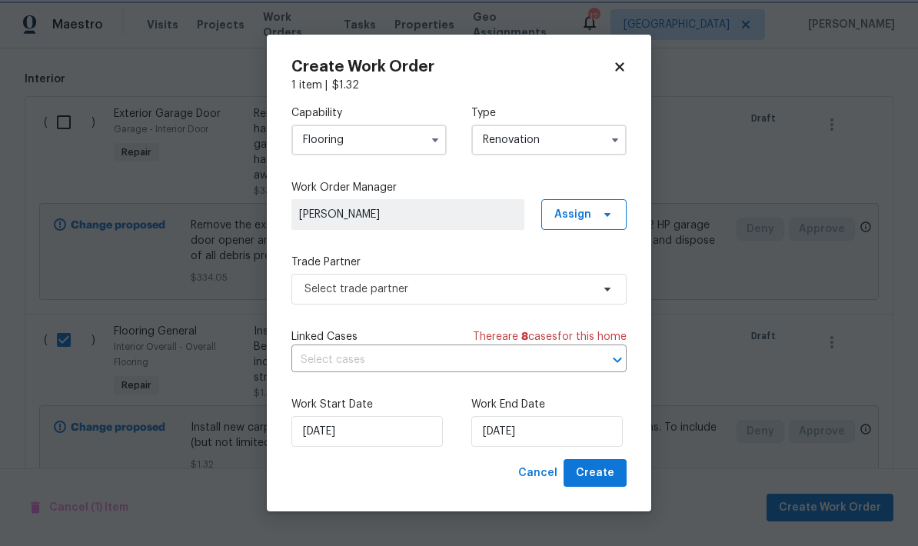
scroll to position [0, 0]
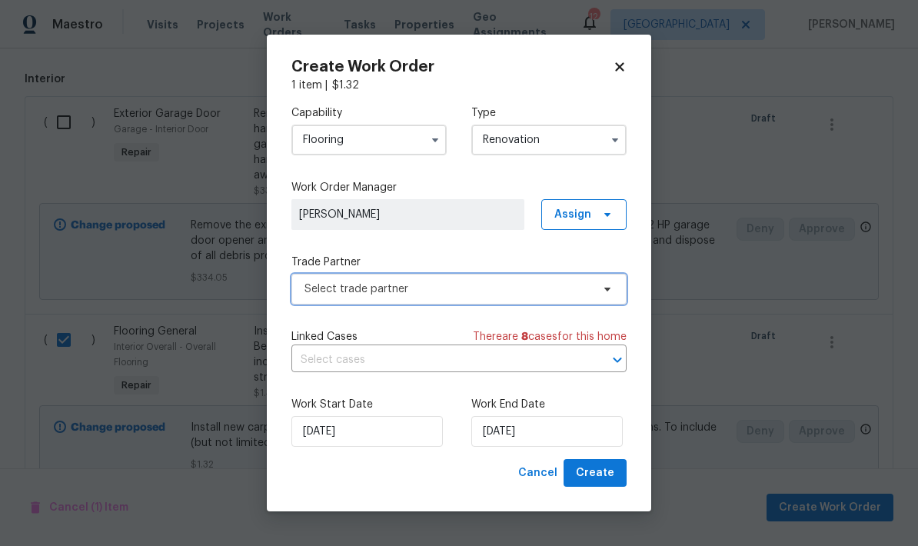
click at [431, 291] on span "Select trade partner" at bounding box center [448, 289] width 287 height 15
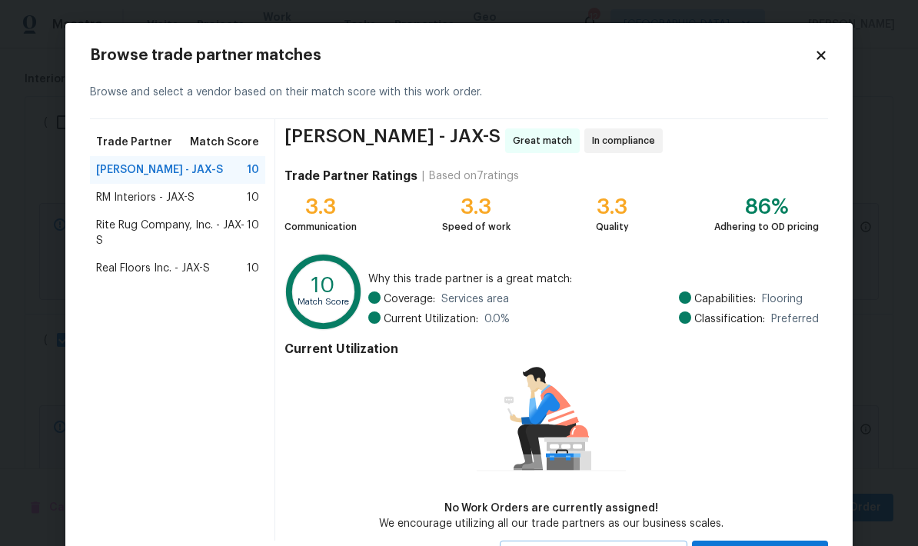
click at [168, 275] on span "Real Floors Inc. - JAX-S" at bounding box center [153, 268] width 114 height 15
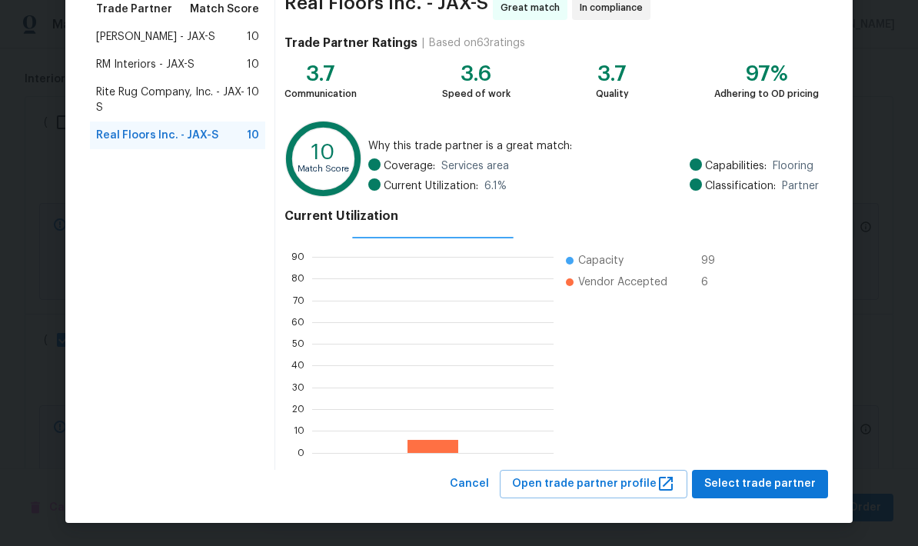
scroll to position [132, 0]
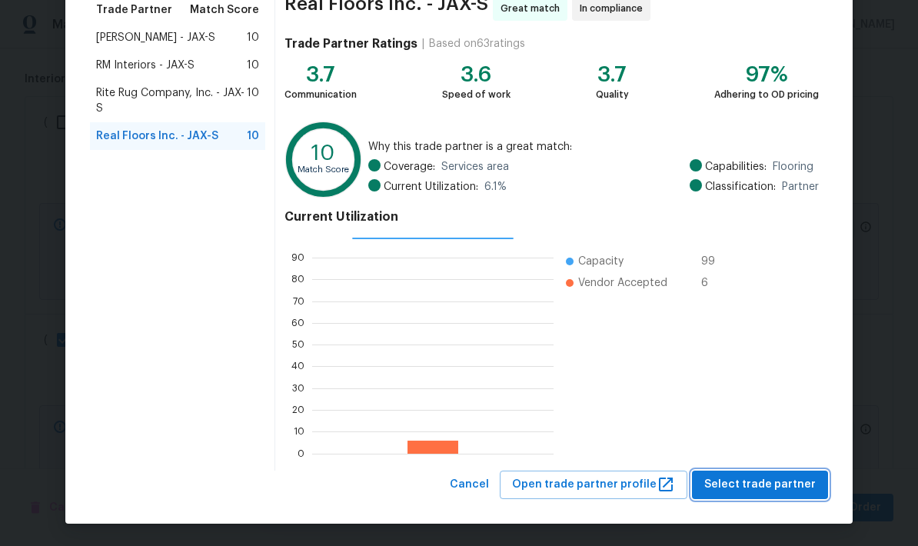
click at [772, 487] on span "Select trade partner" at bounding box center [761, 484] width 112 height 19
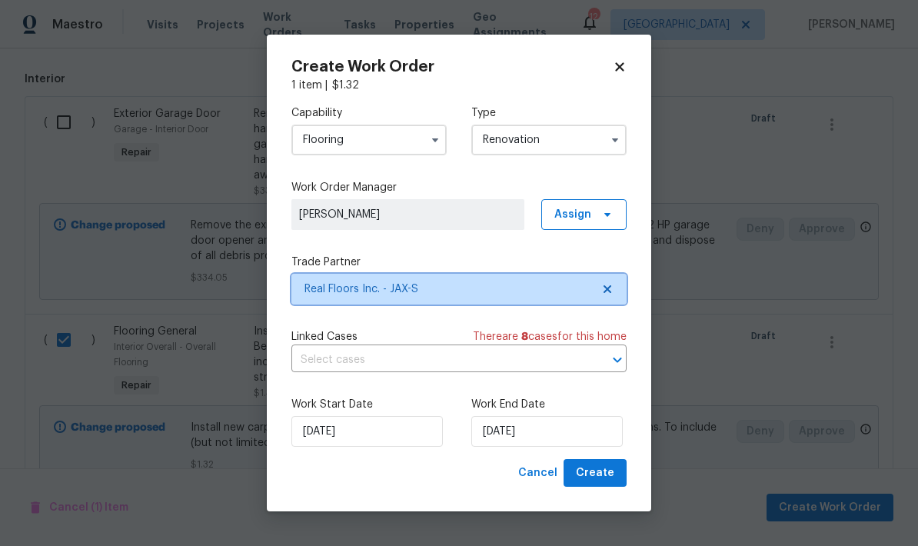
scroll to position [0, 0]
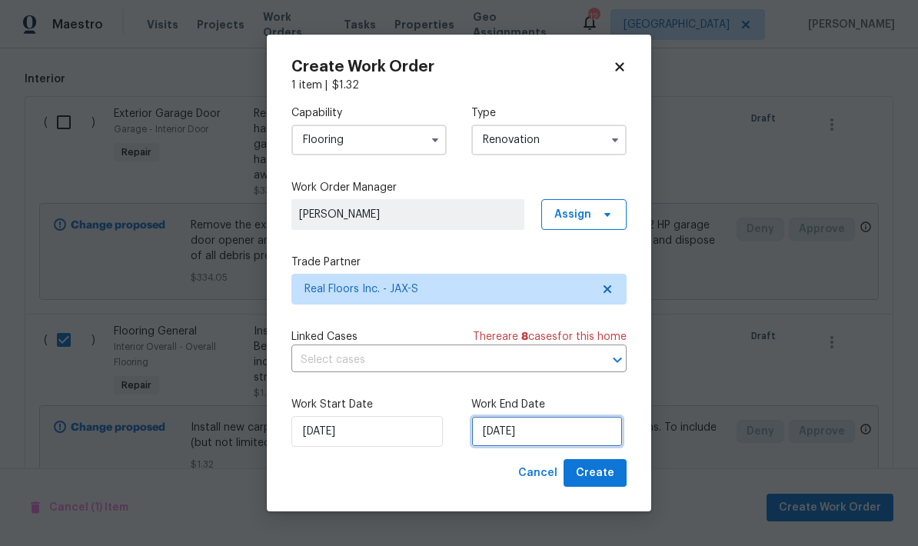
click at [537, 431] on input "[DATE]" at bounding box center [547, 431] width 152 height 31
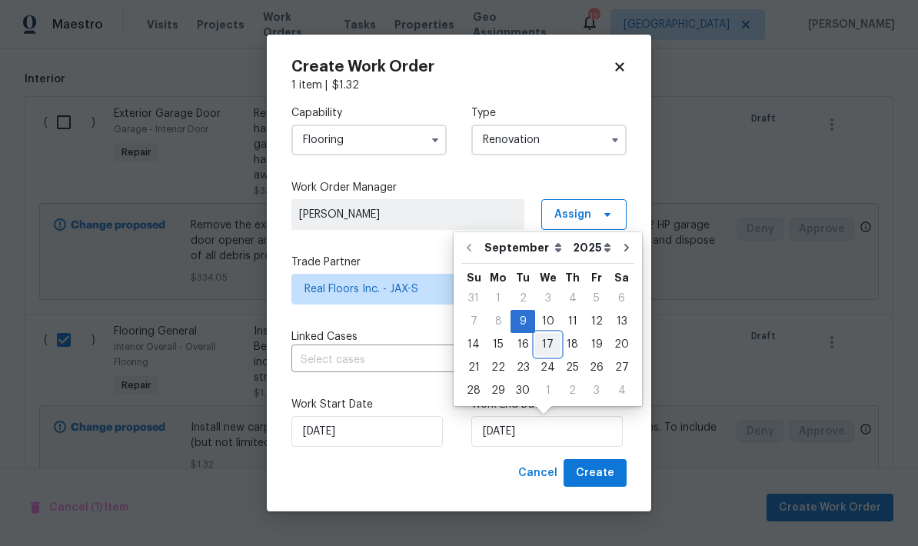
click at [544, 346] on div "17" at bounding box center [547, 345] width 25 height 22
type input "[DATE]"
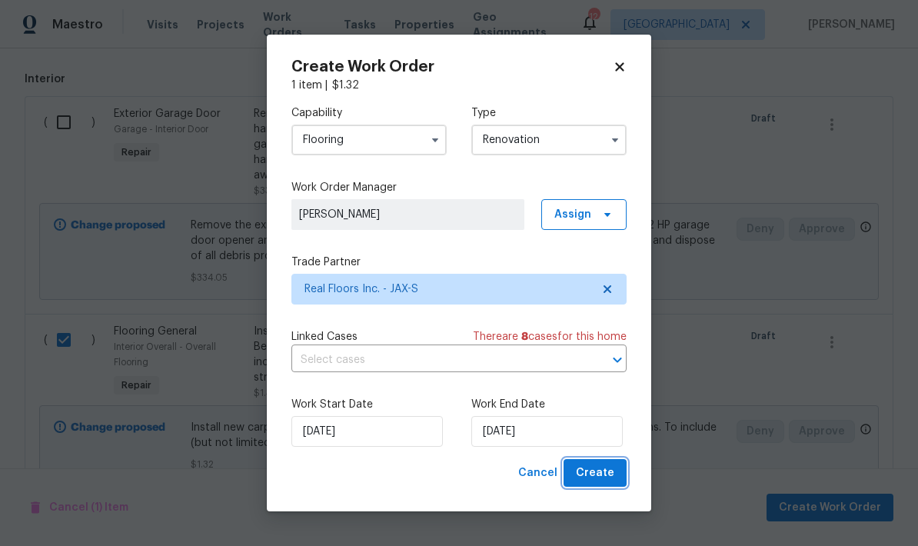
click at [601, 477] on span "Create" at bounding box center [595, 473] width 38 height 19
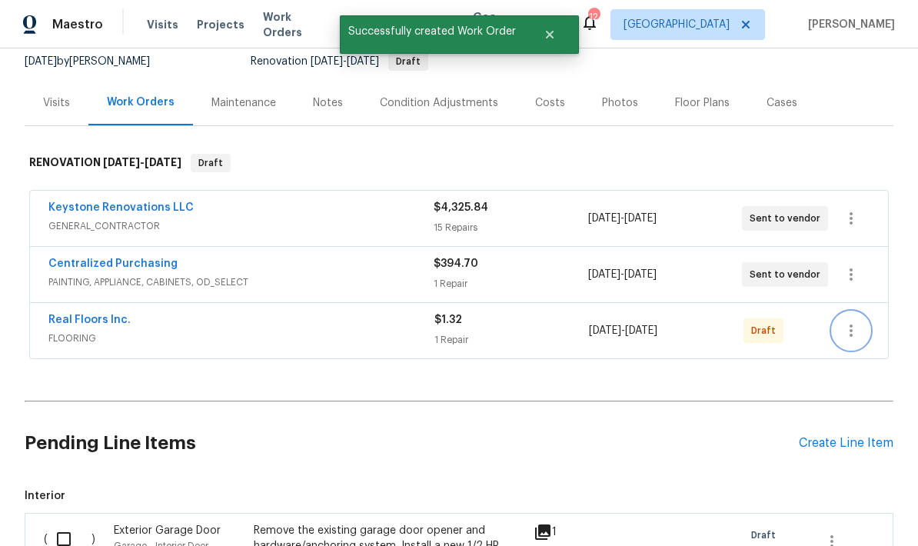
click at [855, 331] on icon "button" at bounding box center [851, 330] width 18 height 18
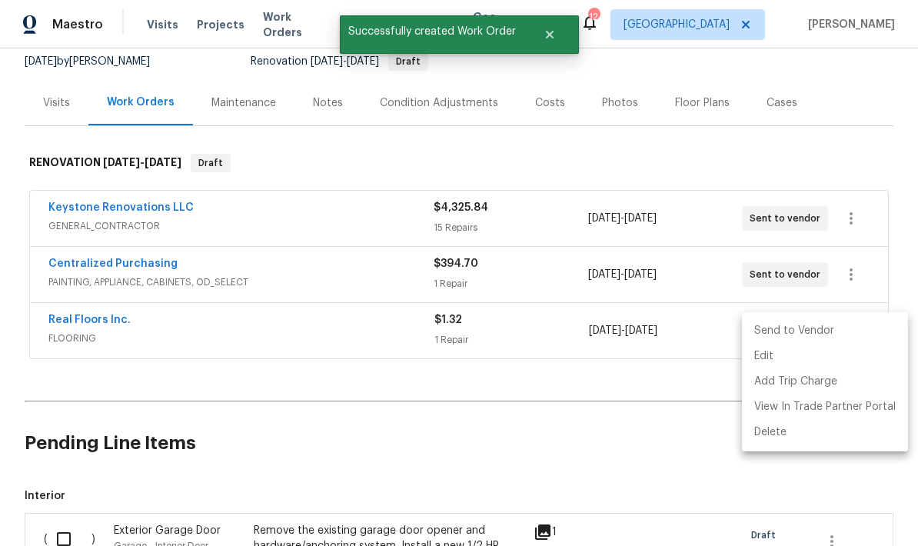
click at [799, 331] on li "Send to Vendor" at bounding box center [825, 330] width 166 height 25
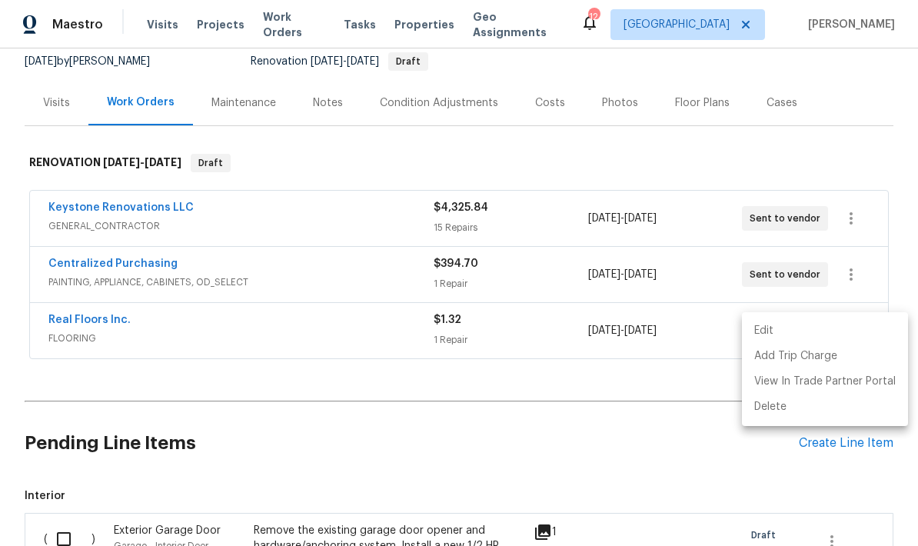
click at [453, 430] on div at bounding box center [459, 273] width 918 height 546
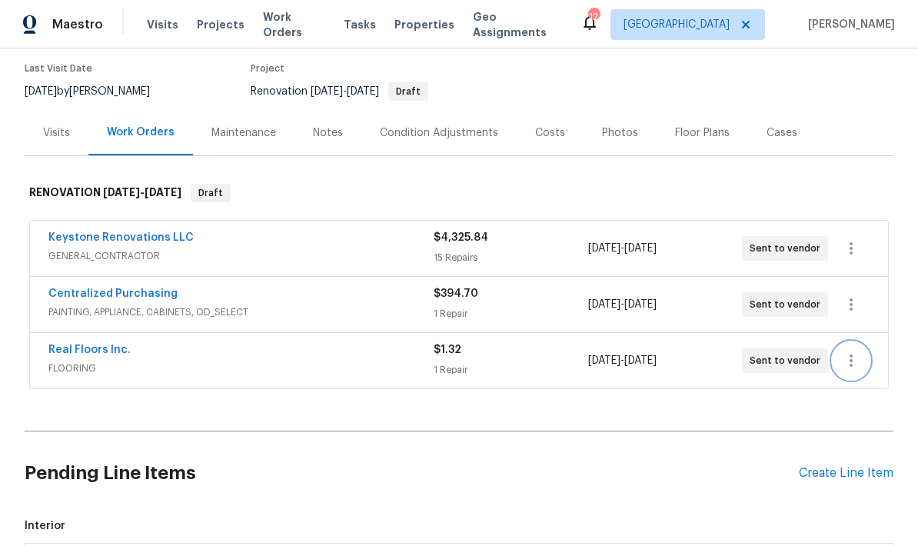
scroll to position [109, 0]
